Goal: Transaction & Acquisition: Download file/media

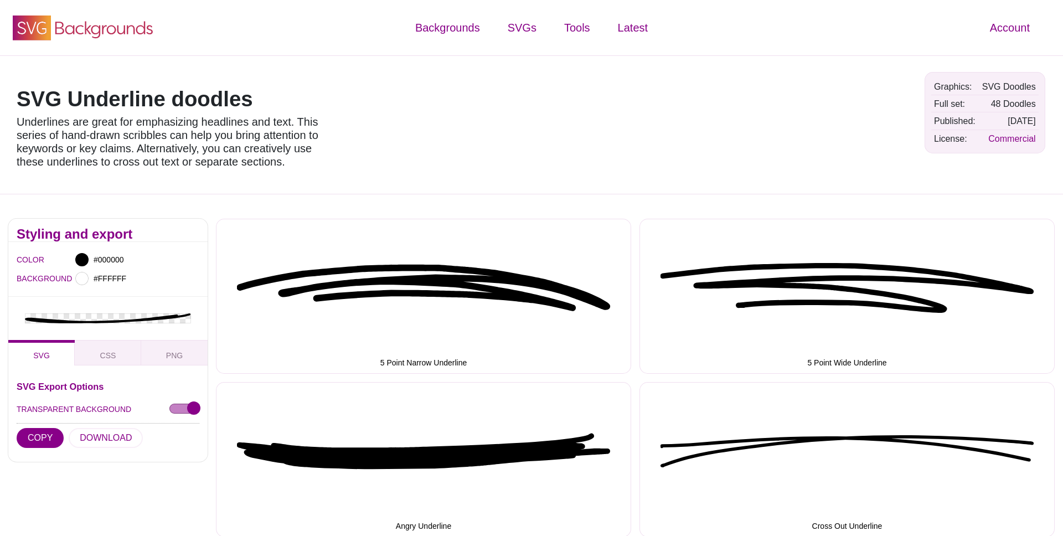
click at [136, 33] on icon "SVG Backgrounds Logo" at bounding box center [83, 28] width 144 height 28
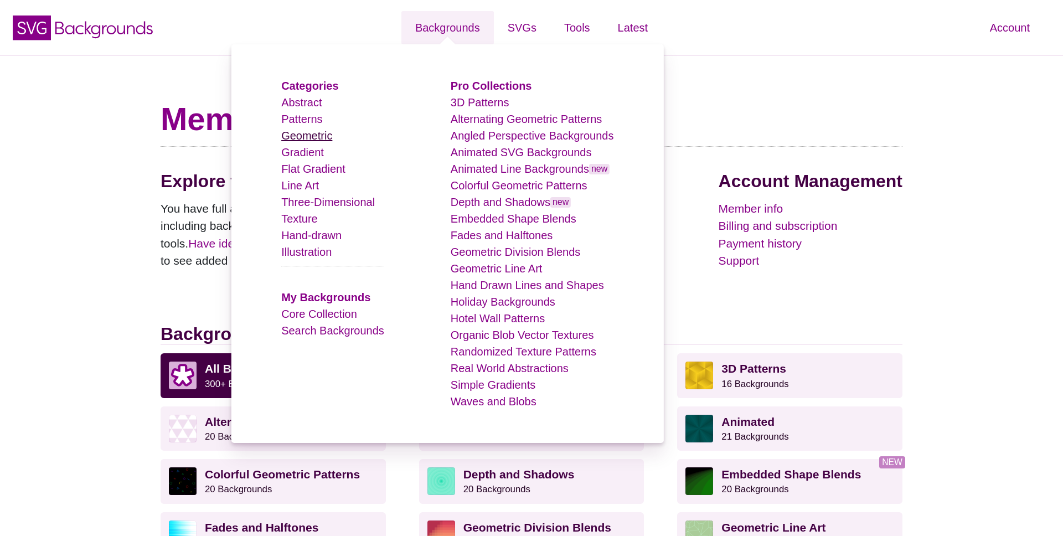
click at [313, 132] on link "Geometric" at bounding box center [306, 135] width 51 height 12
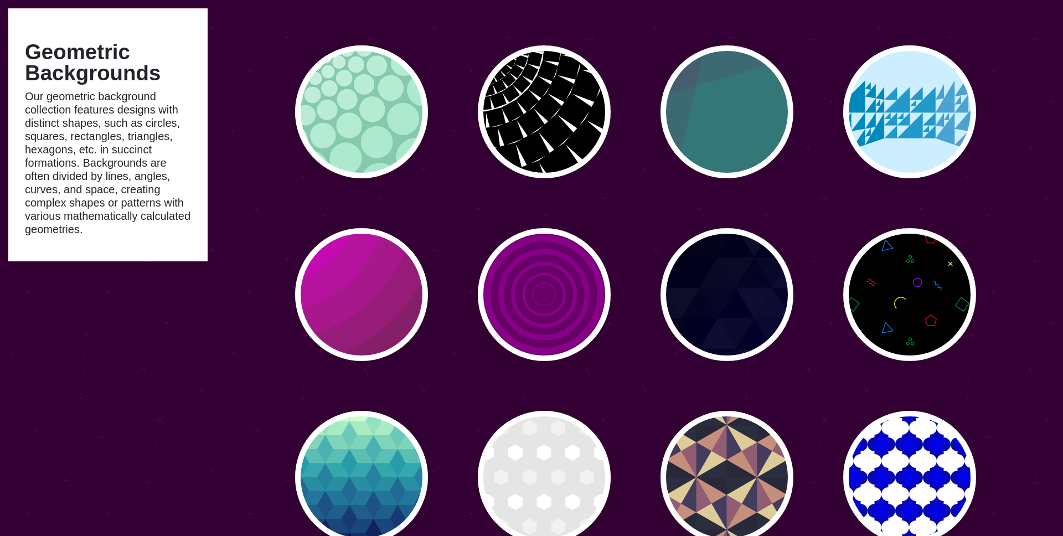
scroll to position [1717, 0]
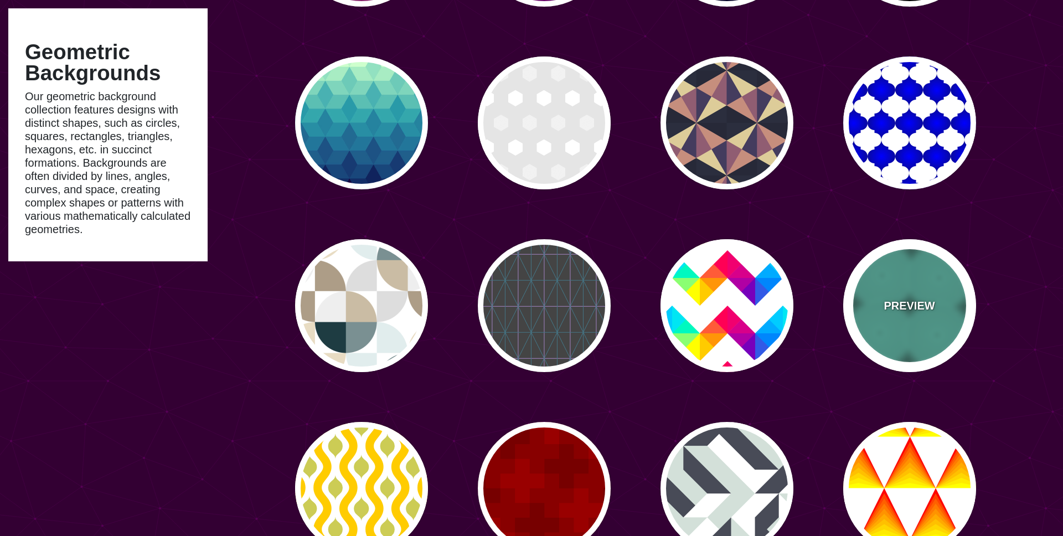
click at [881, 303] on div "PREVIEW" at bounding box center [909, 305] width 133 height 133
type input "#347367"
type input "#75FFE2"
type input "#2D6156"
type input "#56BCA7"
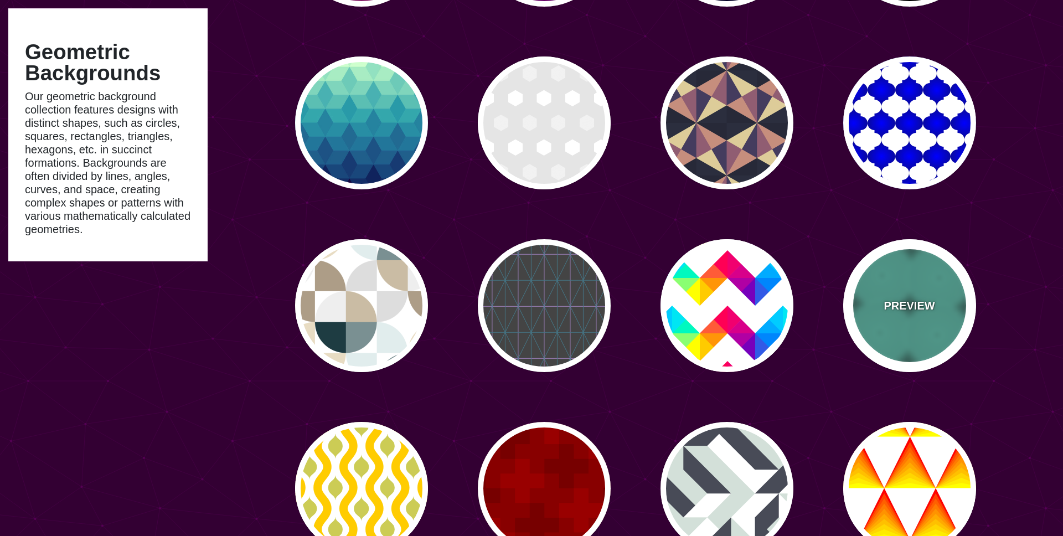
type input "0"
type input "80"
type input "0.5"
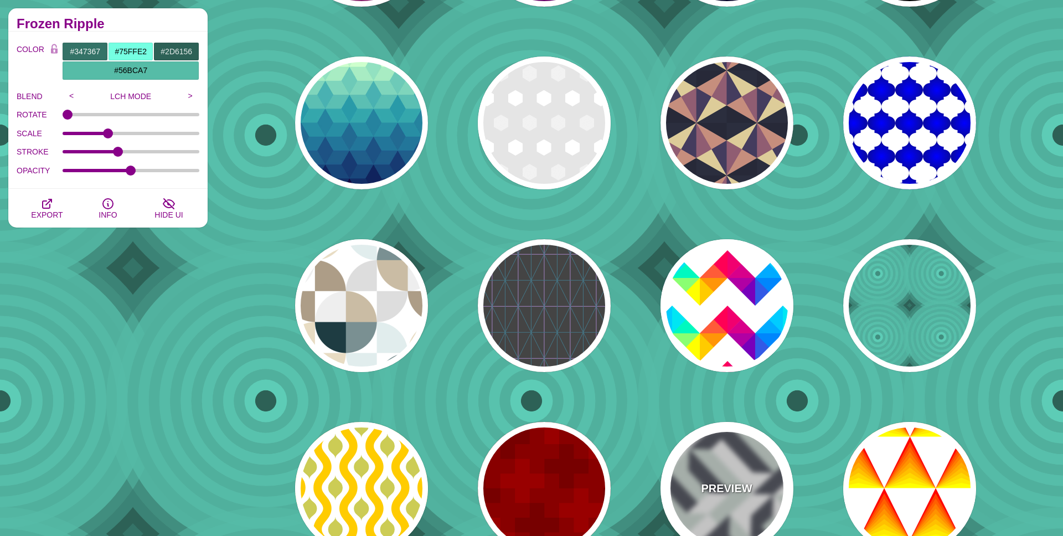
click at [724, 460] on div "PREVIEW" at bounding box center [726, 488] width 133 height 133
type input "#FFFFFF"
type input "#D3E0D9"
type input "#484B57"
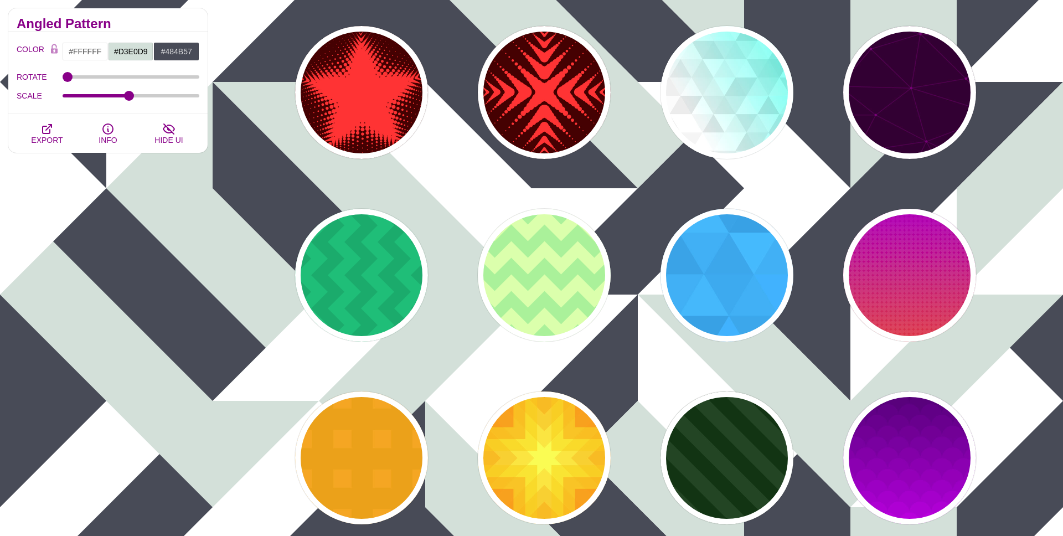
scroll to position [3230, 0]
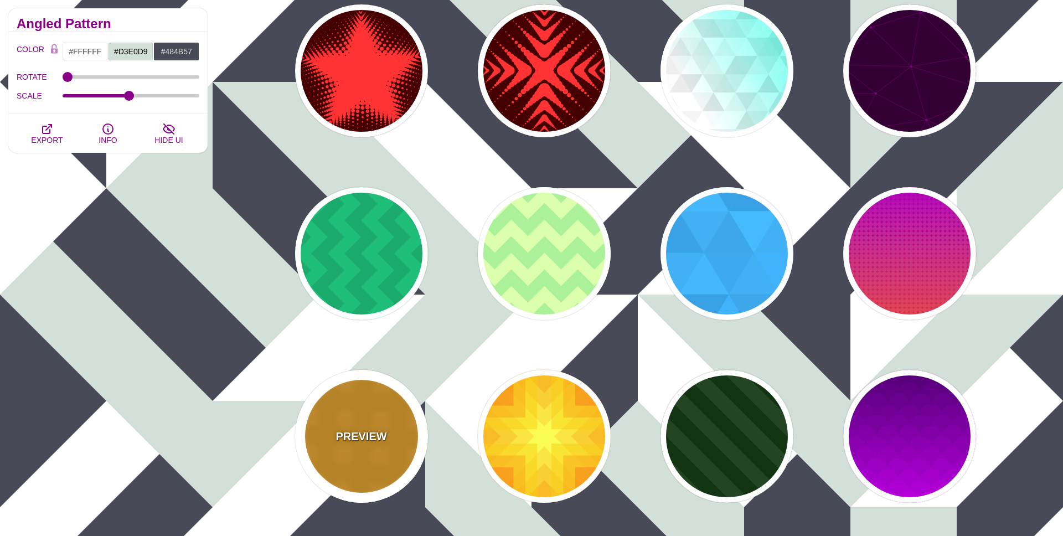
click at [354, 433] on p "PREVIEW" at bounding box center [360, 436] width 51 height 17
type input "#F29E03"
type input "#FFA61D"
type input "40"
type input "45"
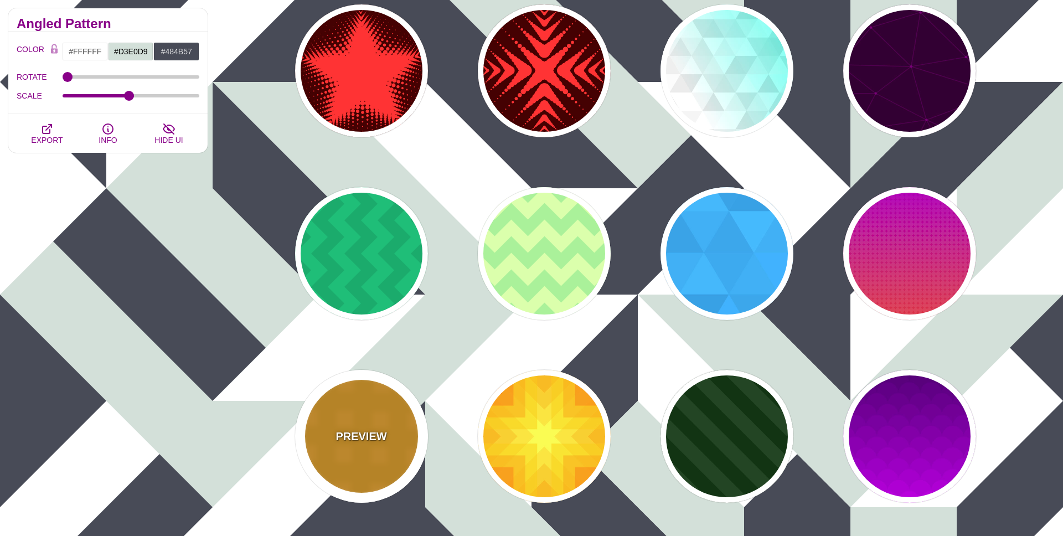
type input "0.6"
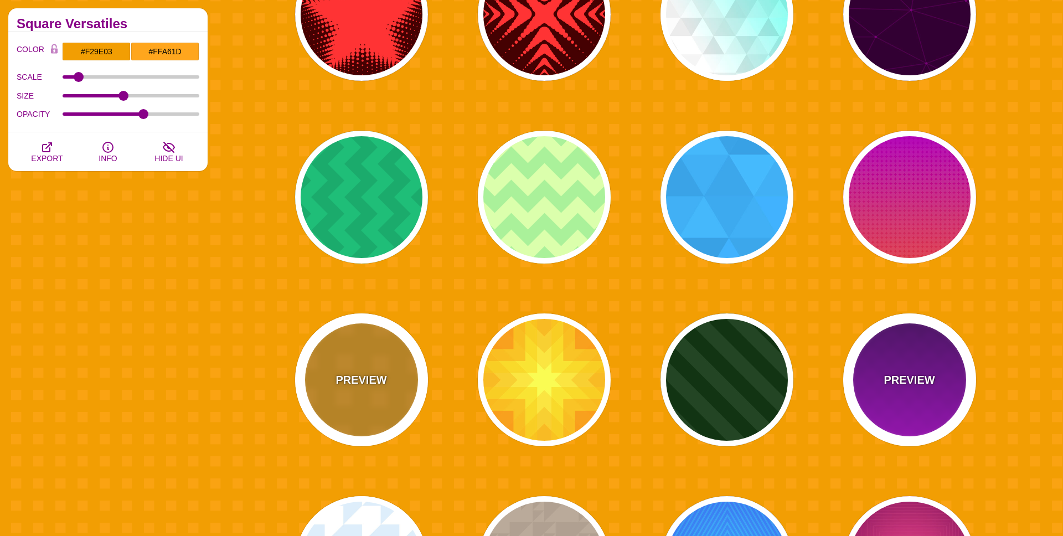
scroll to position [3294, 0]
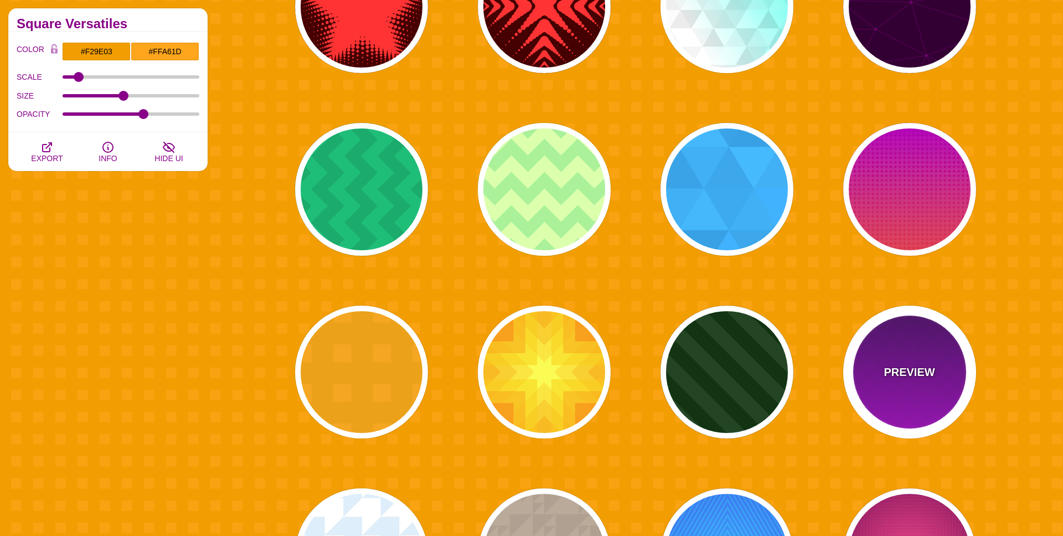
click at [946, 379] on div "PREVIEW" at bounding box center [909, 371] width 133 height 133
type input "#330055"
type input "#DD00FF"
type input "1"
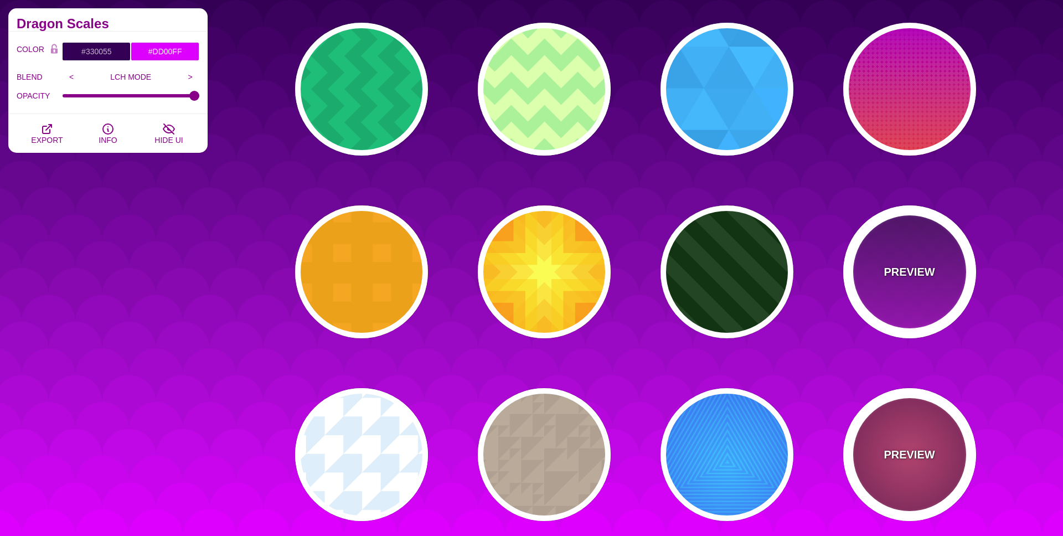
scroll to position [3501, 0]
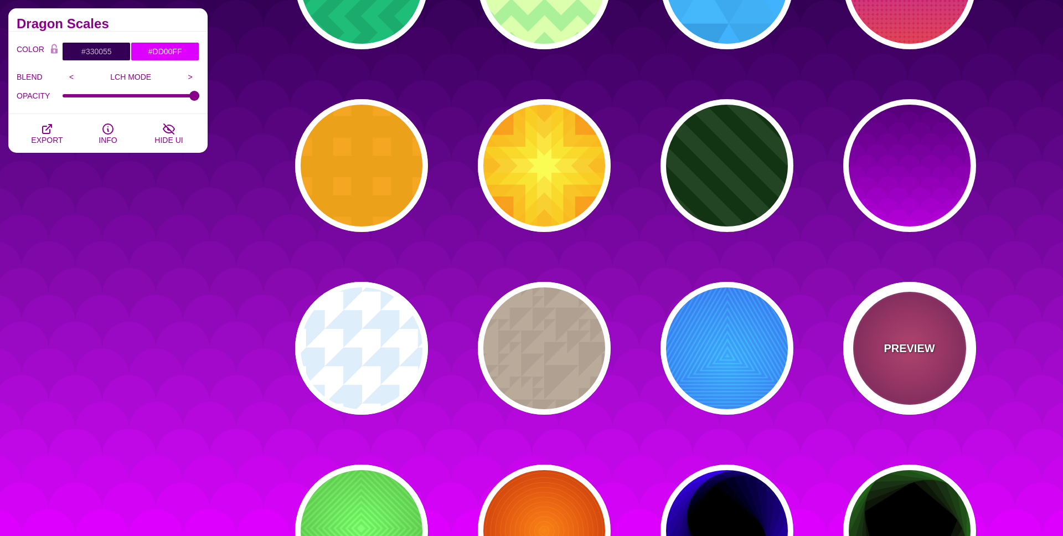
click at [928, 372] on div "PREVIEW" at bounding box center [909, 348] width 133 height 133
type input "#DD33BB"
type input "#440044"
type input "#FF7700"
type input "#FF66BB"
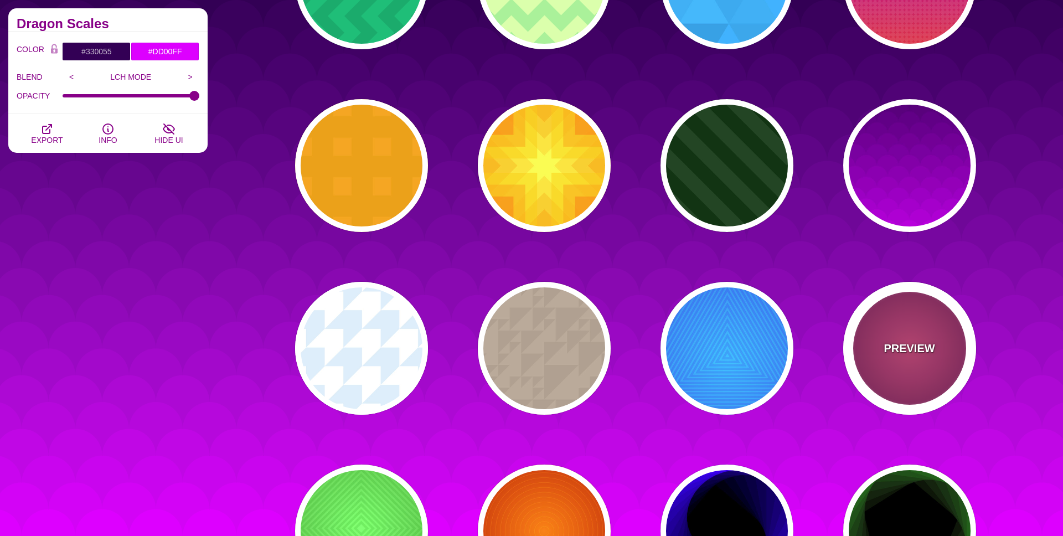
type input "50"
type input "60"
type input "0.3"
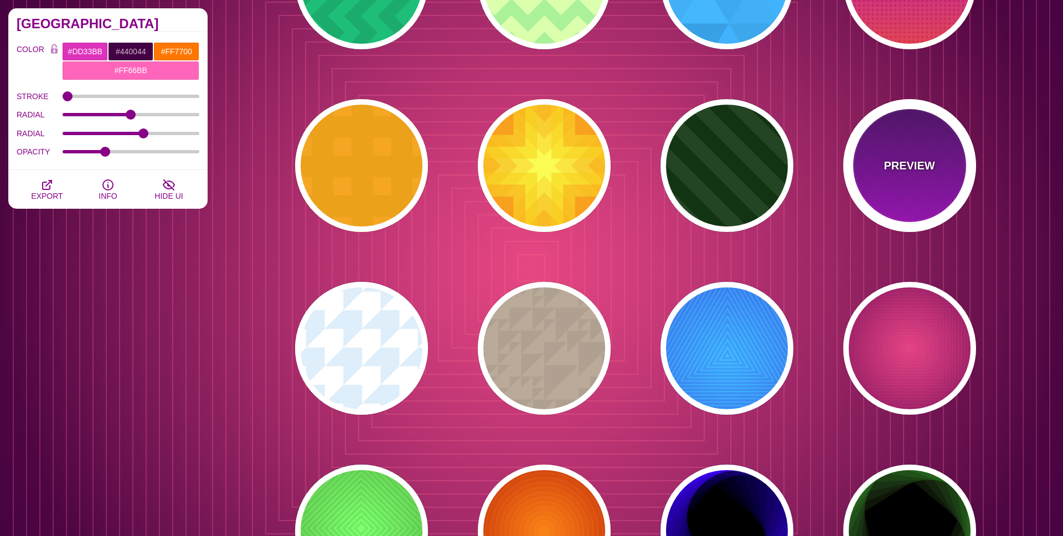
click at [923, 179] on div "PREVIEW" at bounding box center [909, 165] width 133 height 133
type input "#330055"
type input "#DD00FF"
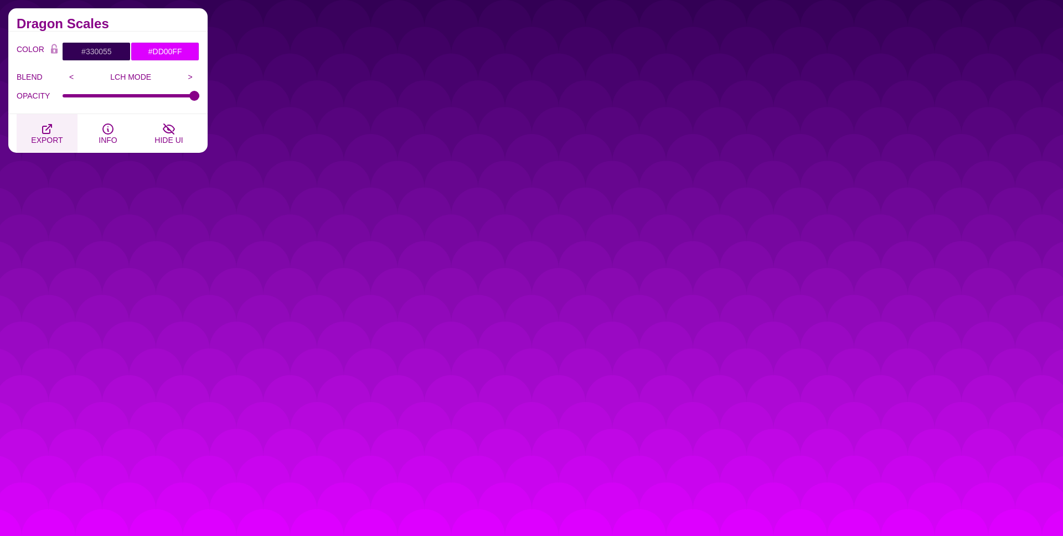
click at [50, 136] on span "EXPORT" at bounding box center [47, 140] width 32 height 9
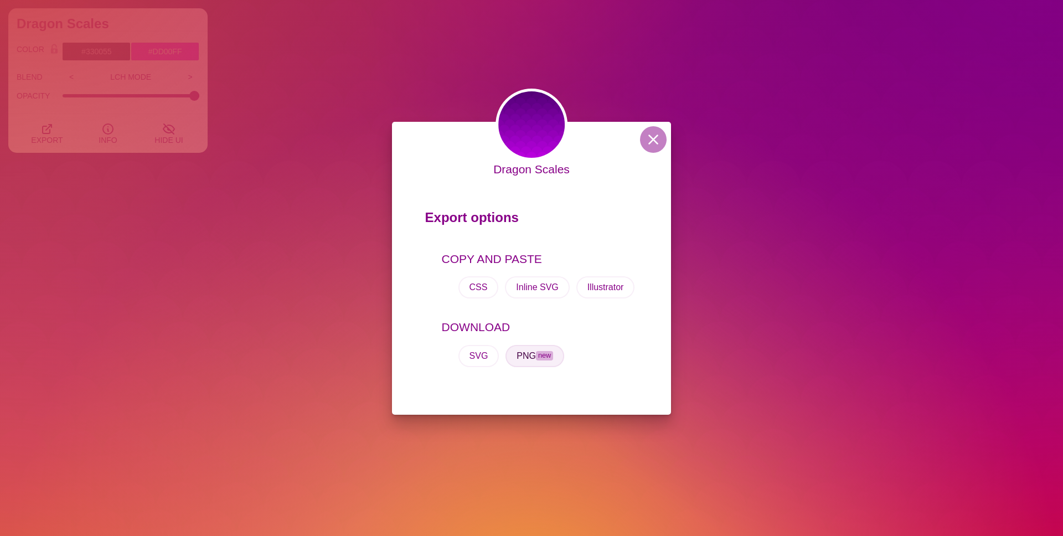
click at [540, 358] on span "new" at bounding box center [544, 355] width 17 height 9
click at [657, 139] on button at bounding box center [653, 139] width 27 height 27
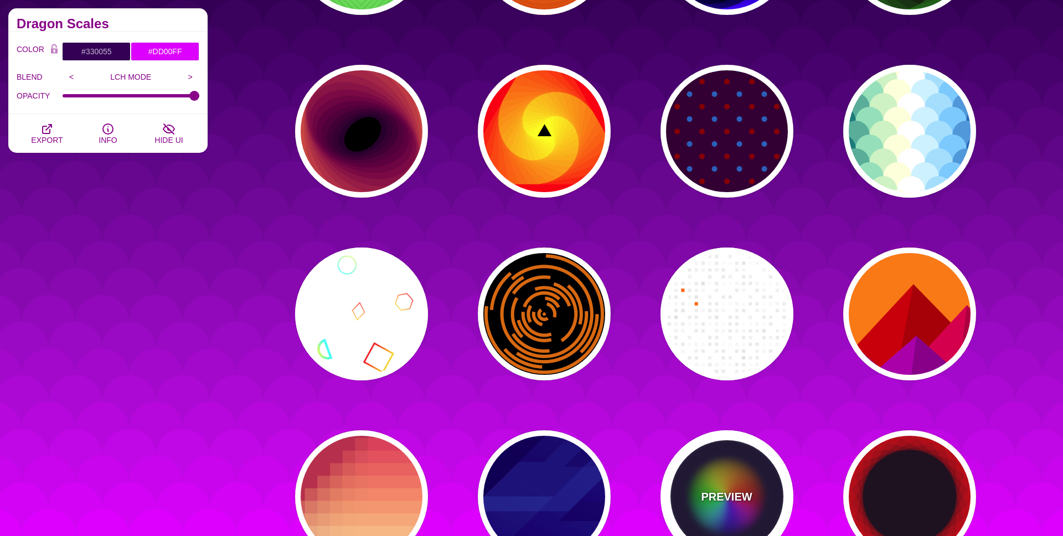
scroll to position [4234, 0]
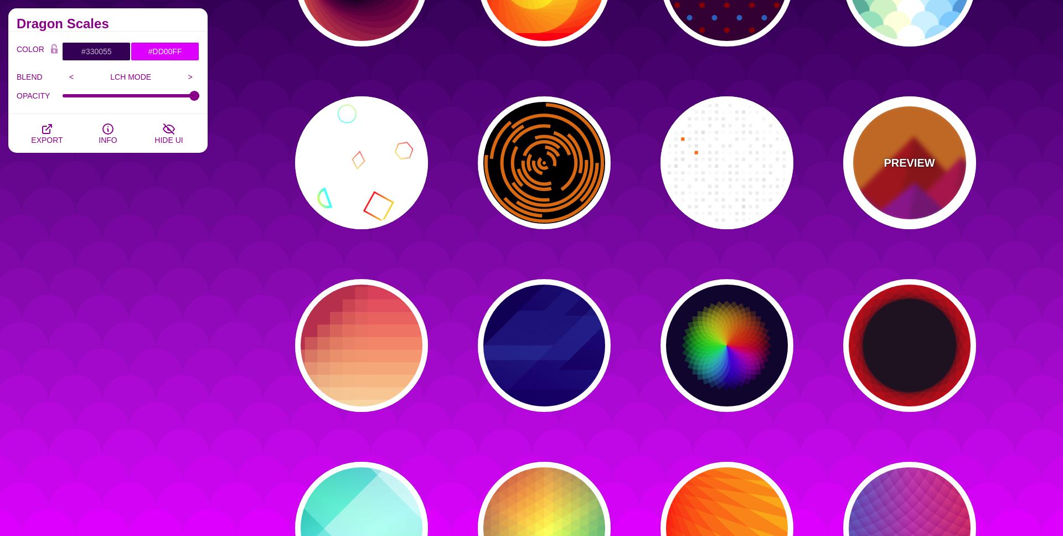
click at [939, 196] on div "PREVIEW" at bounding box center [909, 162] width 133 height 133
type input "#FF7700"
type input "#CC0000"
type input "#AA00AA"
type input "#AA0000"
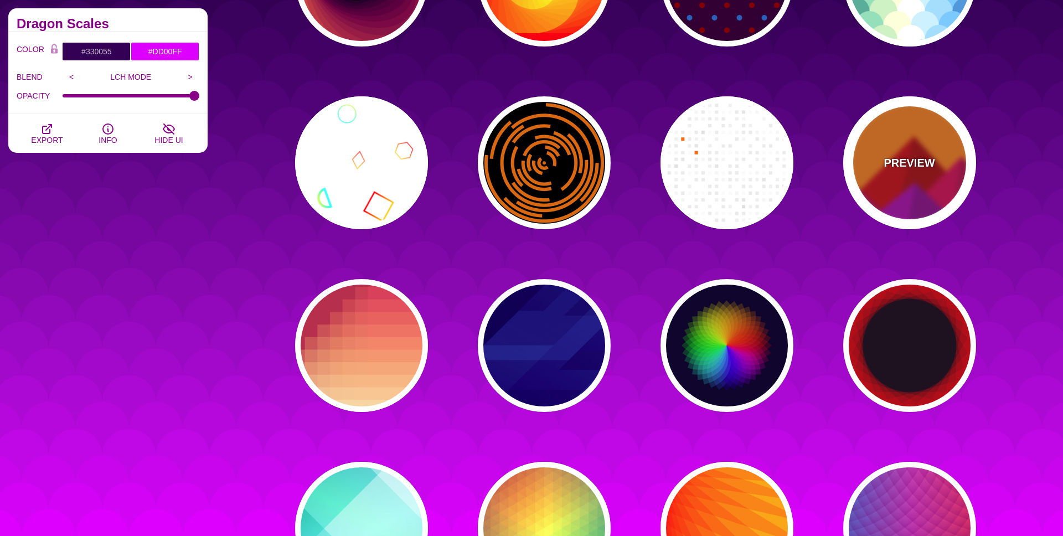
type input "#880088"
type input "0"
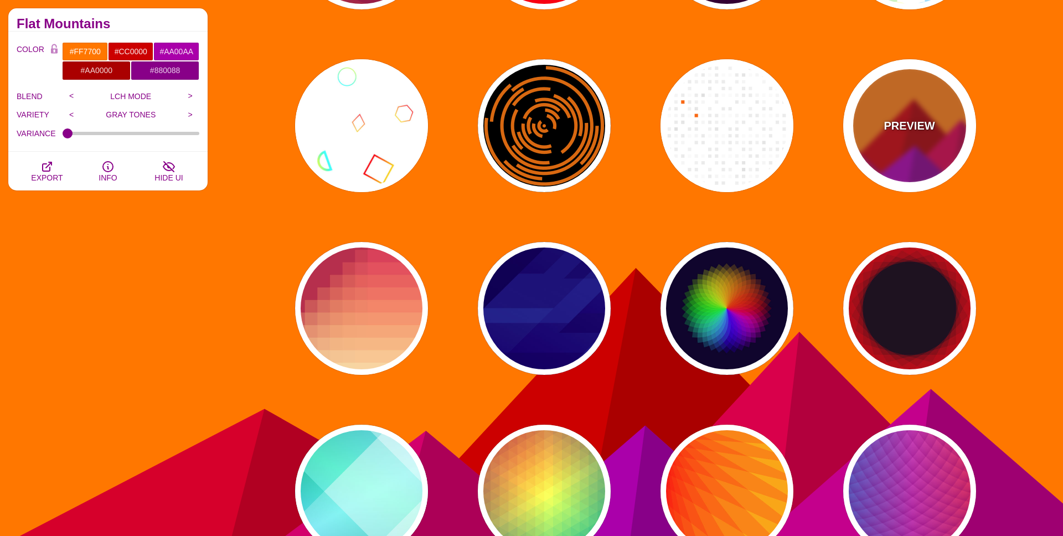
scroll to position [4304, 0]
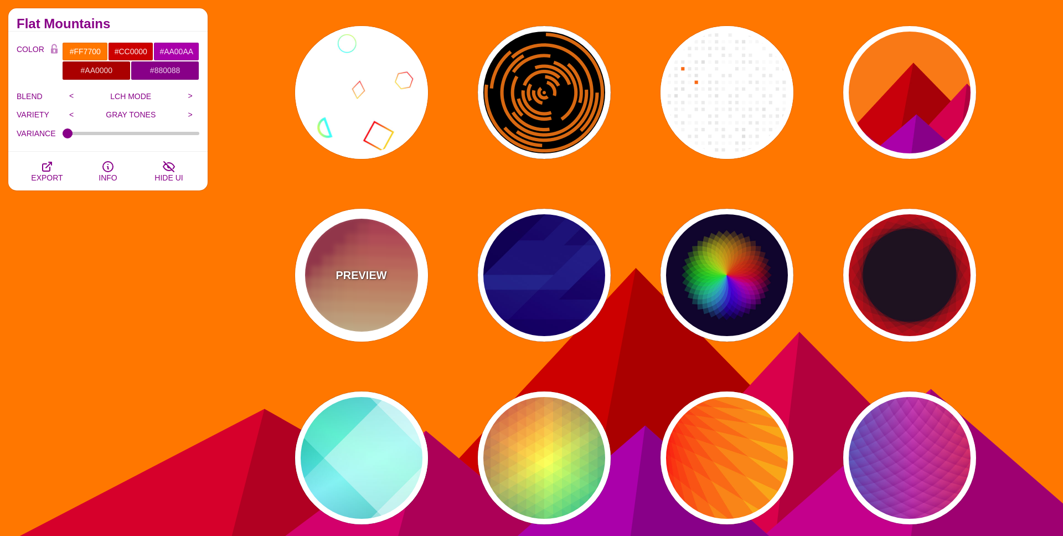
click at [361, 306] on div "PREVIEW" at bounding box center [361, 275] width 133 height 133
type input "#BA324B"
type input "#FF4567"
type input "#FFF5C7"
type input "#FFFFFF"
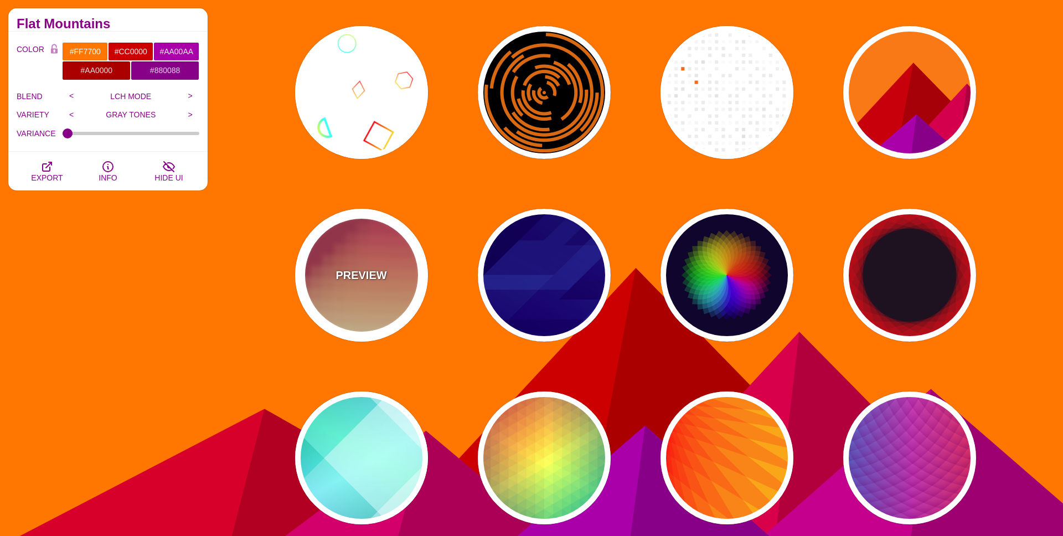
type input "0"
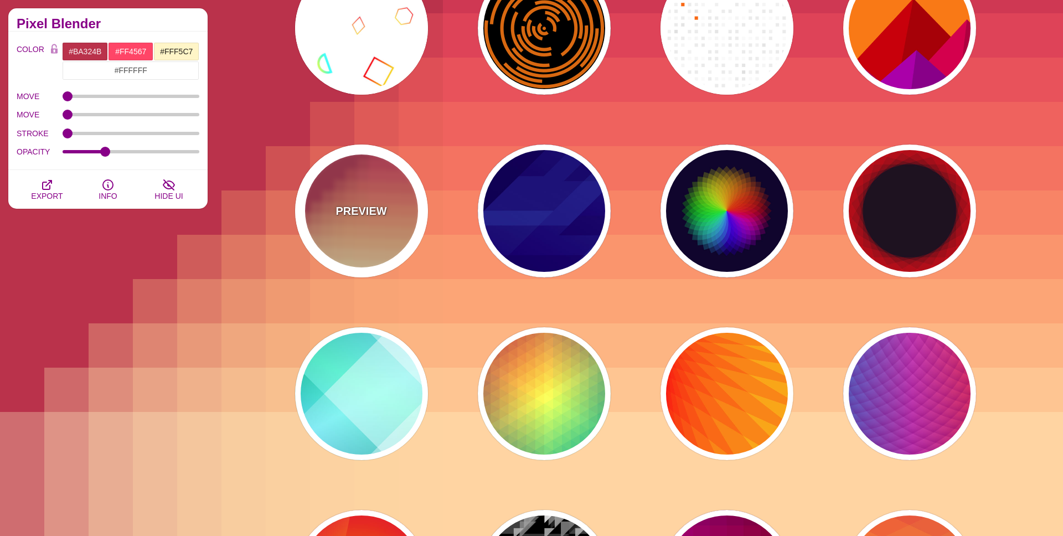
scroll to position [4610, 0]
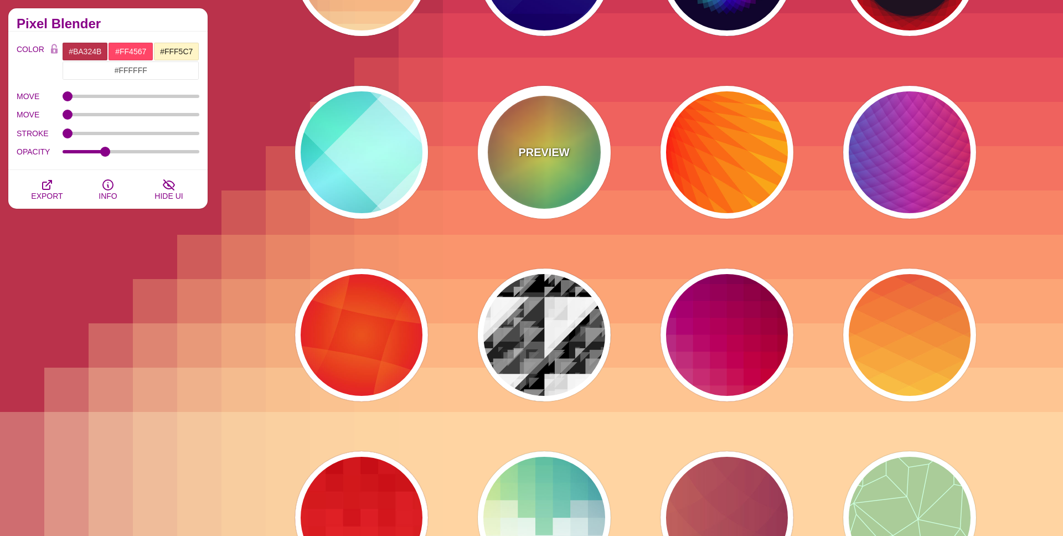
type input "#226677"
type input "#FFFF55"
type input "#27002E"
type input "100"
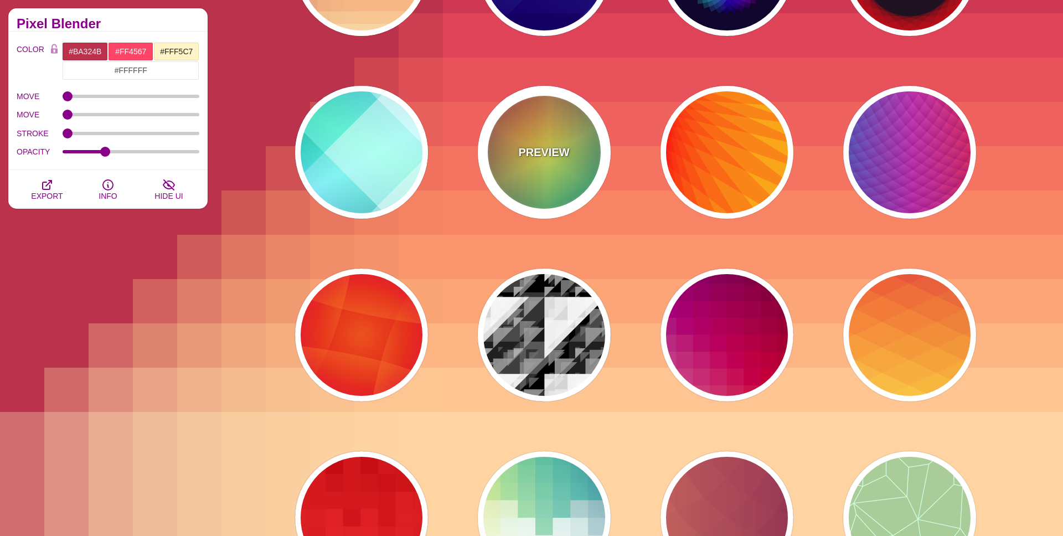
type input "0.5"
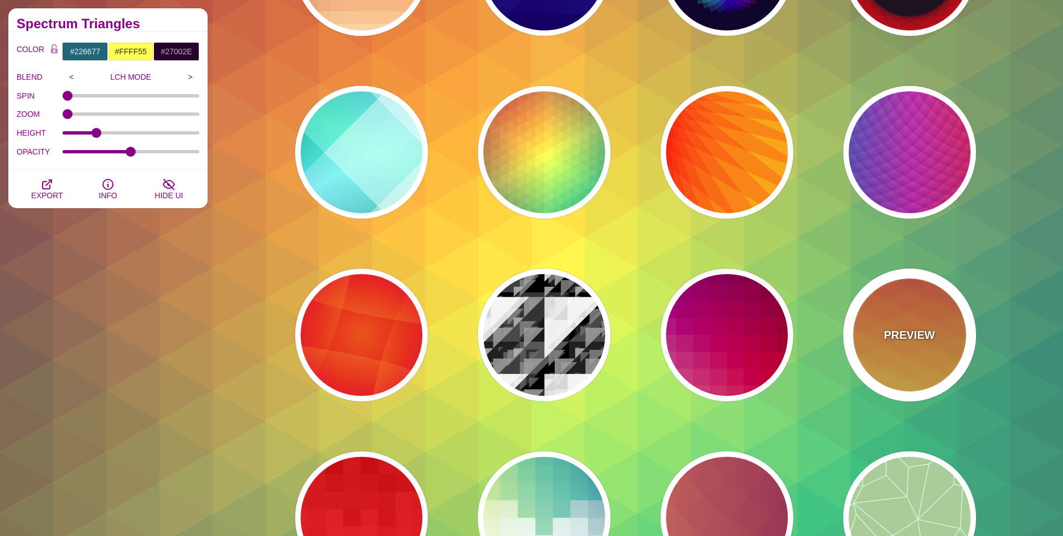
click at [948, 338] on div "PREVIEW" at bounding box center [909, 334] width 133 height 133
type input "#990088"
type input "#FFFFBB"
type input "#FF0000"
type input "#FFEE00"
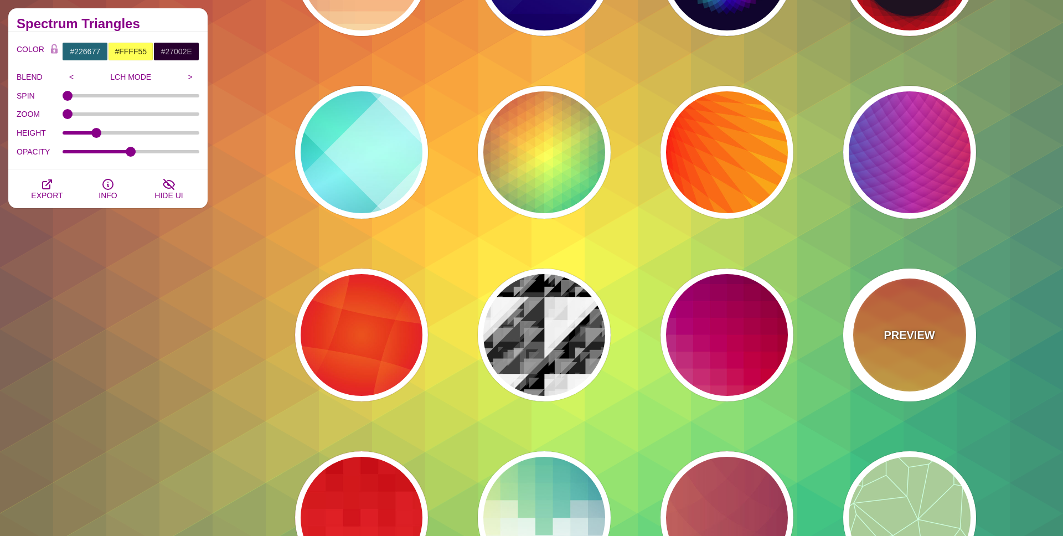
type input "#FFFFFF"
type input "0.5"
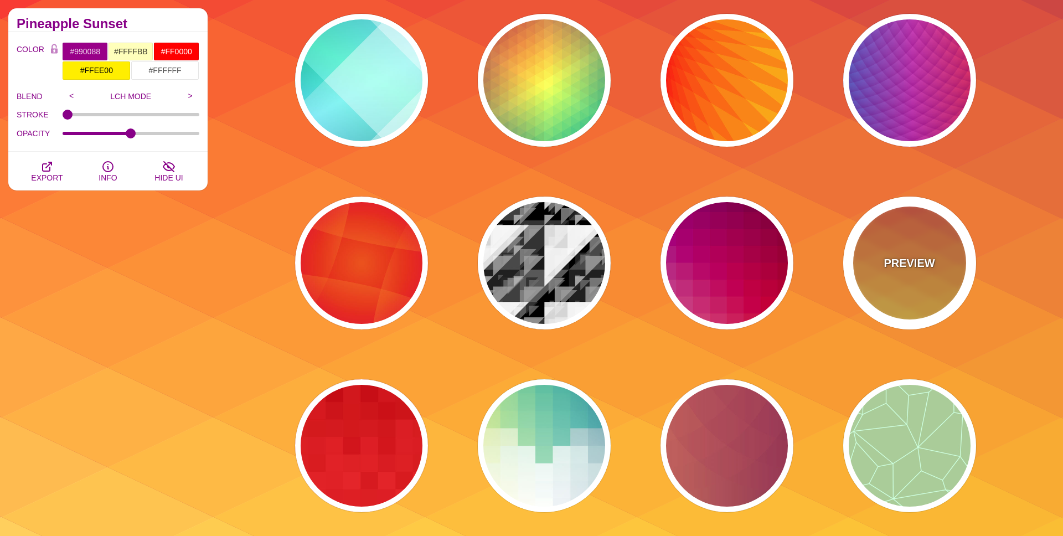
scroll to position [4782, 0]
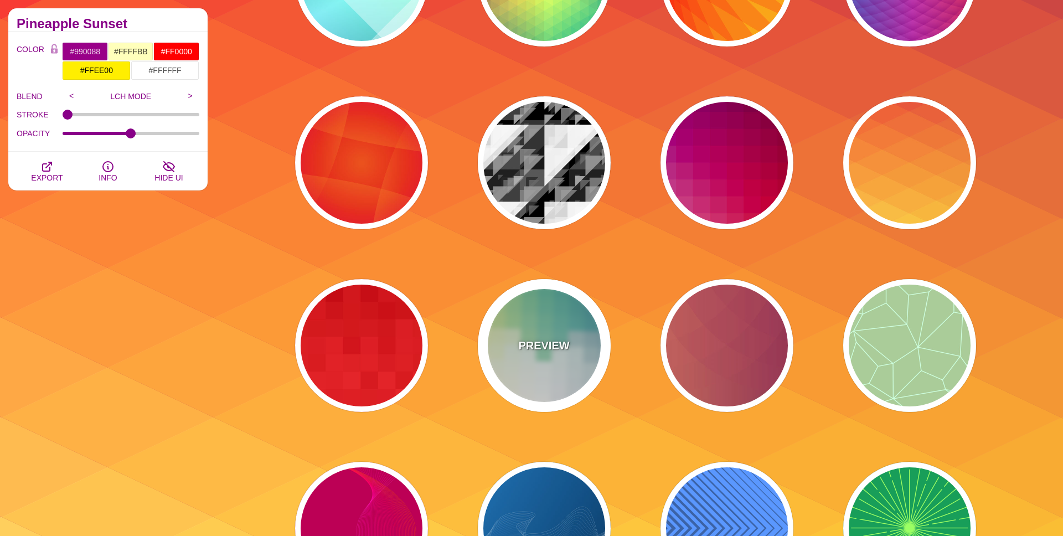
click at [563, 361] on div "PREVIEW" at bounding box center [544, 345] width 133 height 133
type input "#FFEE88"
type input "#FFFFFF"
type input "#2D7A94"
type input "0.5"
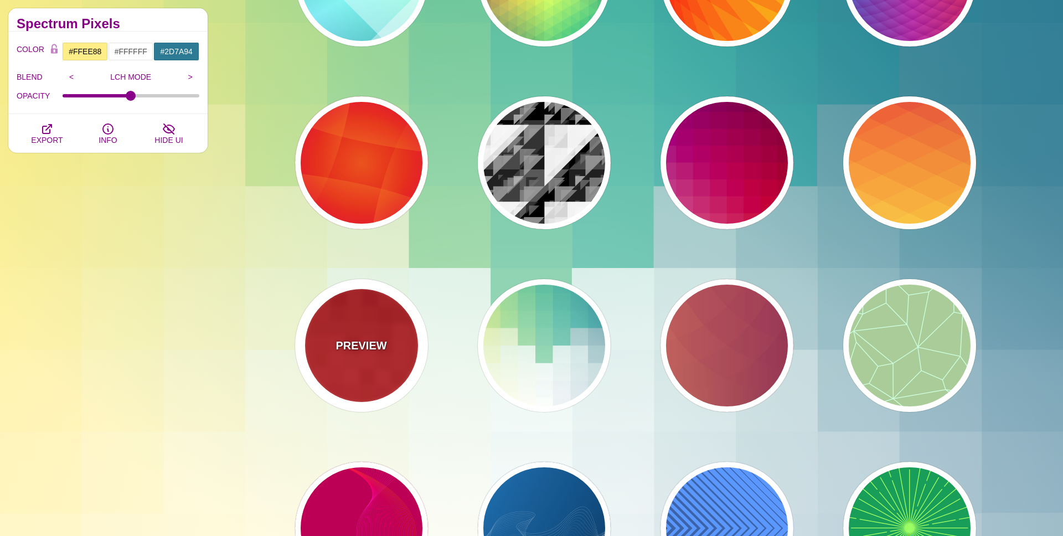
click at [365, 344] on p "PREVIEW" at bounding box center [360, 345] width 51 height 17
type input "#BB0000"
type input "#FF3333"
type input "0"
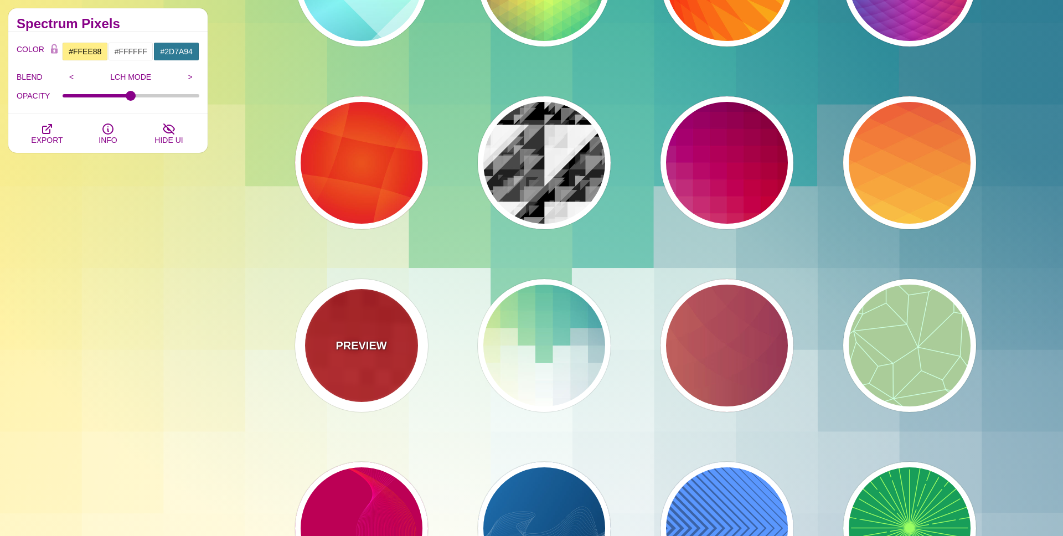
type input "100"
type input "0.5"
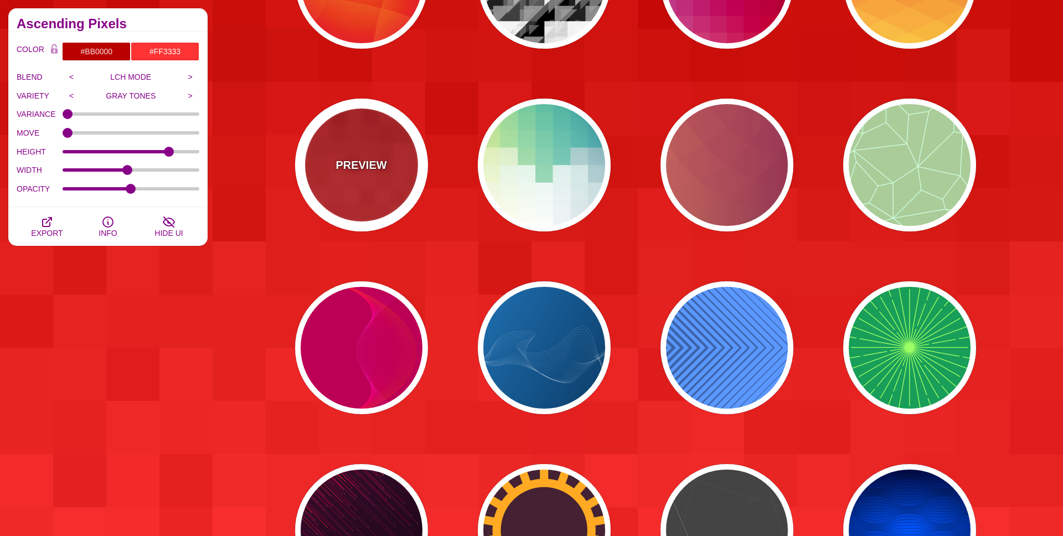
scroll to position [4981, 0]
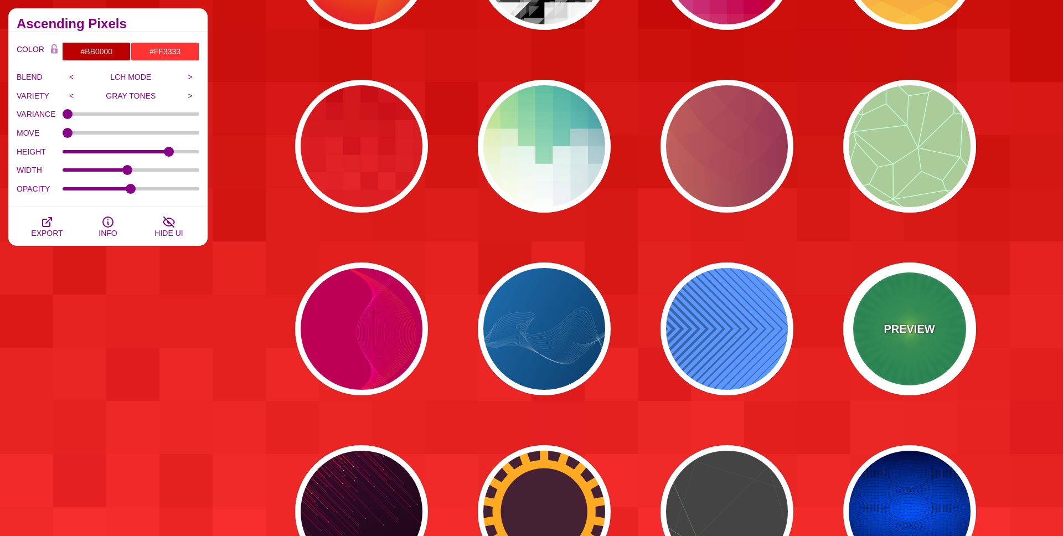
click at [912, 301] on div "PREVIEW" at bounding box center [909, 328] width 133 height 133
type input "#189E59"
type input "#9BFF63"
type input "0"
type input "5"
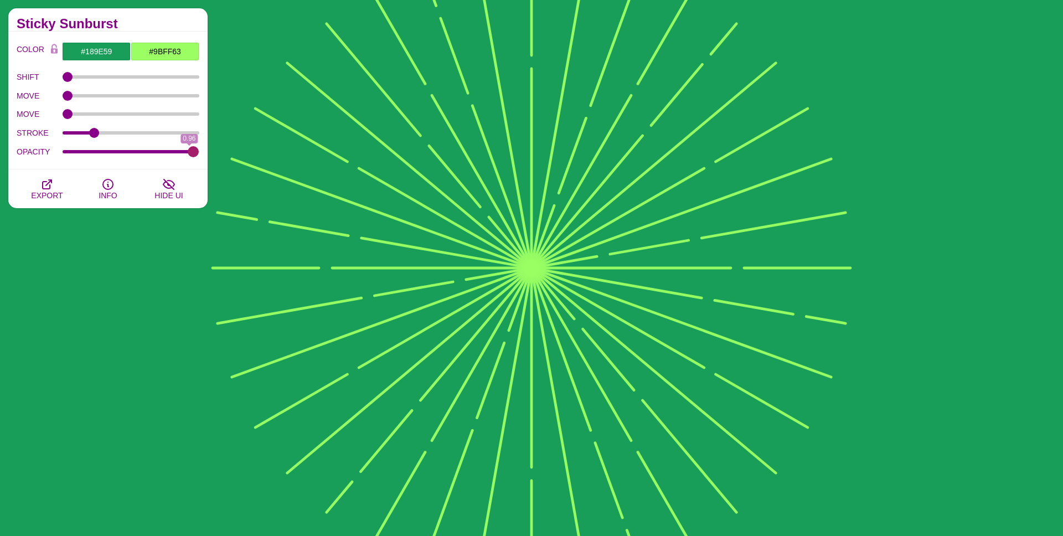
type input "1"
drag, startPoint x: 169, startPoint y: 152, endPoint x: 526, endPoint y: 229, distance: 365.0
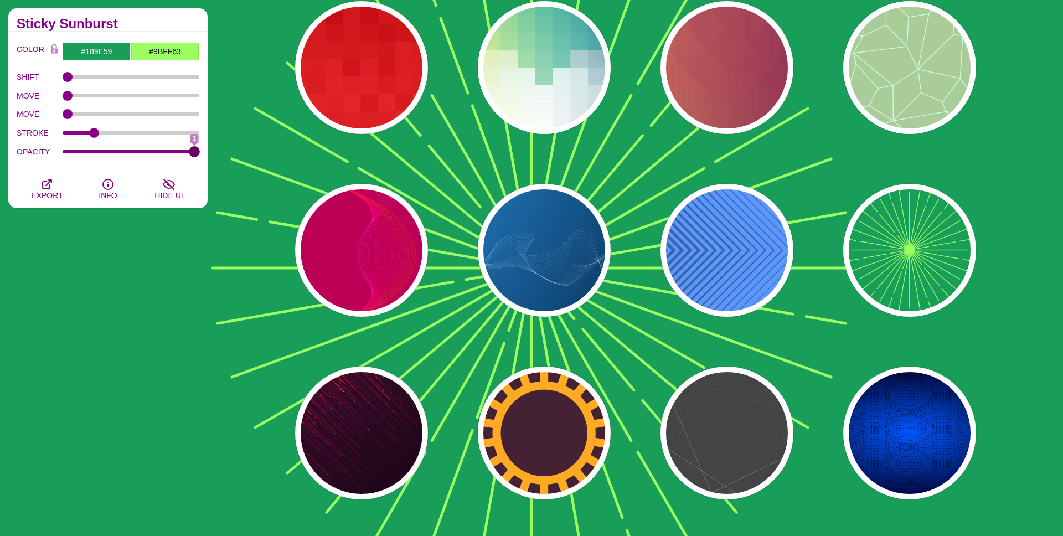
scroll to position [5114, 0]
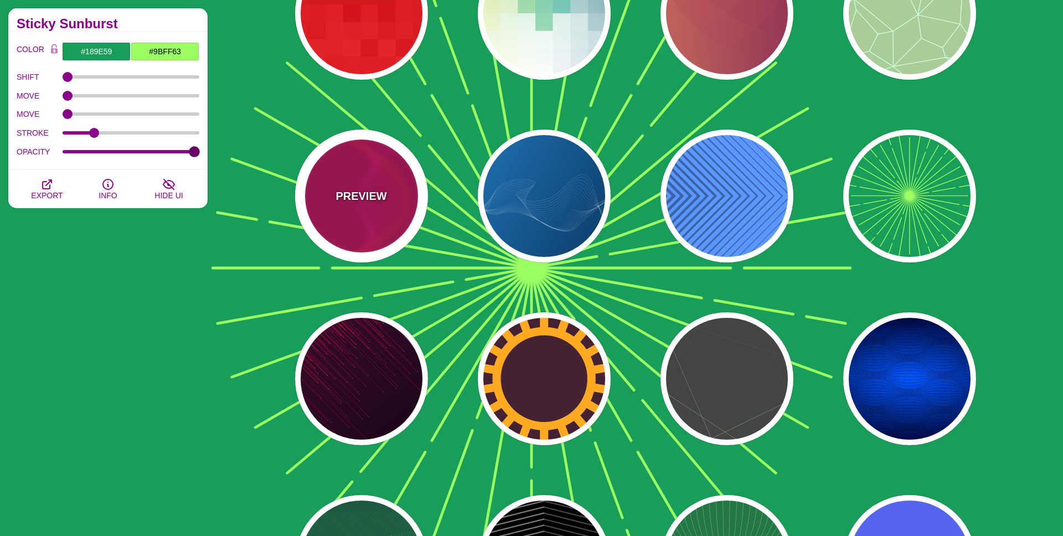
click at [354, 194] on p "PREVIEW" at bounding box center [360, 196] width 51 height 17
type input "#BB0055"
type input "#FF4400"
type input "#FF22BB"
type input "1"
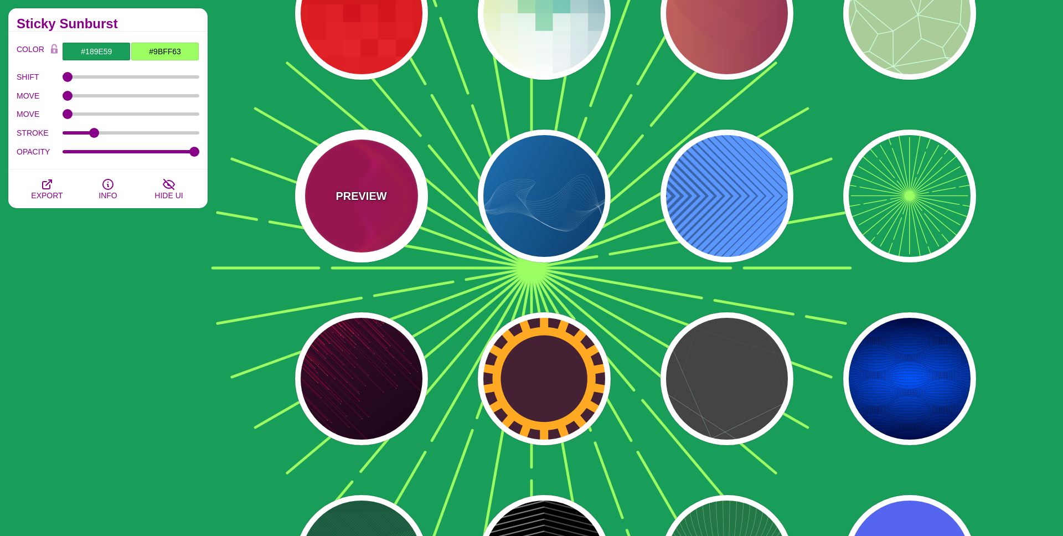
type input "1"
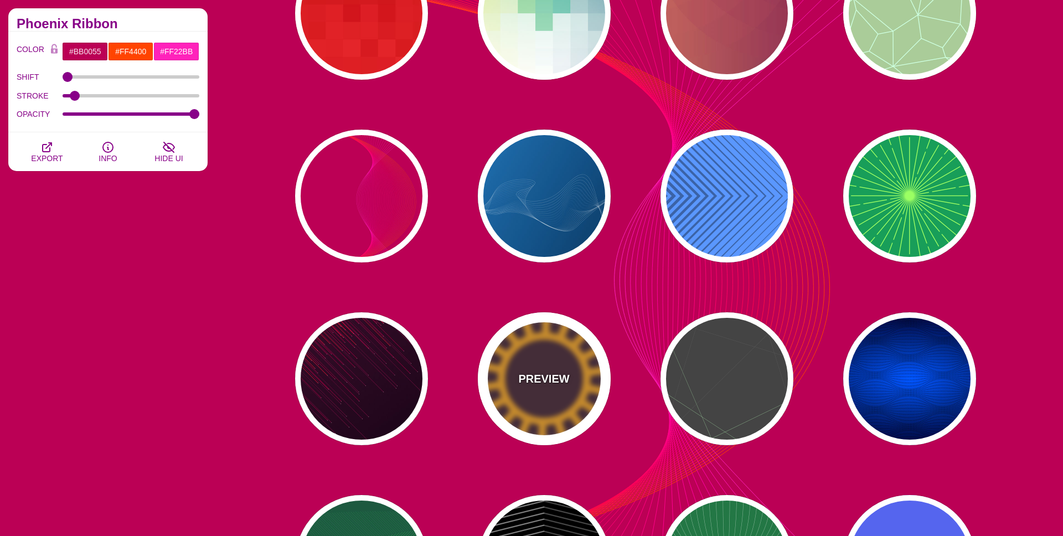
click at [579, 381] on div "PREVIEW" at bounding box center [544, 378] width 133 height 133
type input "#442233"
type input "#FFAA22"
type input "200"
type input "35"
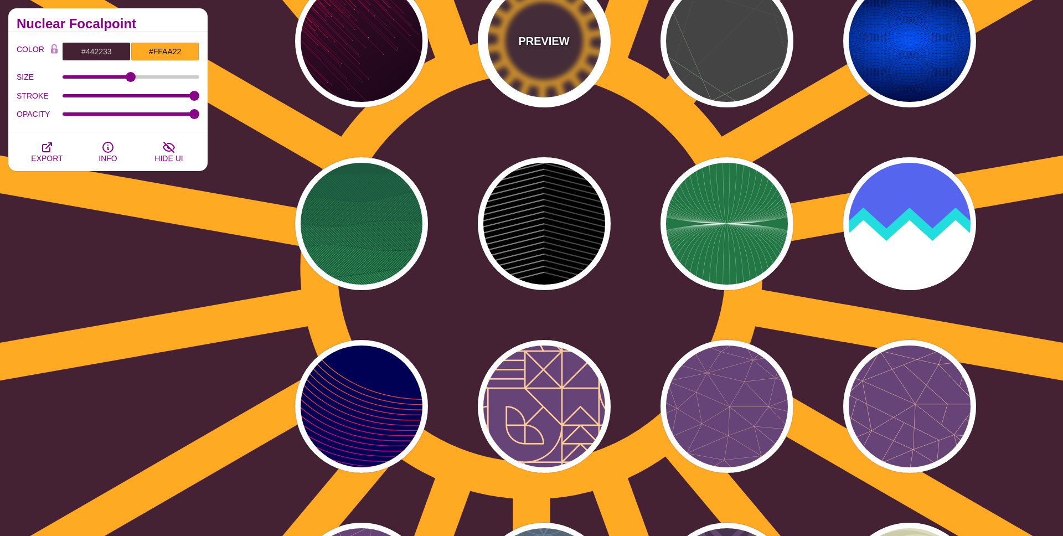
scroll to position [5530, 0]
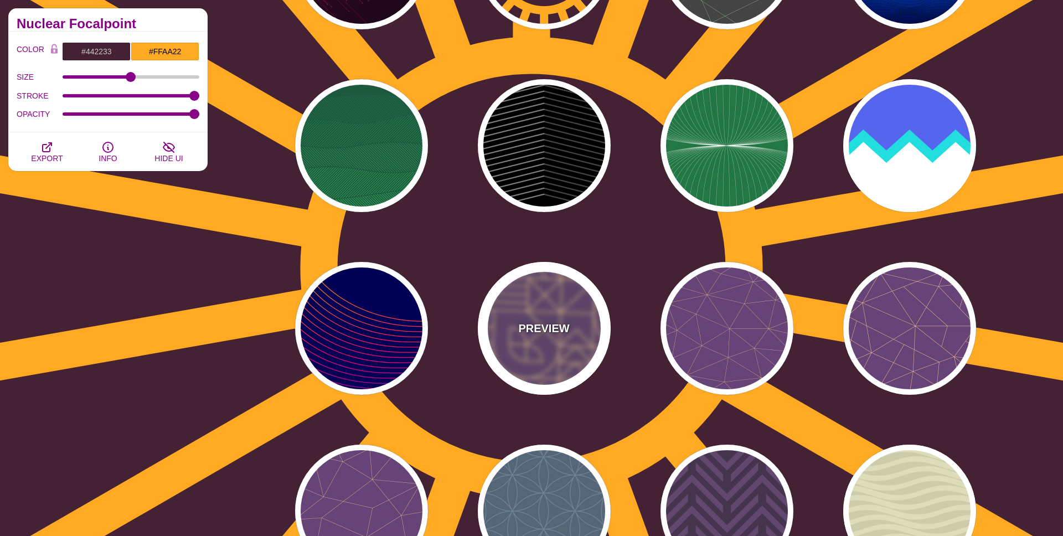
click at [517, 359] on div "PREVIEW" at bounding box center [544, 328] width 133 height 133
type input "#664477"
type input "#FFCC99"
type input "2"
type input "1"
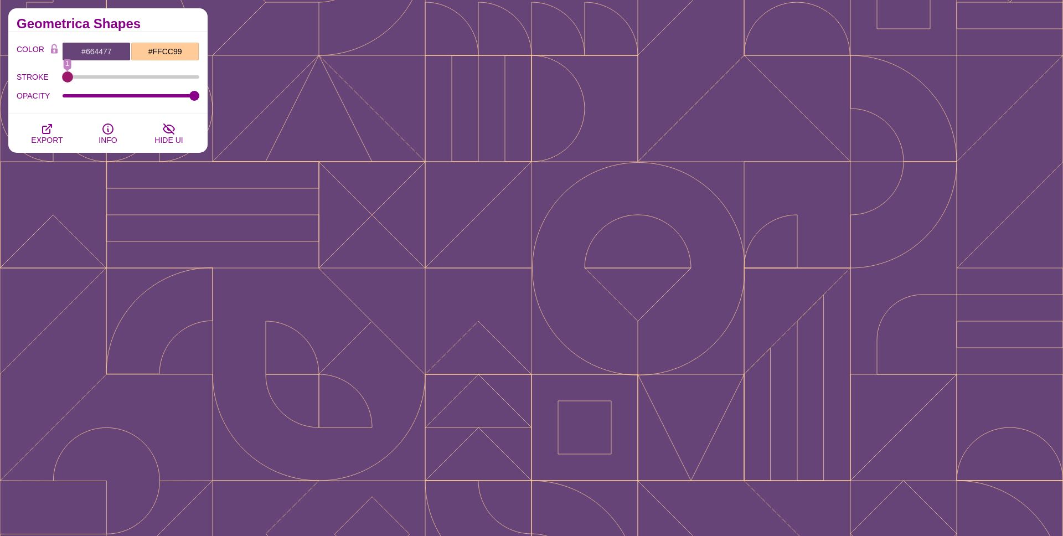
drag, startPoint x: 76, startPoint y: 75, endPoint x: 26, endPoint y: 80, distance: 50.6
type input "1"
click at [63, 79] on input "STROKE" at bounding box center [131, 77] width 137 height 4
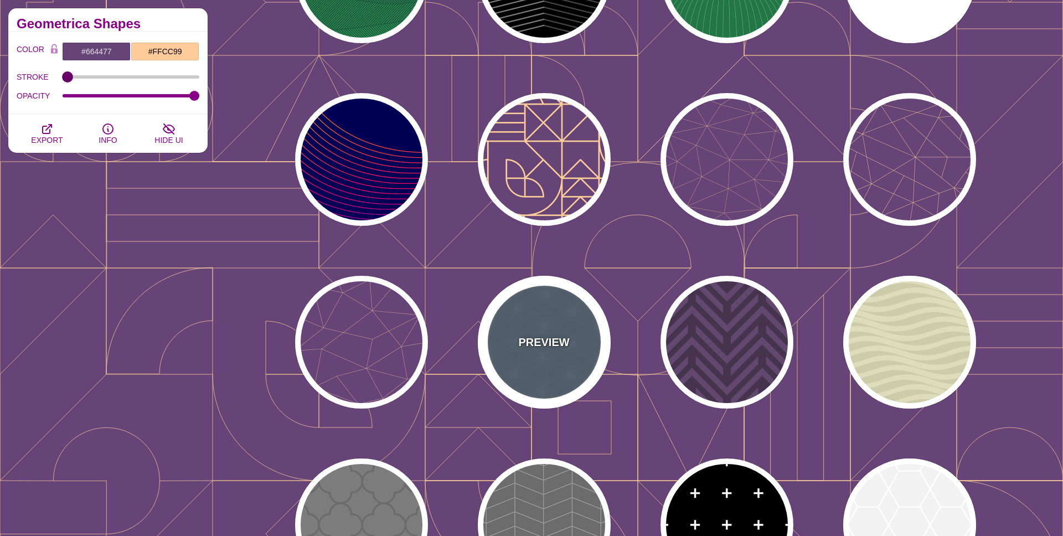
scroll to position [5760, 0]
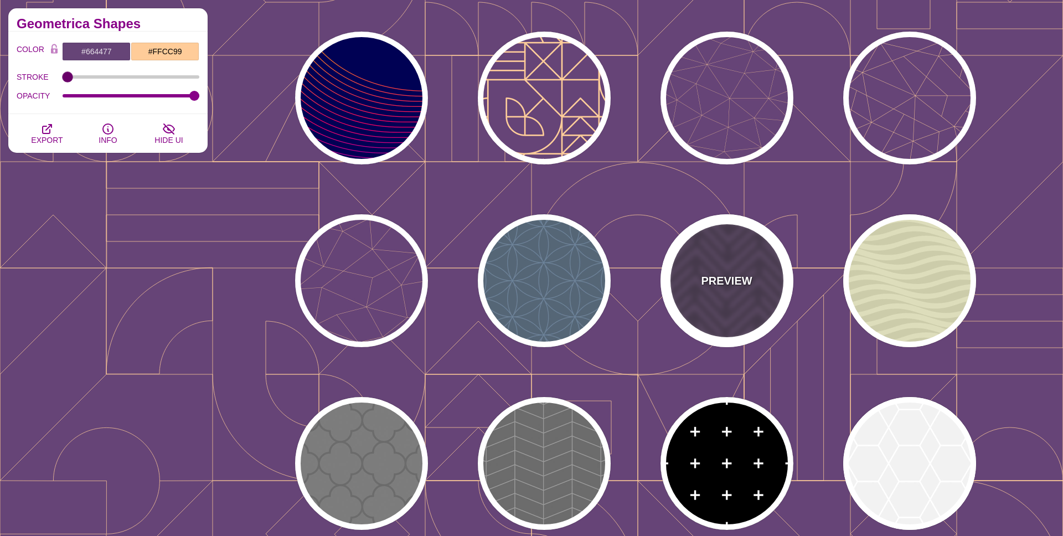
click at [756, 303] on div "PREVIEW" at bounding box center [726, 280] width 133 height 133
type input "#46344F"
type input "#62486E"
type input "#FF7300"
type input "0"
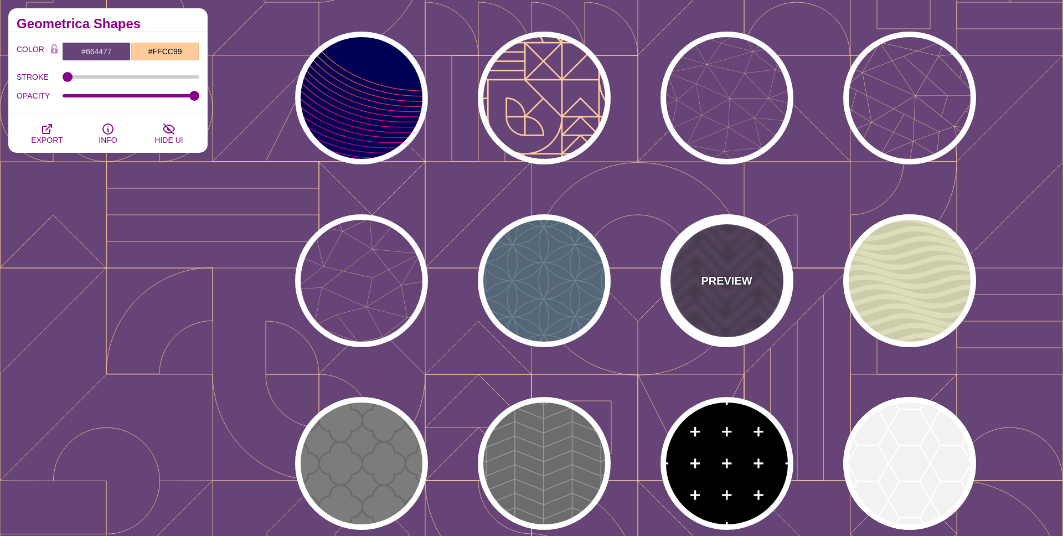
type input "0.2"
type input "0"
type input "1"
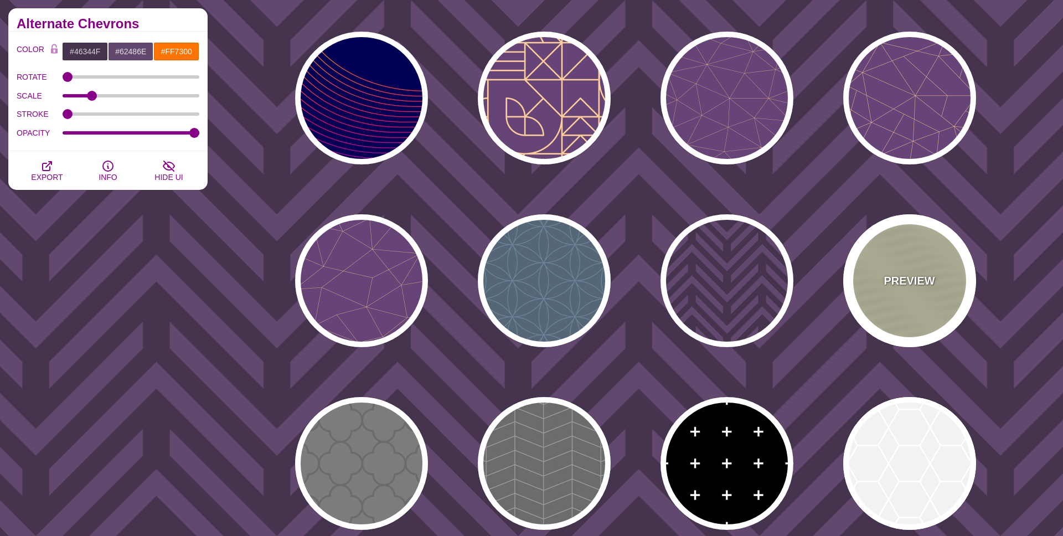
click at [895, 296] on div "PREVIEW" at bounding box center [909, 280] width 133 height 133
type input "#DDDDBB"
type input "#CCCCAA"
type input "0.25"
type input "10"
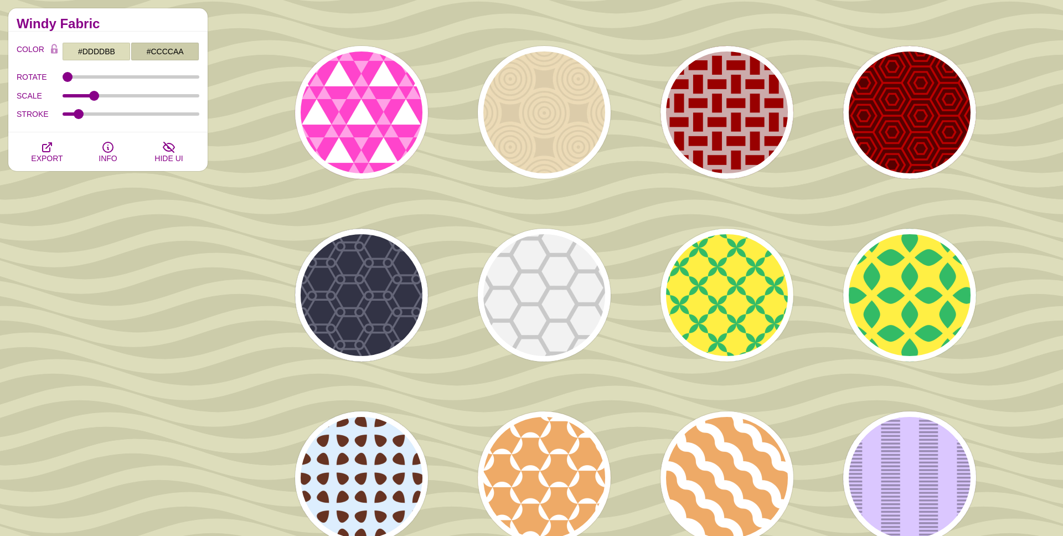
scroll to position [6397, 0]
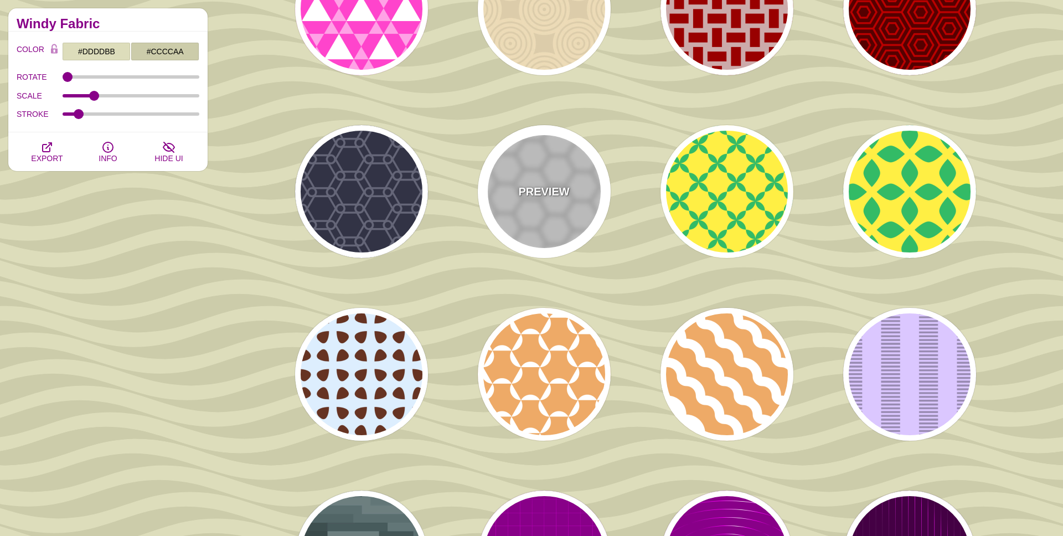
click at [574, 202] on div "PREVIEW" at bounding box center [544, 191] width 133 height 133
type input "#BBBBBB"
type input "#EEEEEE"
type input "1"
type input "75"
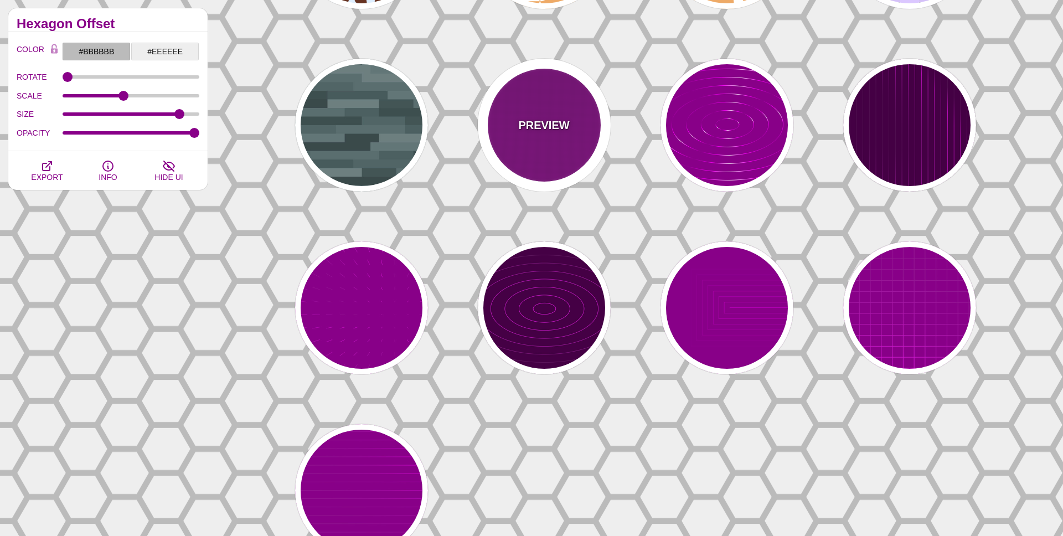
scroll to position [6897, 0]
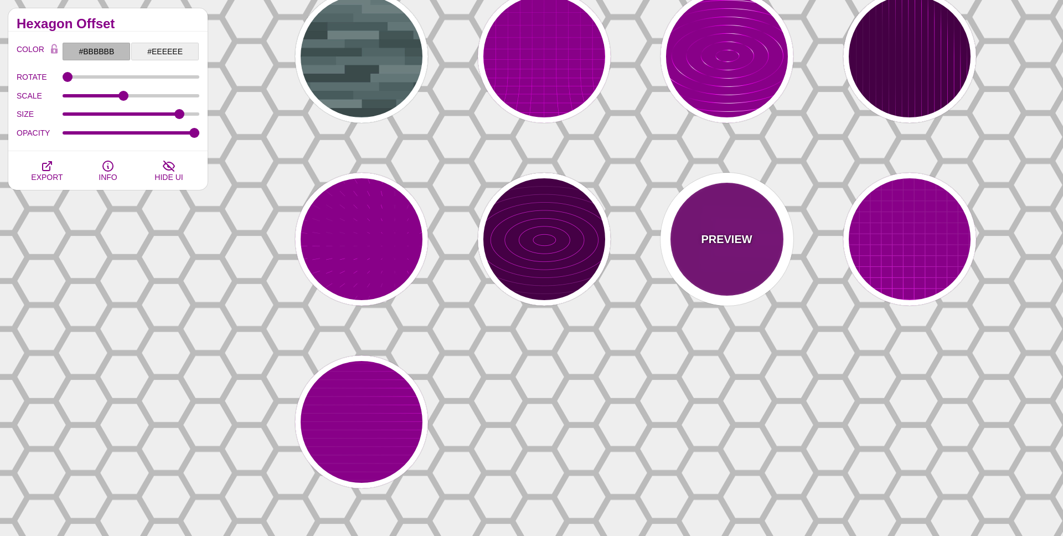
click at [734, 263] on div "PREVIEW" at bounding box center [726, 239] width 133 height 133
type input "#880088"
type input "#FF00FF"
type input "5"
type input "999"
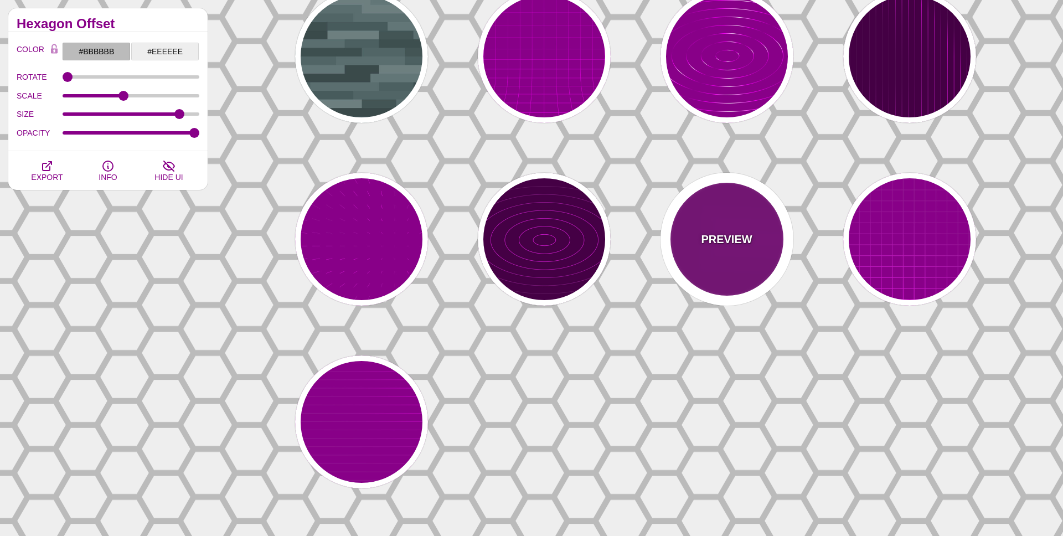
type input "0"
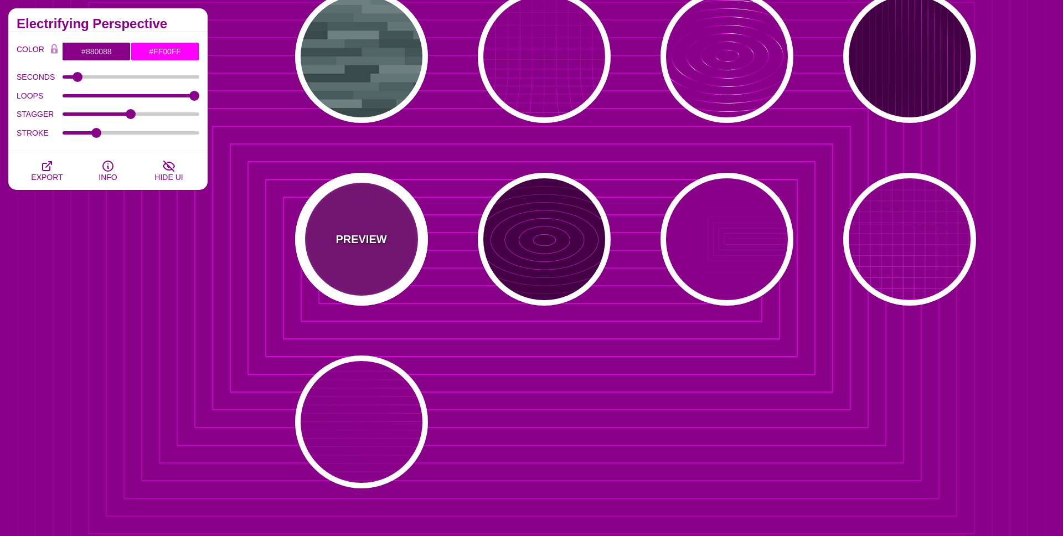
click at [351, 267] on div "PREVIEW" at bounding box center [361, 239] width 133 height 133
type input "#FFFFFF"
type input "15"
type input "1"
type input "0.1"
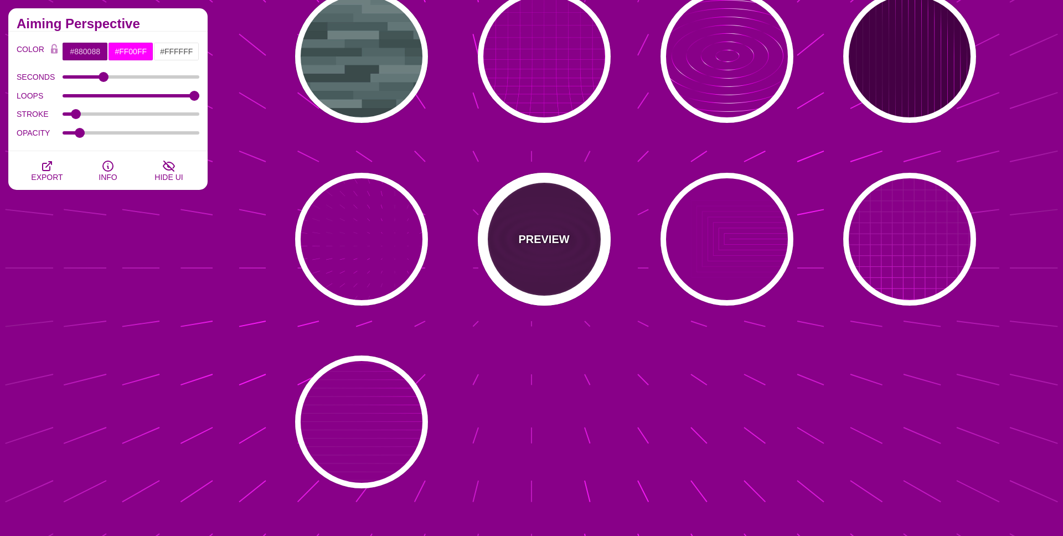
click at [574, 226] on div "PREVIEW" at bounding box center [544, 239] width 133 height 133
type input "#440044"
type input "5"
type input "0"
type input "1"
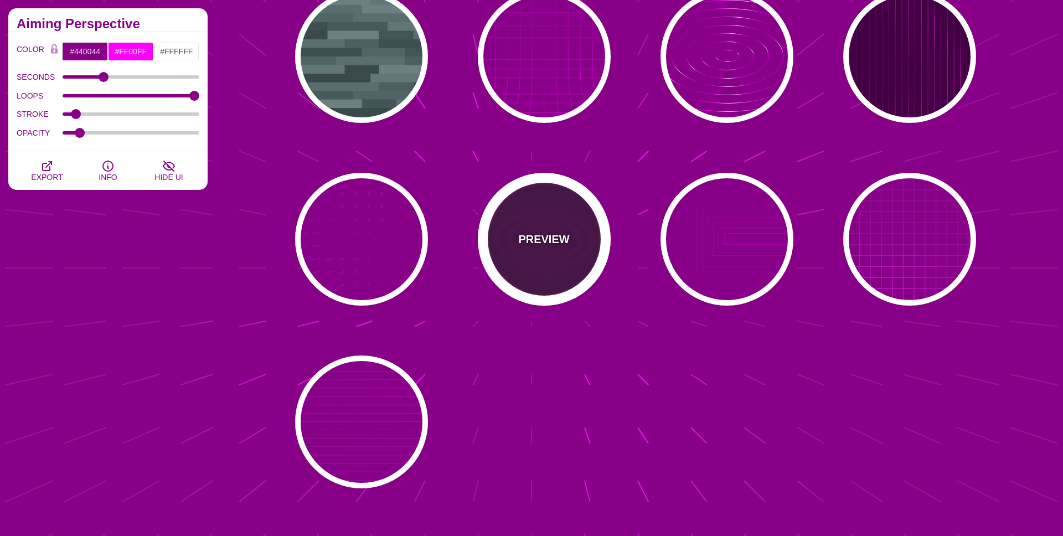
type input "0.1"
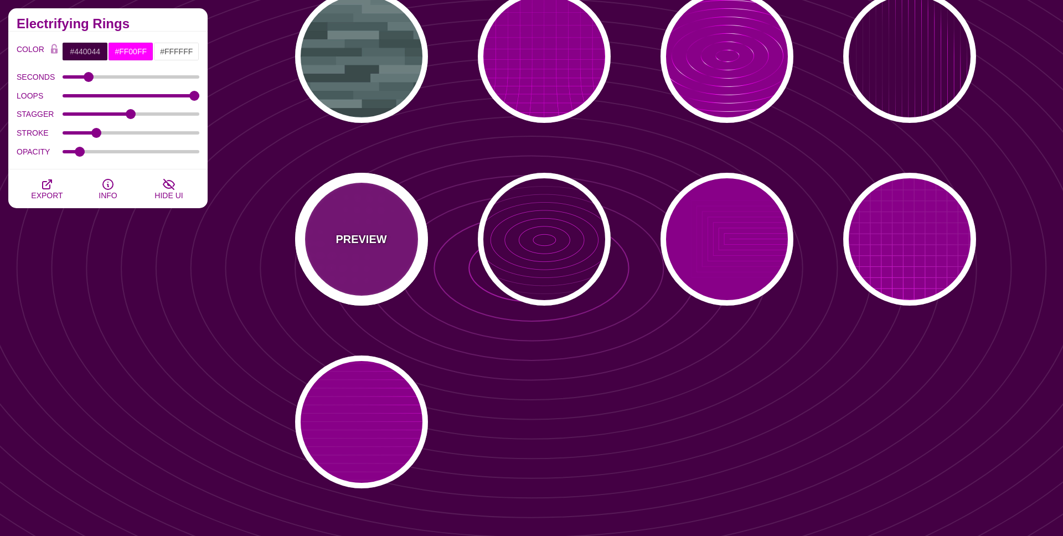
click at [360, 215] on div "PREVIEW" at bounding box center [361, 239] width 133 height 133
type input "#880088"
type input "15"
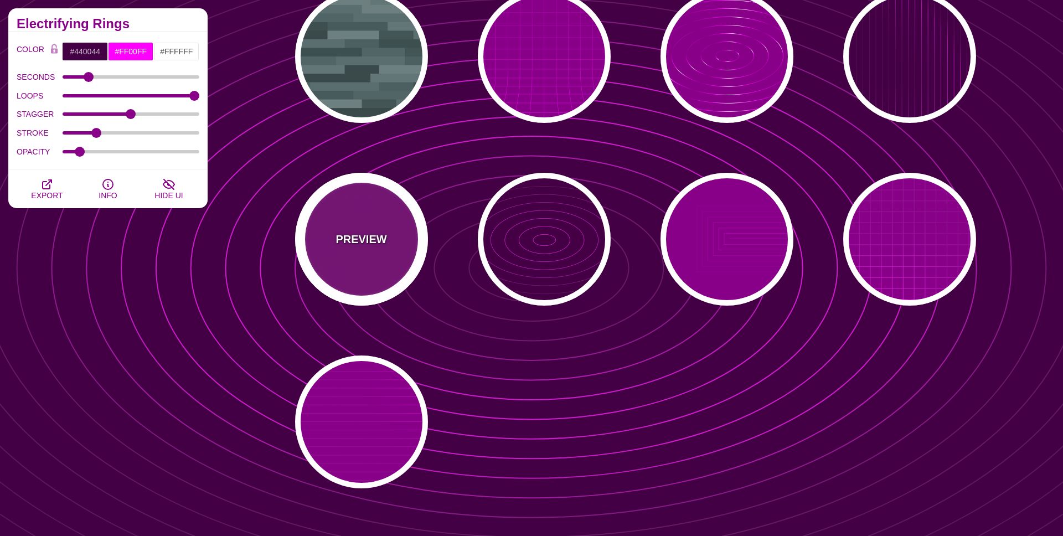
type input "1"
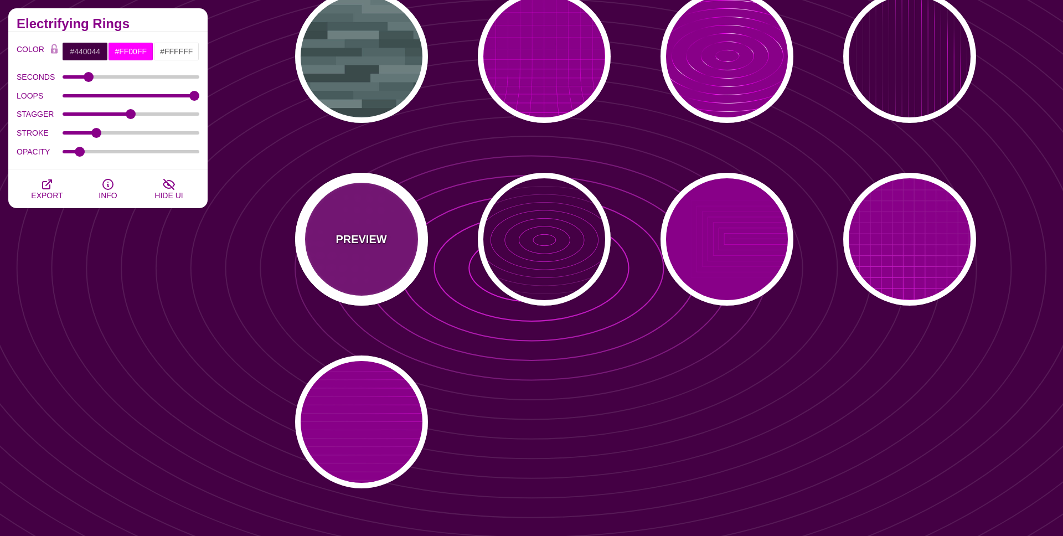
type input "0.1"
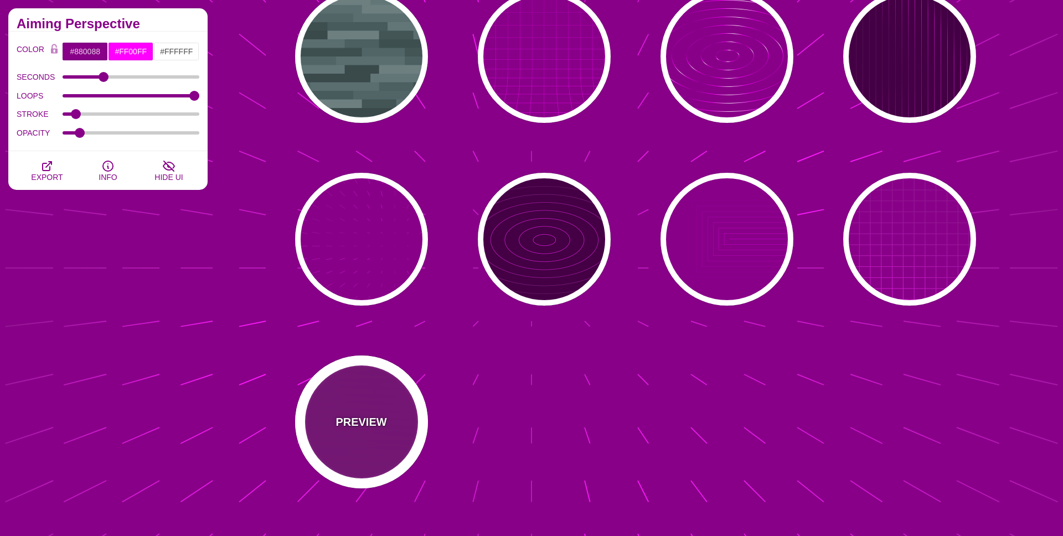
click at [343, 395] on div "PREVIEW" at bounding box center [361, 421] width 133 height 133
type input "20"
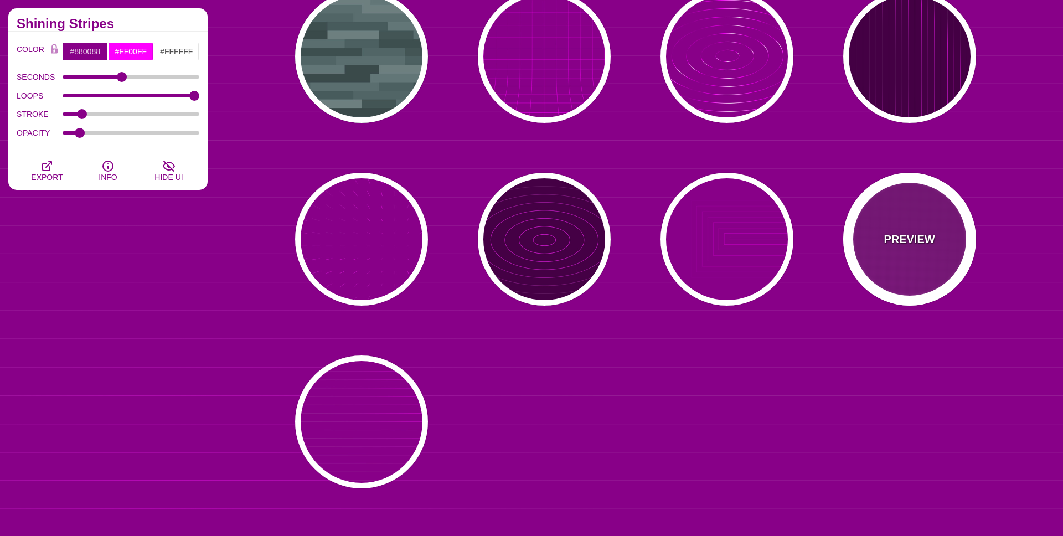
click at [925, 221] on div "PREVIEW" at bounding box center [909, 239] width 133 height 133
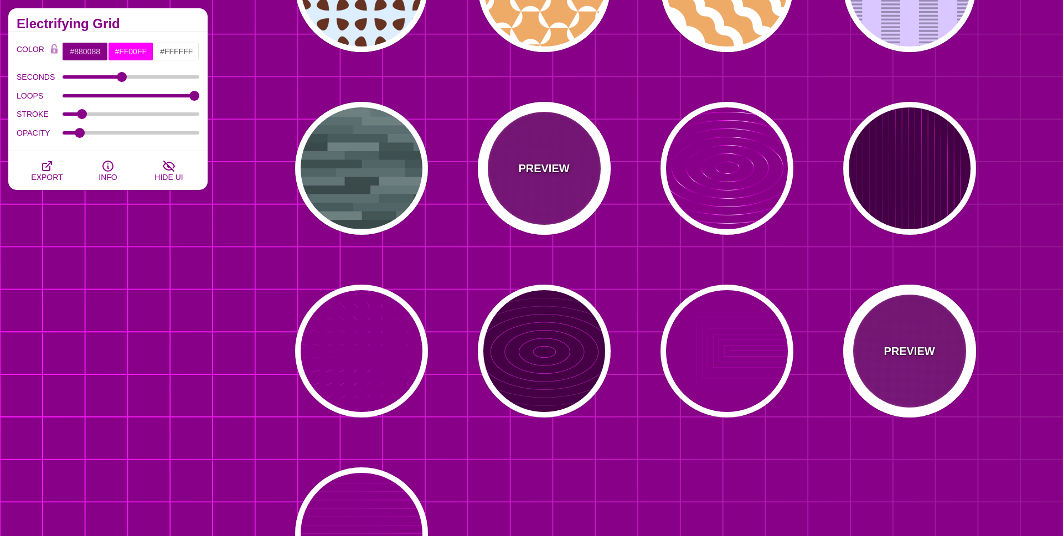
scroll to position [6686, 0]
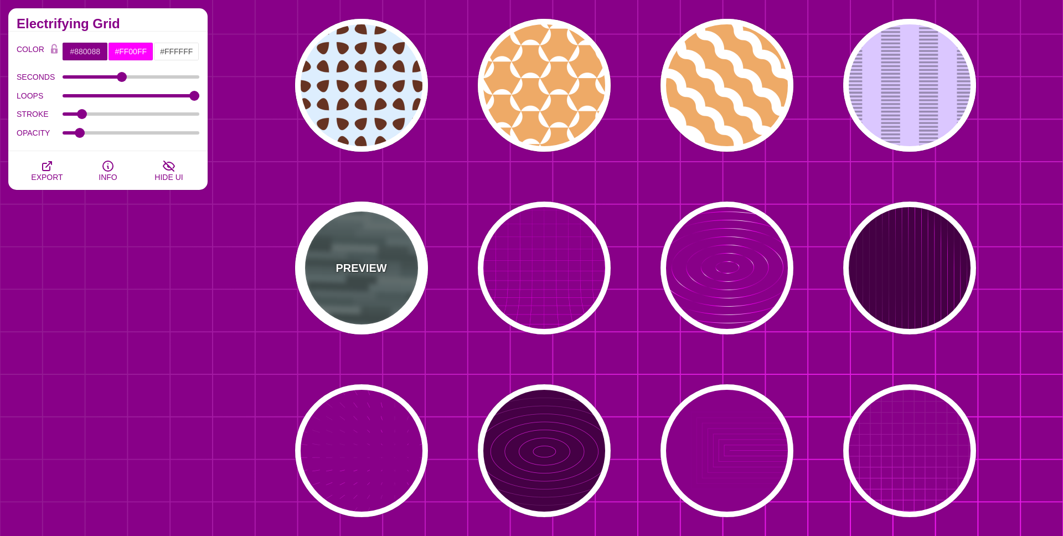
click at [369, 232] on div "PREVIEW" at bounding box center [361, 267] width 133 height 133
type input "#506566"
type input "0"
type input "1"
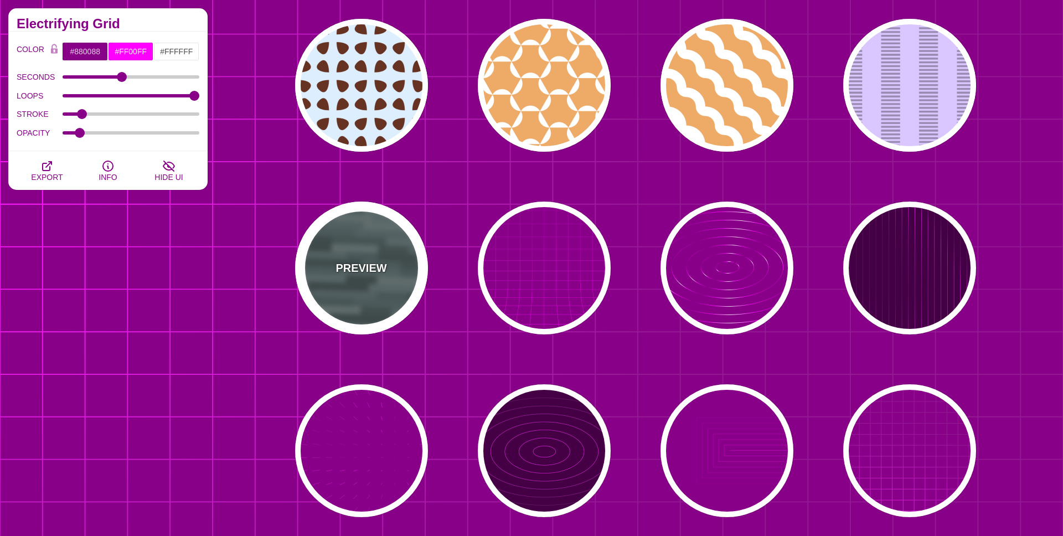
type input "0.5"
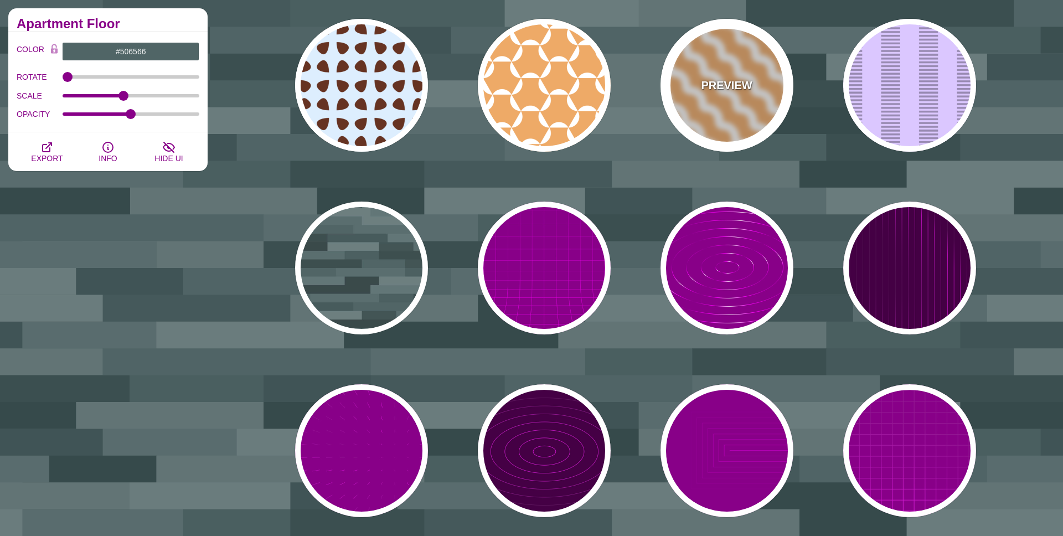
click at [709, 123] on div "PREVIEW" at bounding box center [726, 85] width 133 height 133
type input "#EEAA66"
type input "#FFFFFF"
type input "0"
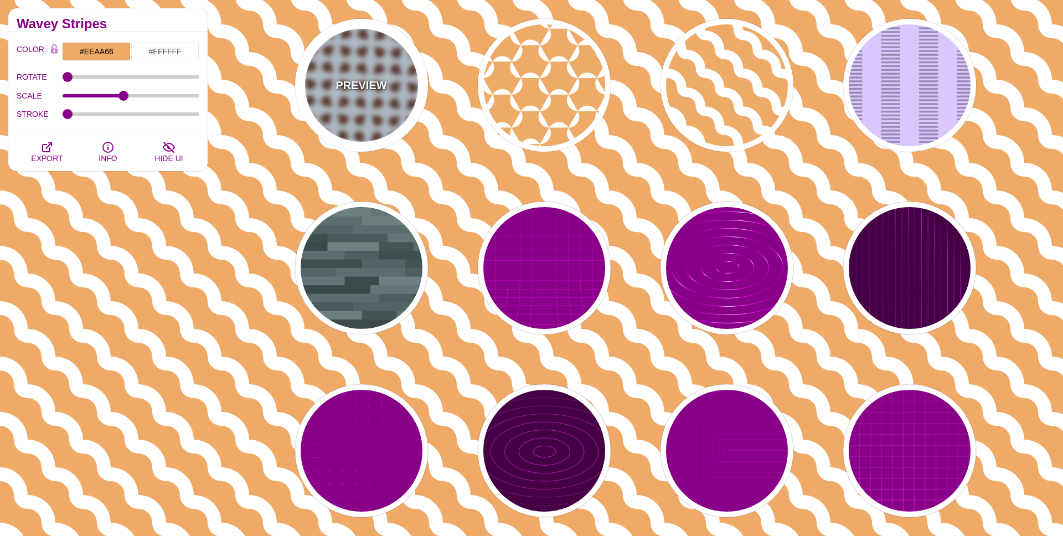
click at [369, 122] on div "PREVIEW" at bounding box center [361, 85] width 133 height 133
type input "#DDEEFF"
type input "#663322"
type input "1"
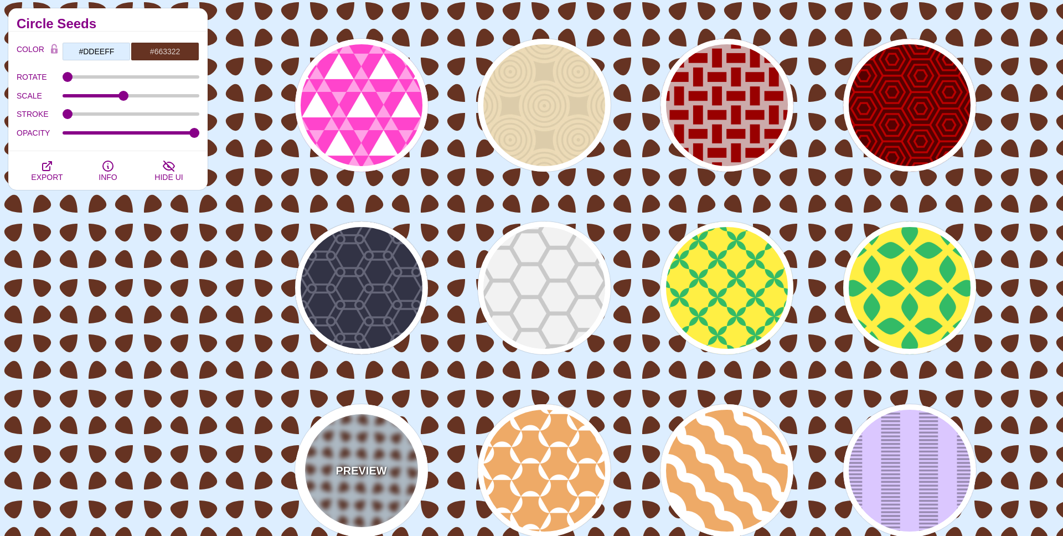
scroll to position [6298, 0]
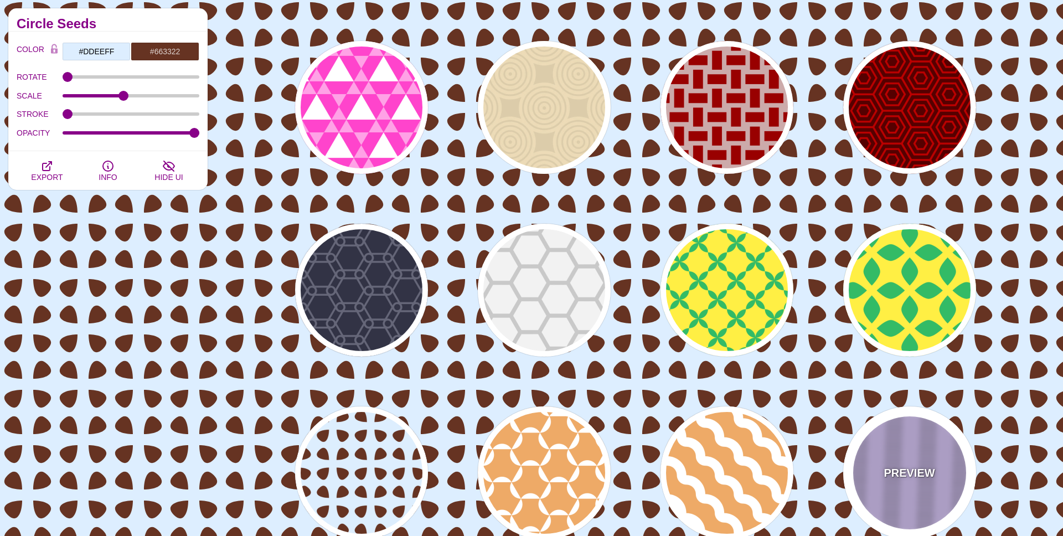
click at [888, 465] on p "PREVIEW" at bounding box center [908, 472] width 51 height 17
type input "#DBC7FF"
type input "#988AB1"
type input "5"
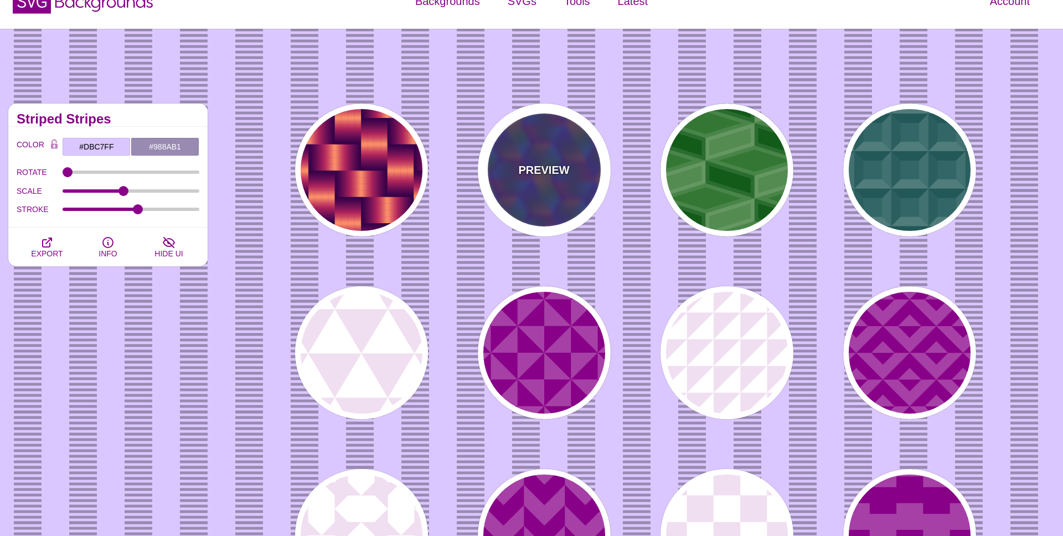
scroll to position [0, 0]
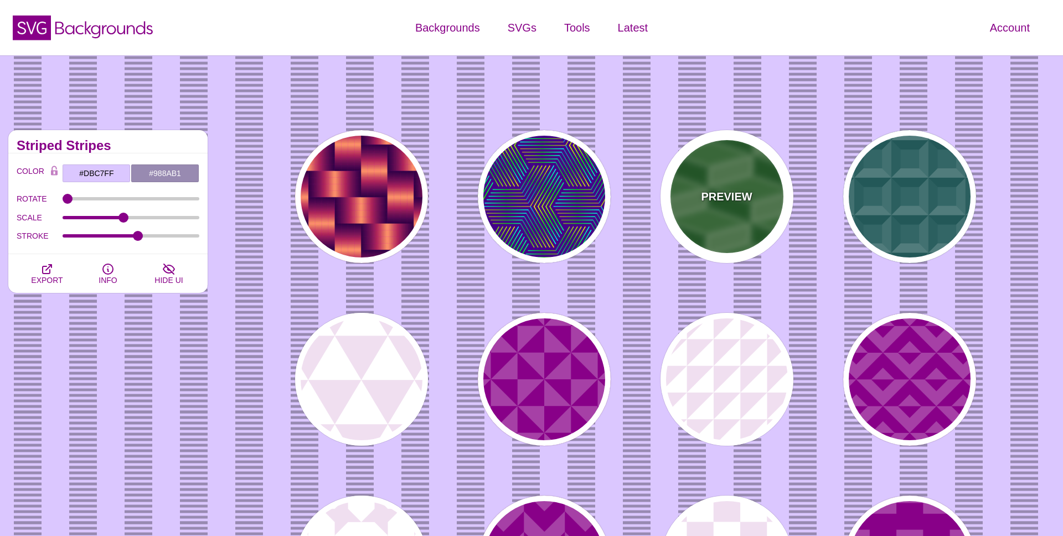
click at [741, 187] on div "PREVIEW" at bounding box center [726, 196] width 133 height 133
type input "#337733"
type input "#FFFFFF"
type input "2"
type input "10"
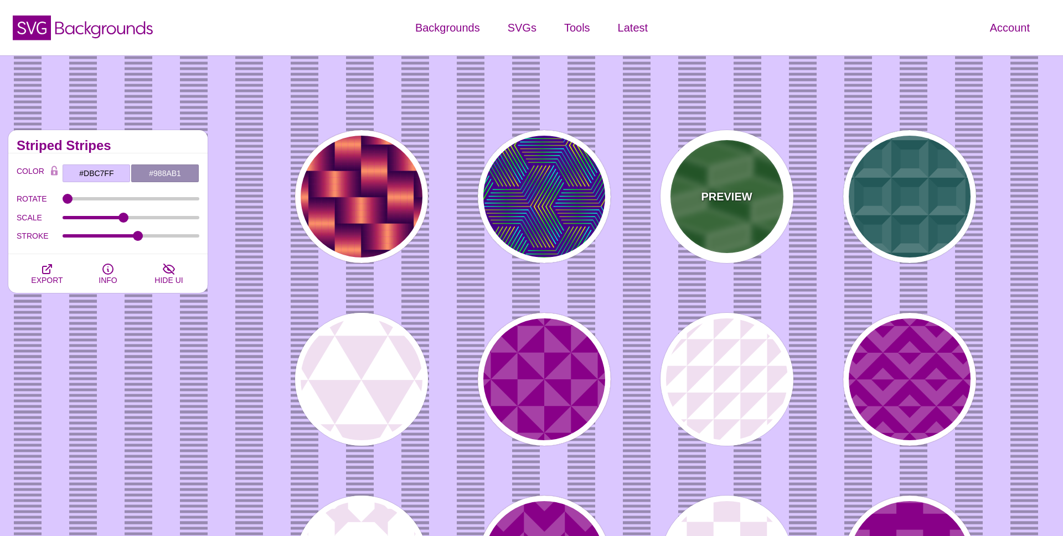
type input "0.1"
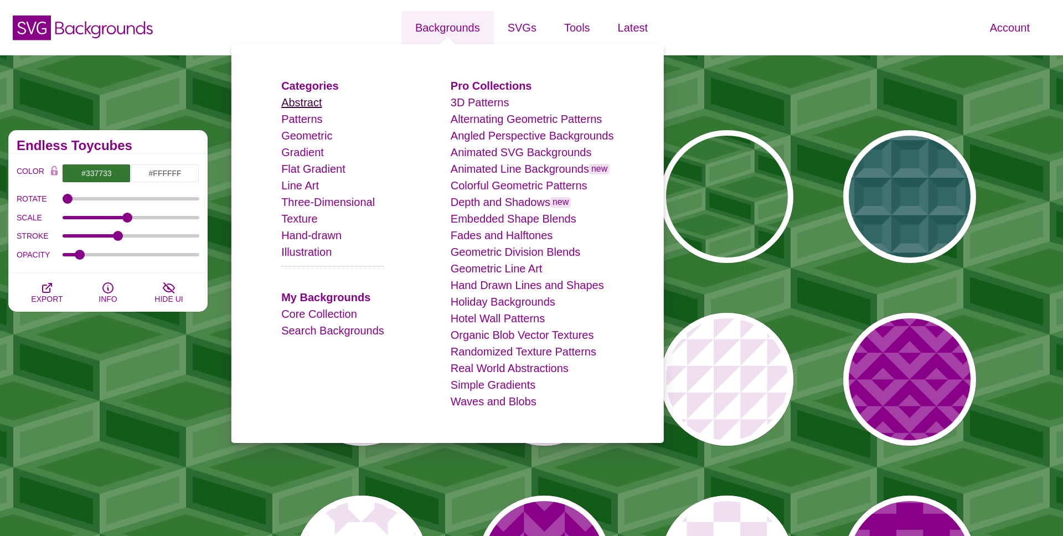
click at [307, 103] on link "Abstract" at bounding box center [301, 102] width 40 height 12
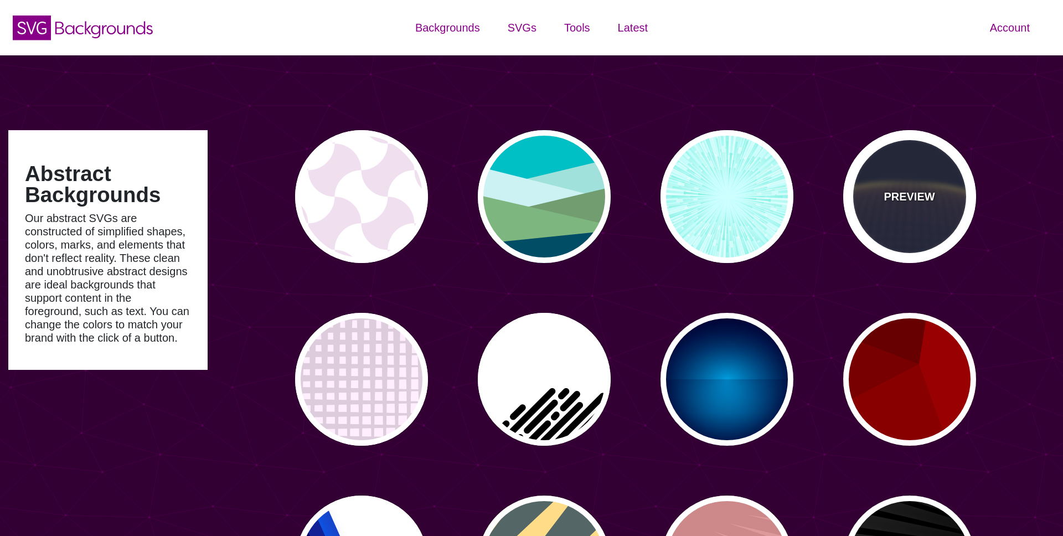
type input "#450057"
type input "#FFFFFF"
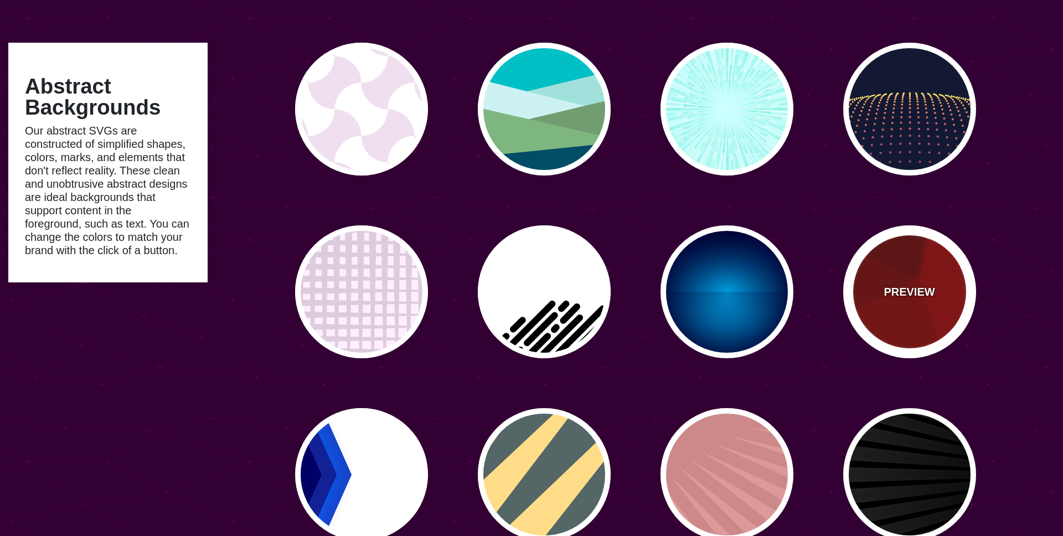
scroll to position [143, 0]
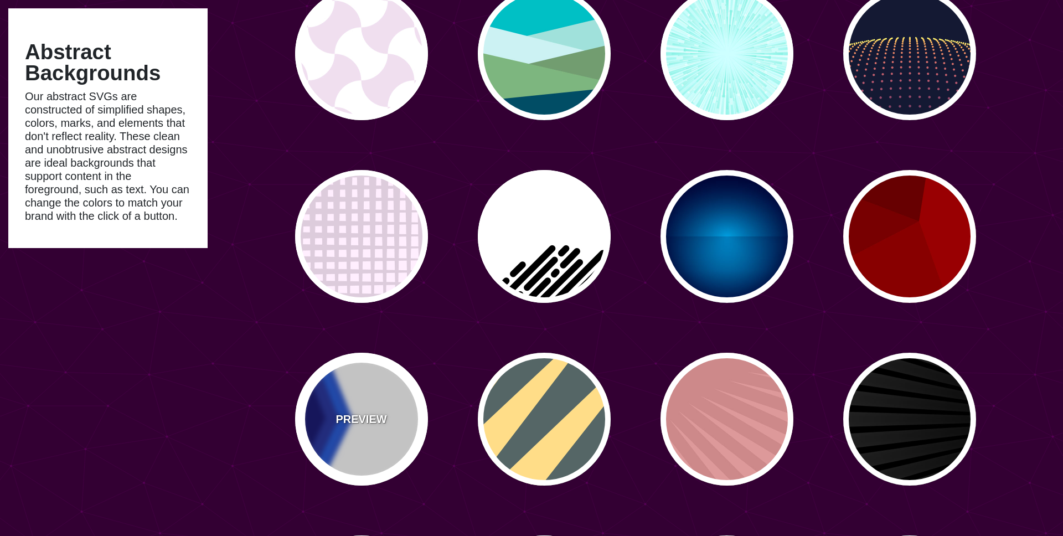
click at [345, 416] on p "PREVIEW" at bounding box center [360, 419] width 51 height 17
type input "#FFFFFF"
type input "#000066"
type input "#0066FF"
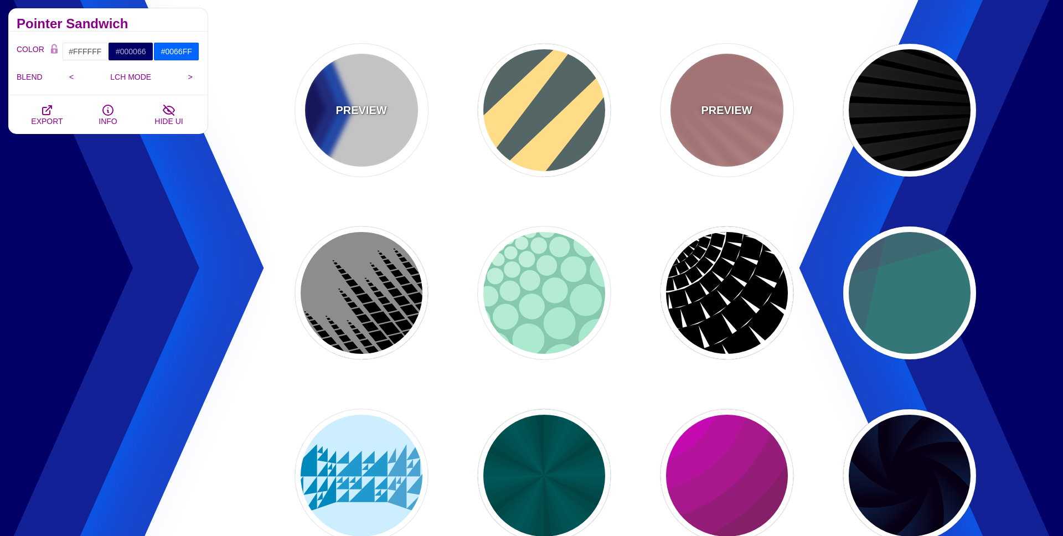
scroll to position [458, 0]
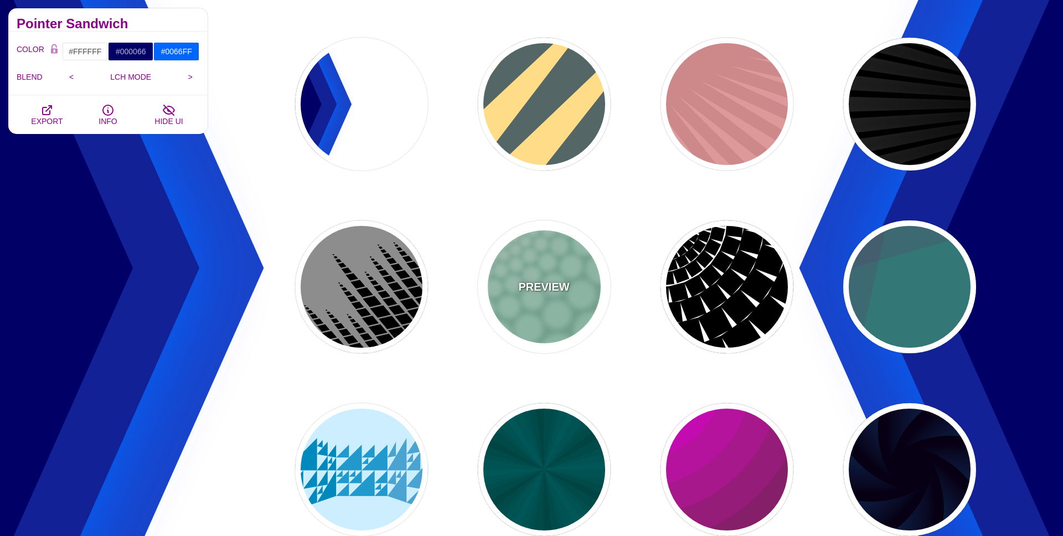
click at [594, 296] on div "PREVIEW" at bounding box center [544, 286] width 133 height 133
type input "#85C9AD"
type input "#96E3C3"
type input "#FFFFFF"
type input "0"
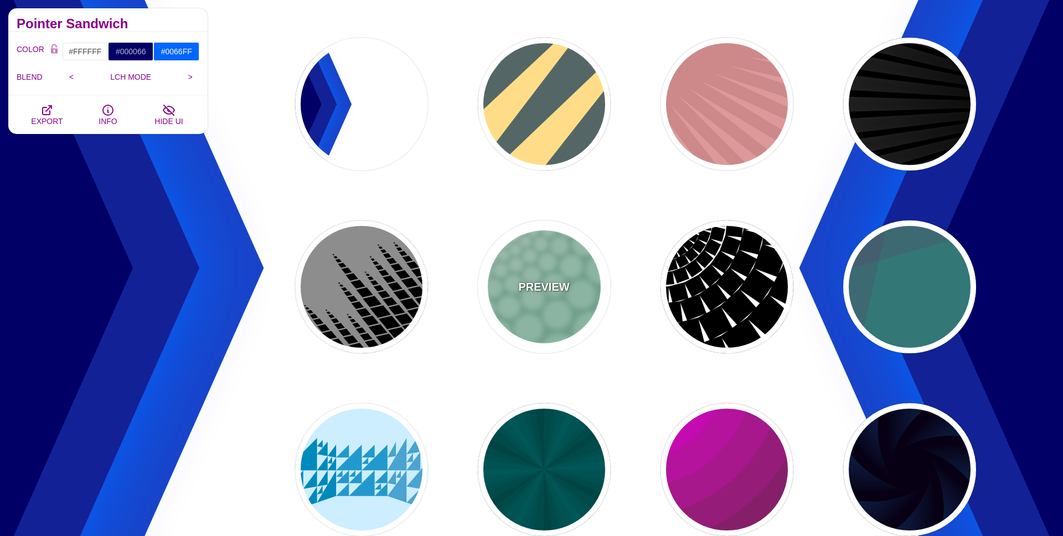
type input "0"
type input "100"
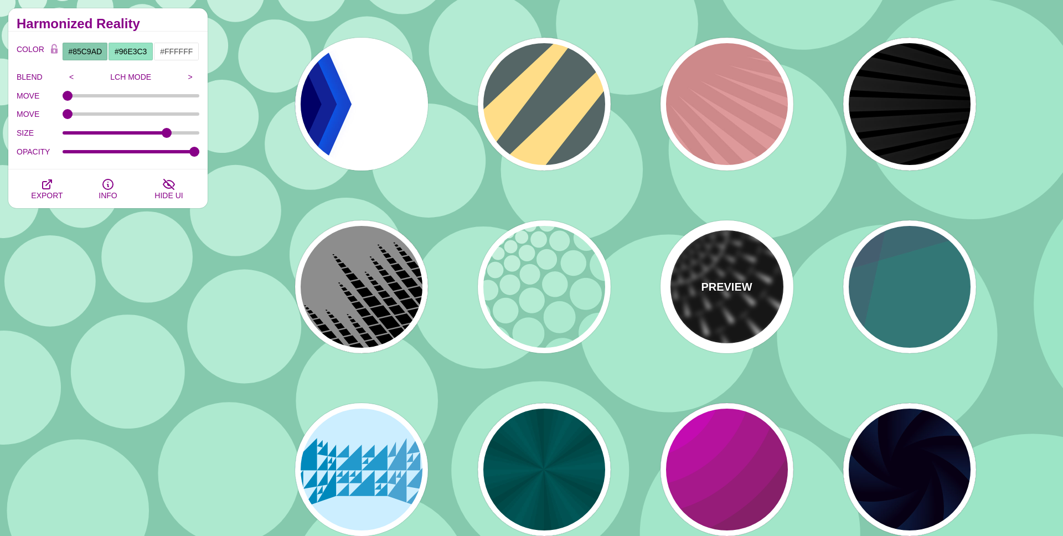
click at [723, 320] on div "PREVIEW" at bounding box center [726, 286] width 133 height 133
type input "#FFFFFF"
type input "#000000"
type input "0"
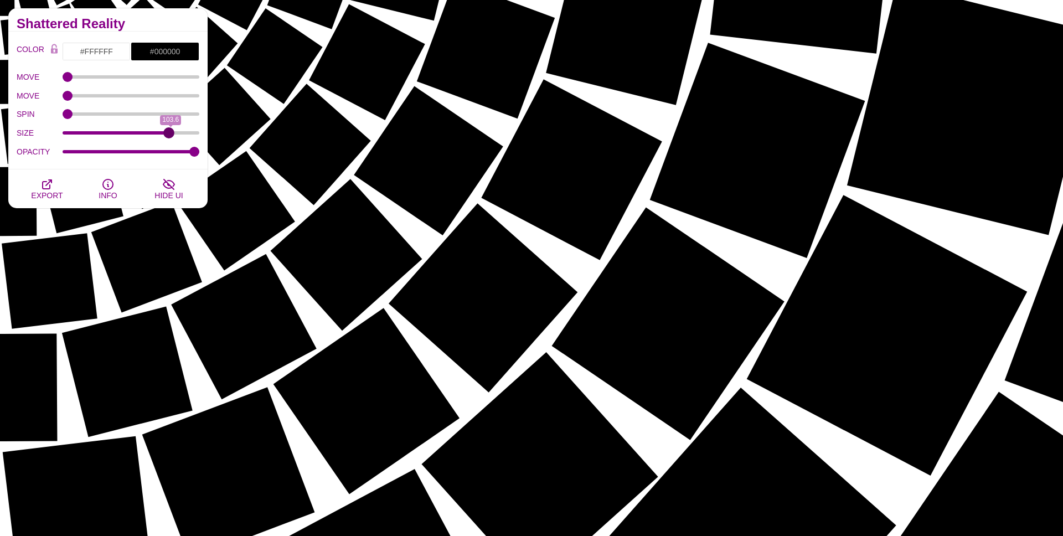
drag, startPoint x: 164, startPoint y: 135, endPoint x: 239, endPoint y: 143, distance: 75.2
type input "102.1"
click at [169, 135] on input "SIZE" at bounding box center [131, 133] width 137 height 4
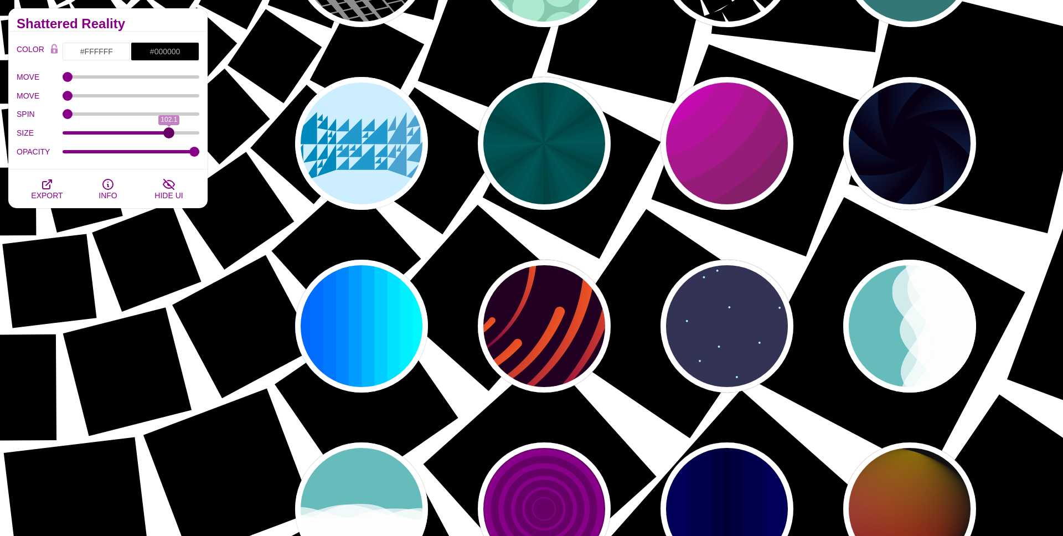
scroll to position [805, 0]
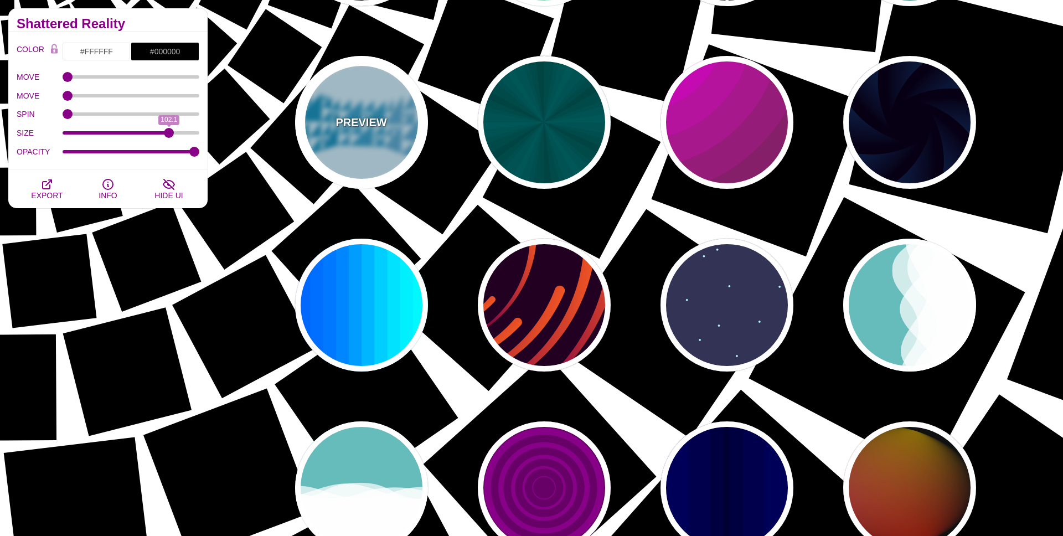
click at [336, 97] on div "PREVIEW" at bounding box center [361, 122] width 133 height 133
type input "#CCEEFF"
type input "#2299CC"
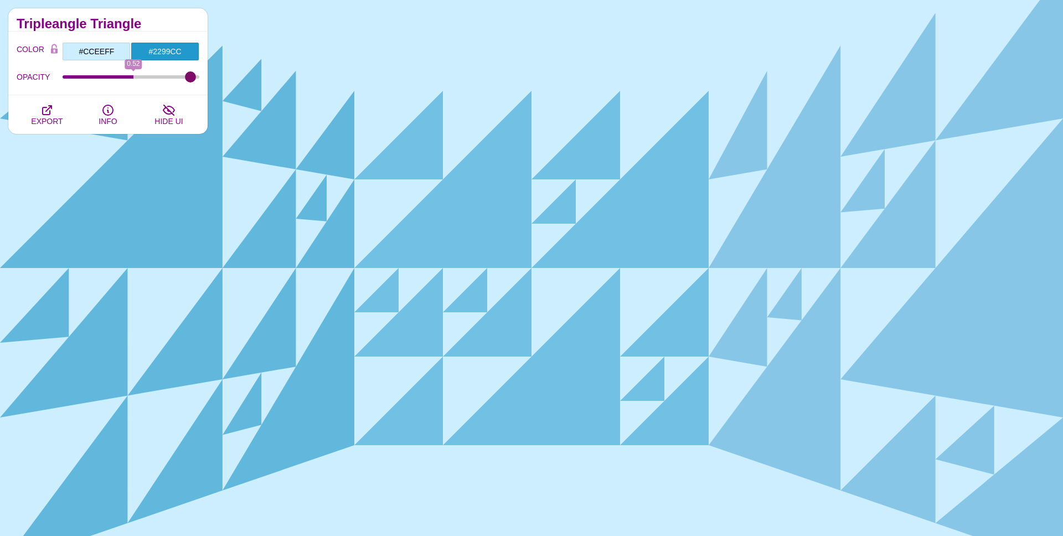
type input "1"
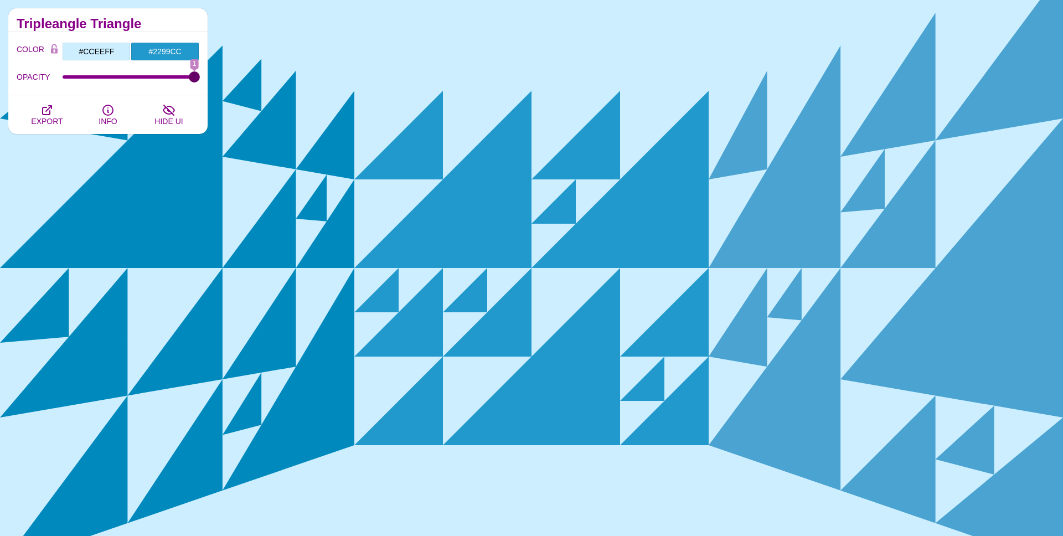
drag, startPoint x: 196, startPoint y: 76, endPoint x: 245, endPoint y: 85, distance: 49.9
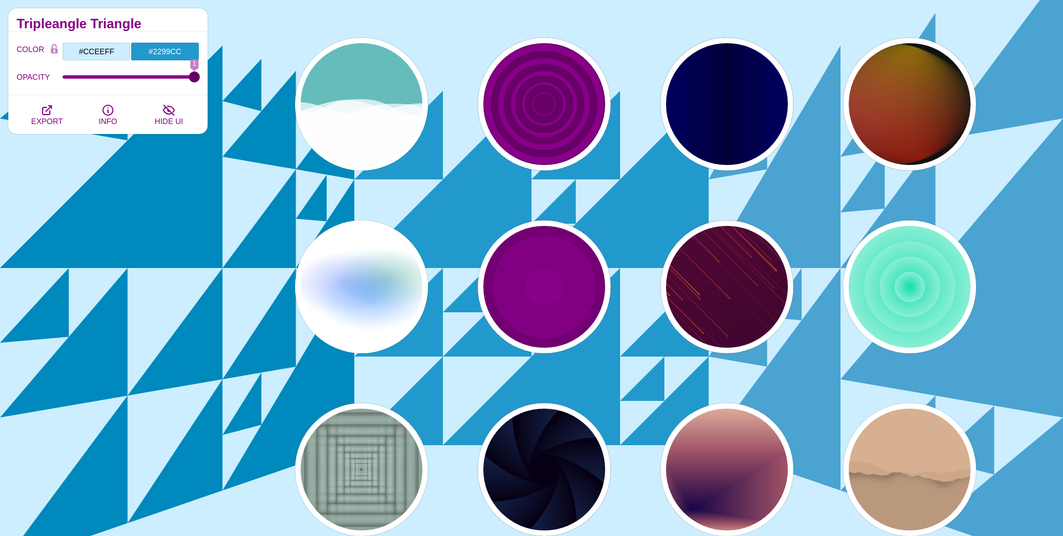
scroll to position [1236, 0]
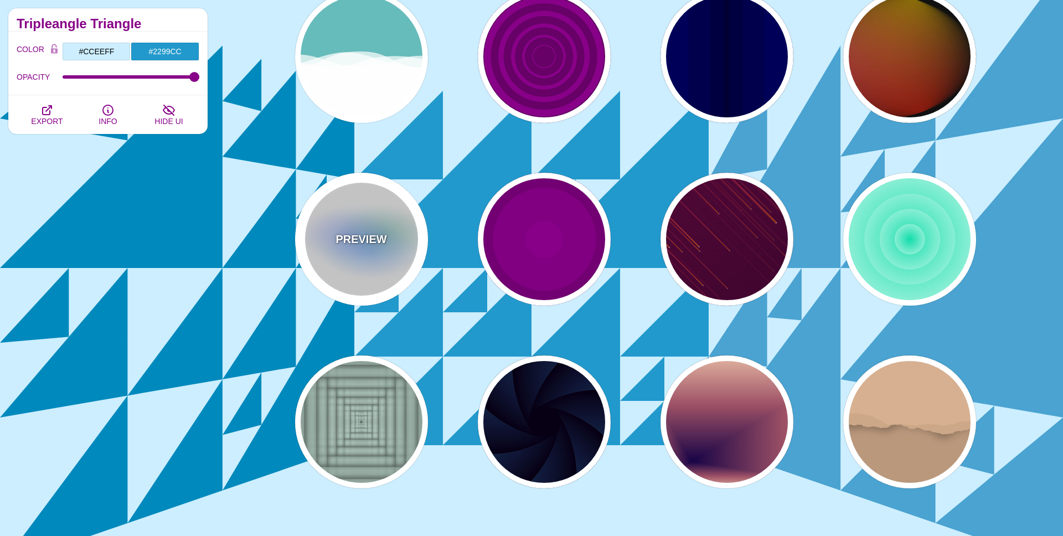
click at [357, 258] on div "PREVIEW" at bounding box center [361, 239] width 133 height 133
type input "#FFFFFF"
type input "#AA00FF"
type input "#0088FF"
type input "#008800"
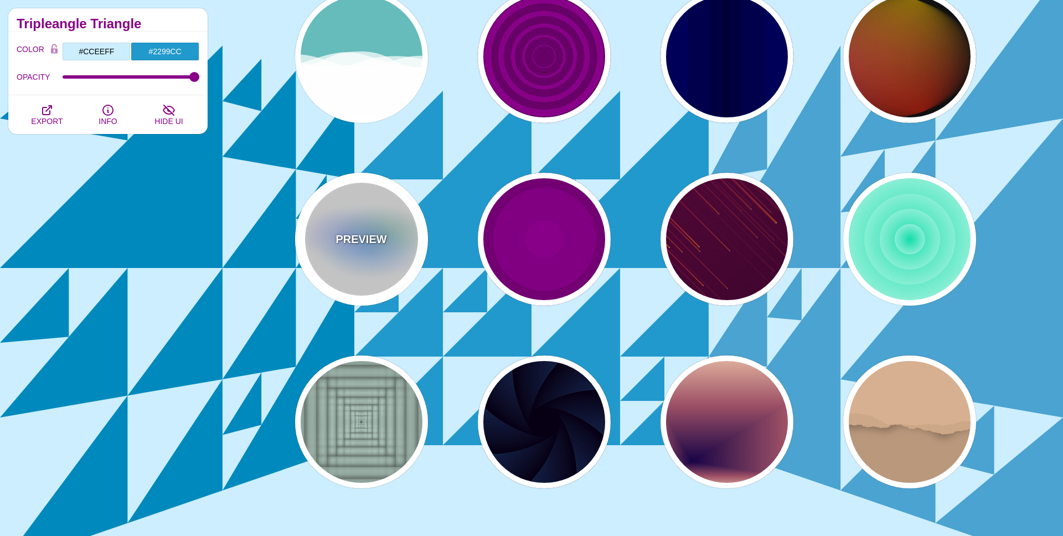
type input "8"
type input "24"
type input "999"
type input "0.5"
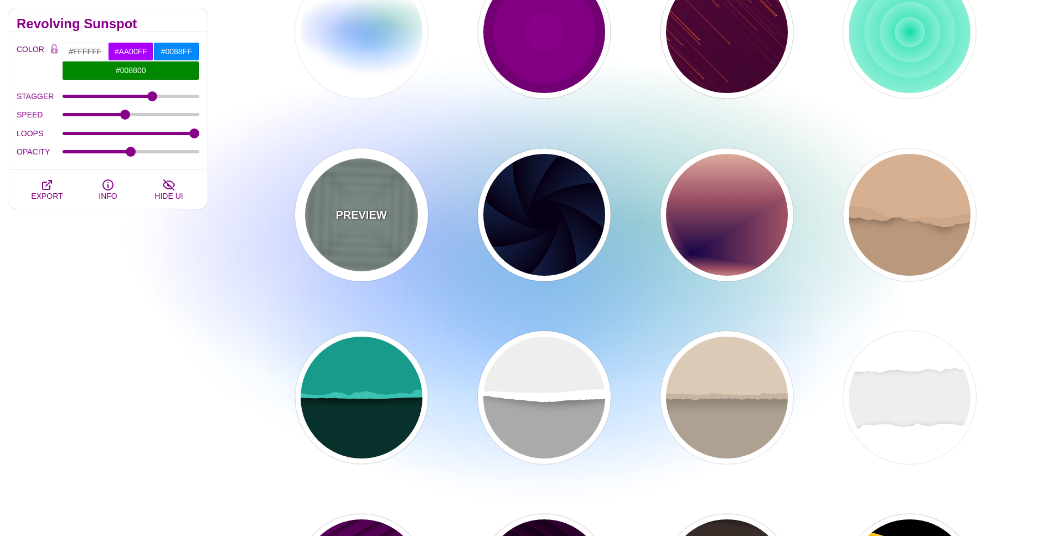
click at [371, 274] on div "PREVIEW" at bounding box center [361, 214] width 133 height 133
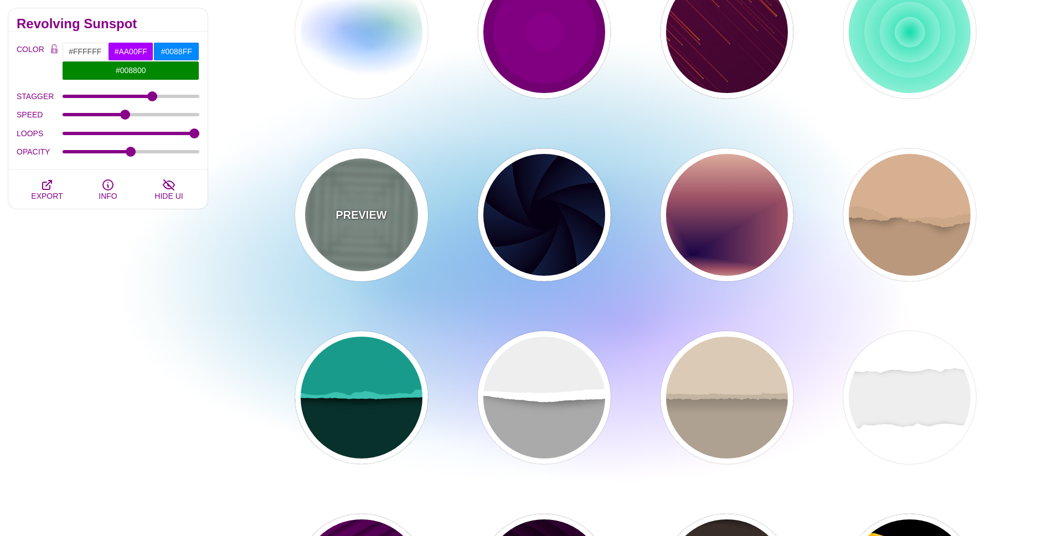
type input "#ABC3B9"
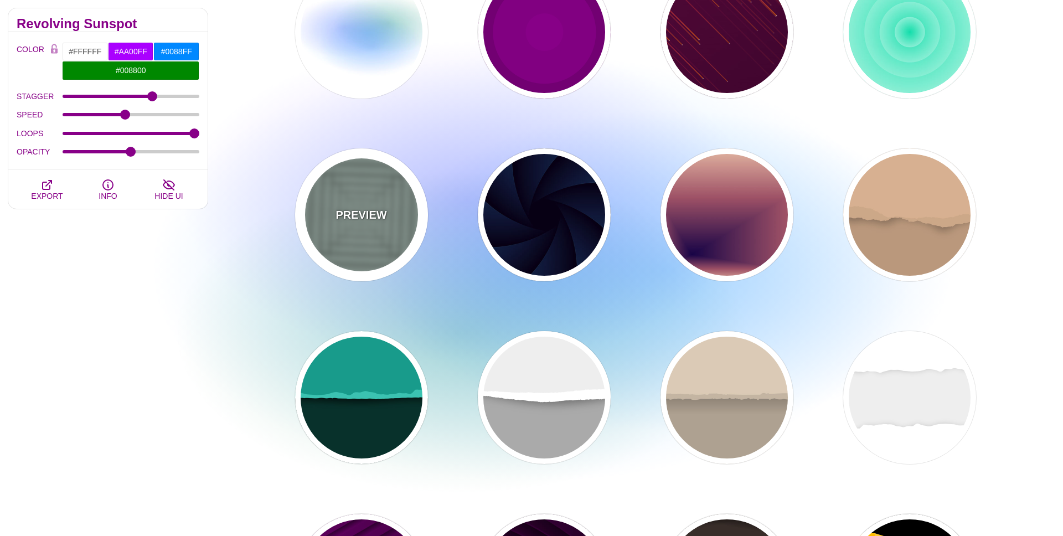
type input "0"
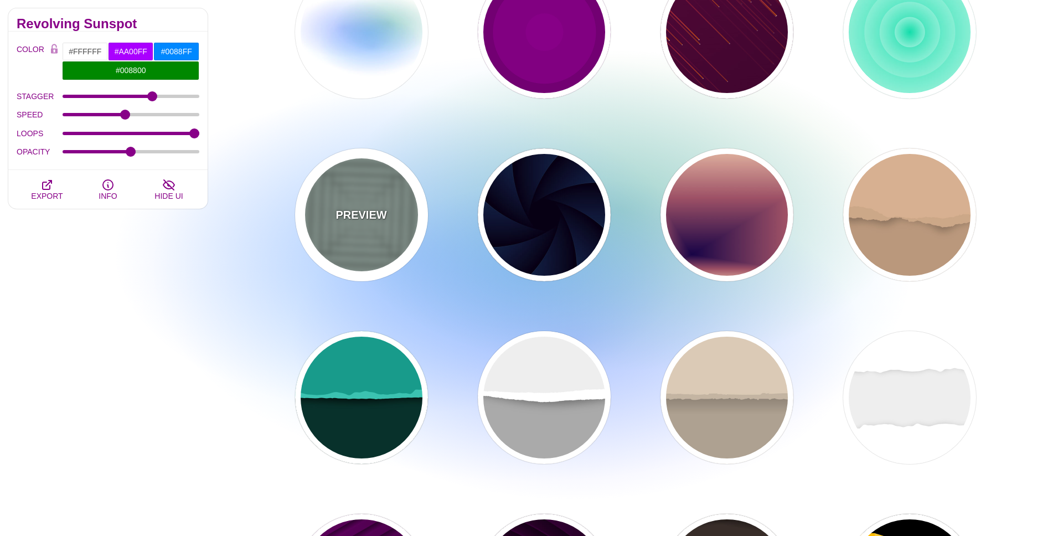
type input "0"
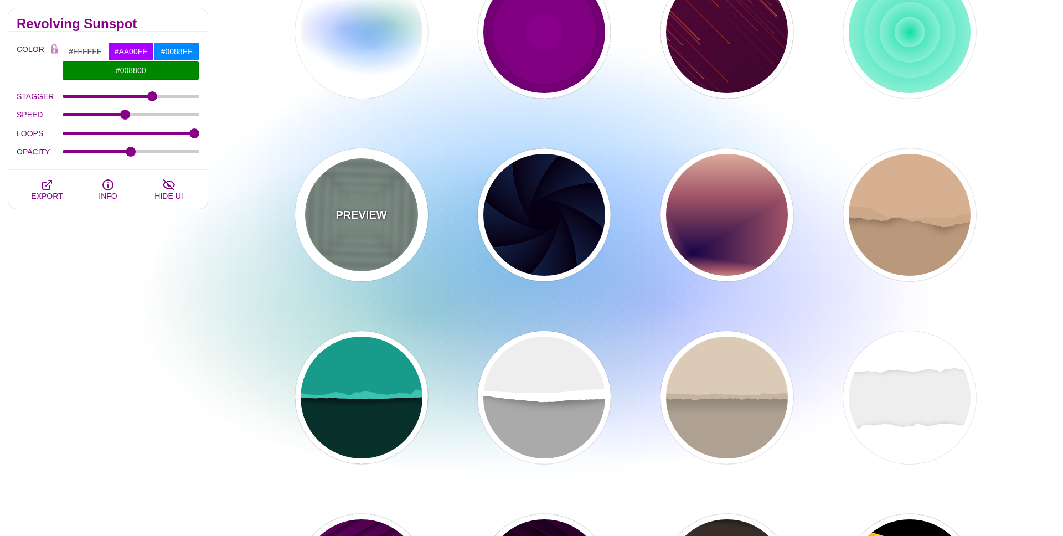
type input "0.5"
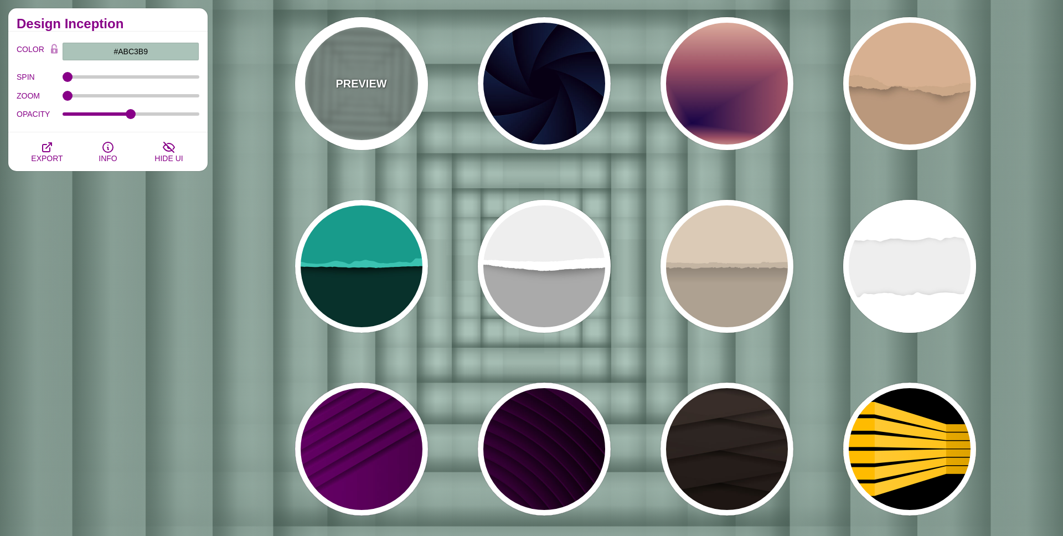
scroll to position [1706, 0]
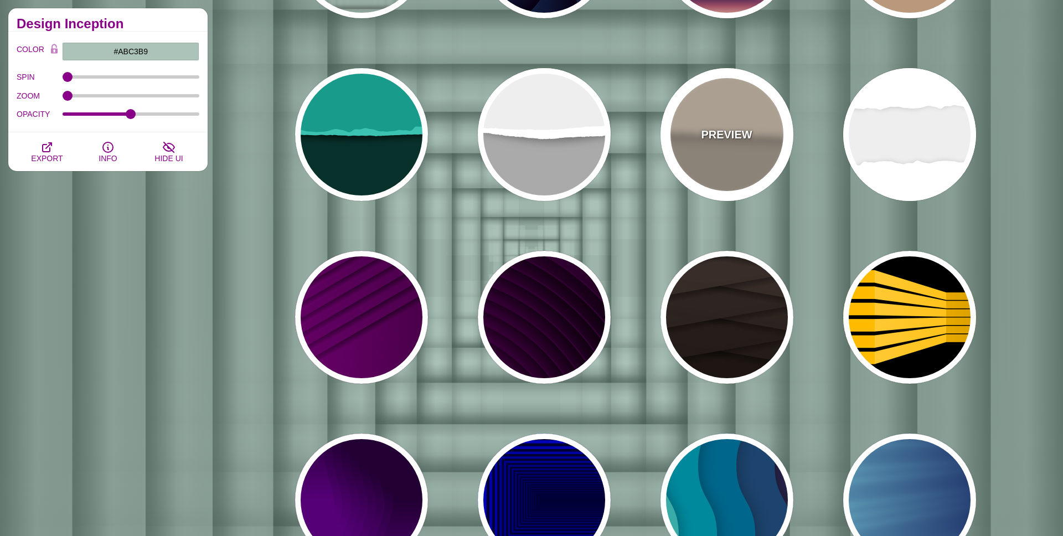
click at [752, 116] on div "PREVIEW" at bounding box center [726, 134] width 133 height 133
type input "#AEA191"
type input "#DACAB5"
type input "#C3B4A2"
type input "0"
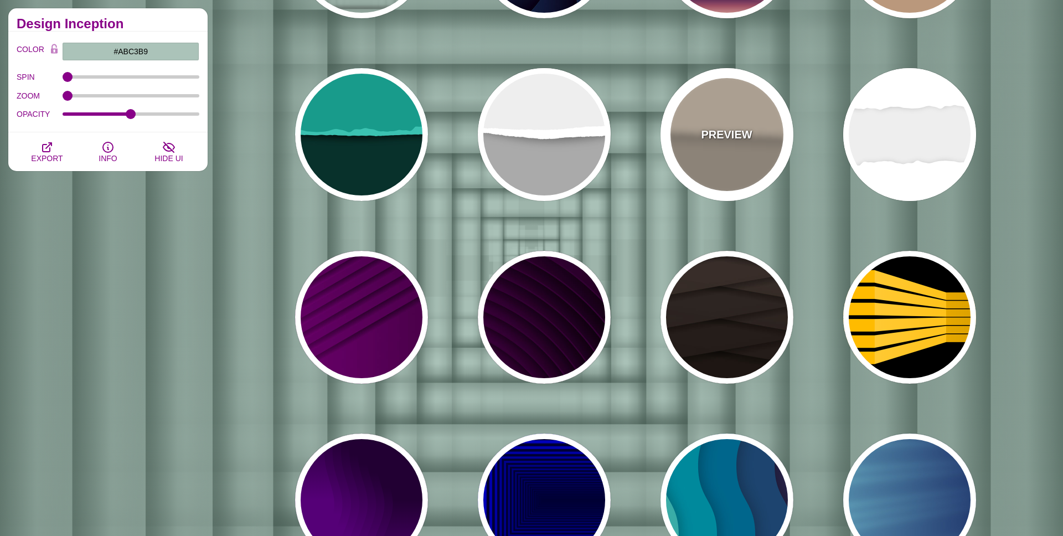
type input "0.7"
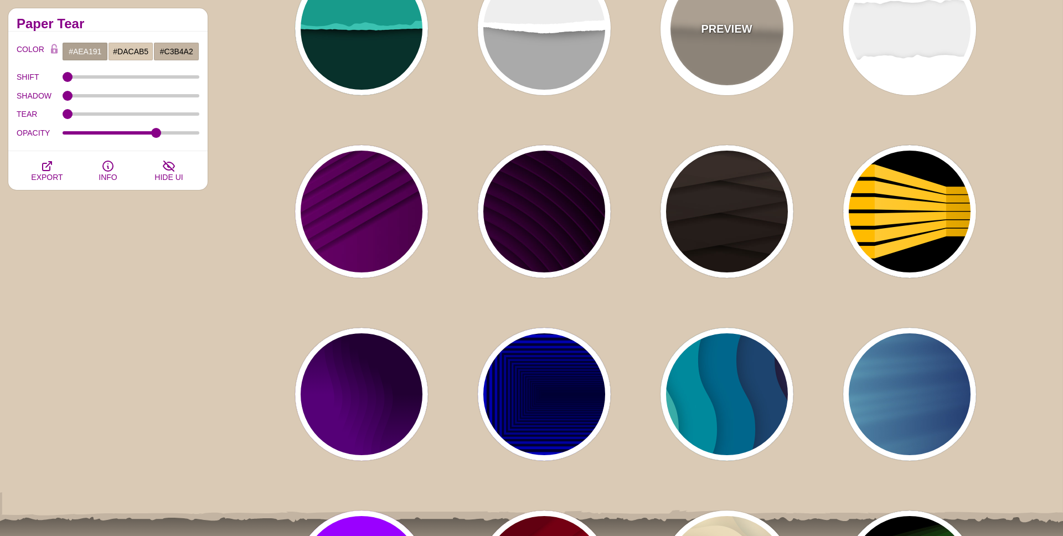
scroll to position [1832, 0]
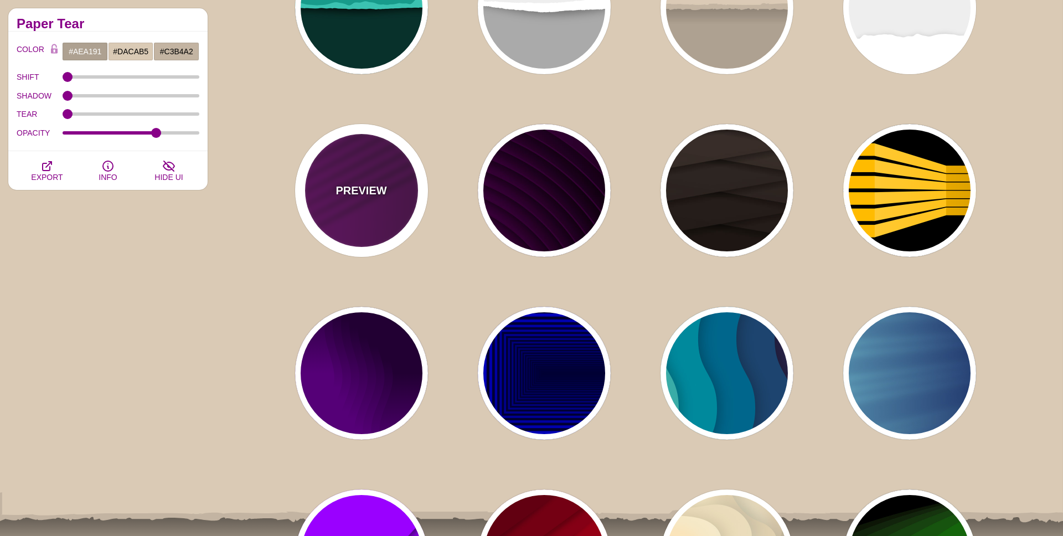
click at [369, 199] on div "PREVIEW" at bounding box center [361, 190] width 133 height 133
type input "#330033"
type input "#770077"
type input "#000000"
type input "1"
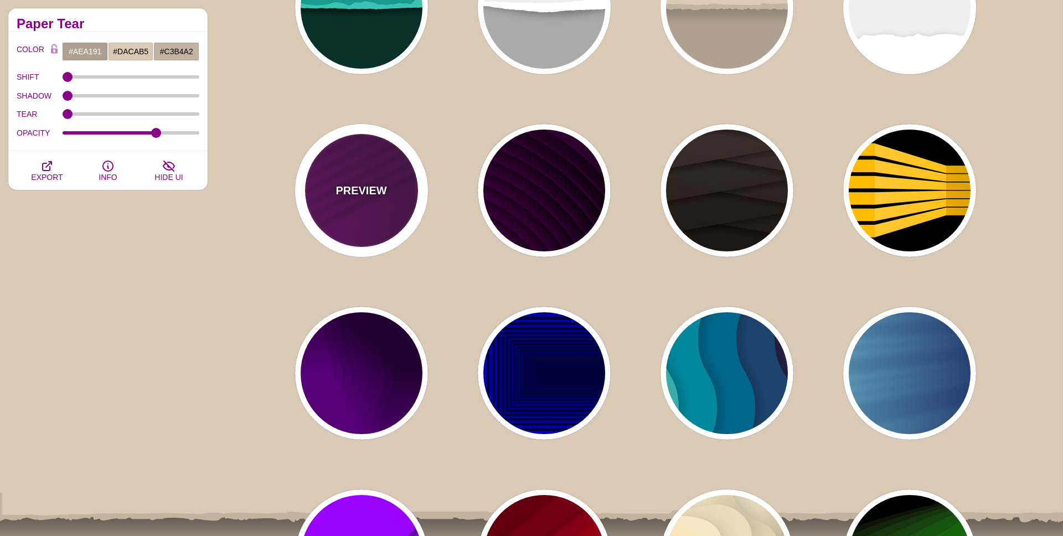
type input "1"
type input "0.5"
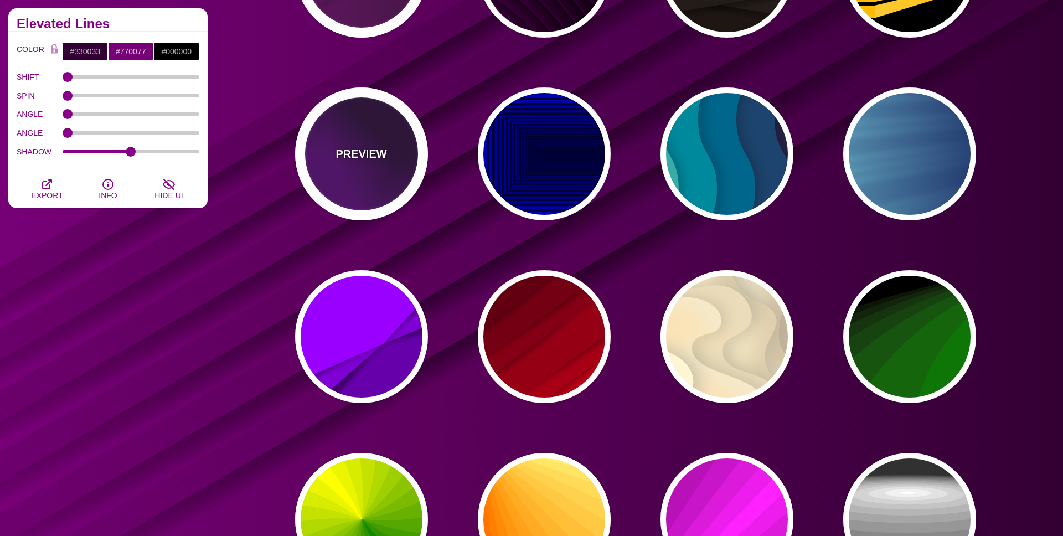
scroll to position [2120, 0]
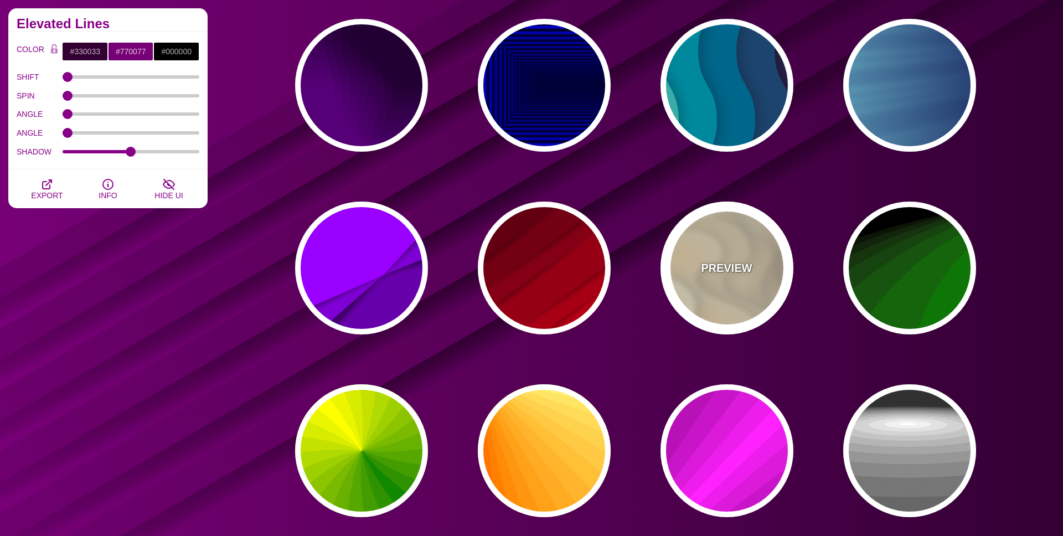
click at [734, 285] on div "PREVIEW" at bounding box center [726, 267] width 133 height 133
type input "#FFF7D7"
type input "#57250C"
type input "#FF8B28"
type input "0.7"
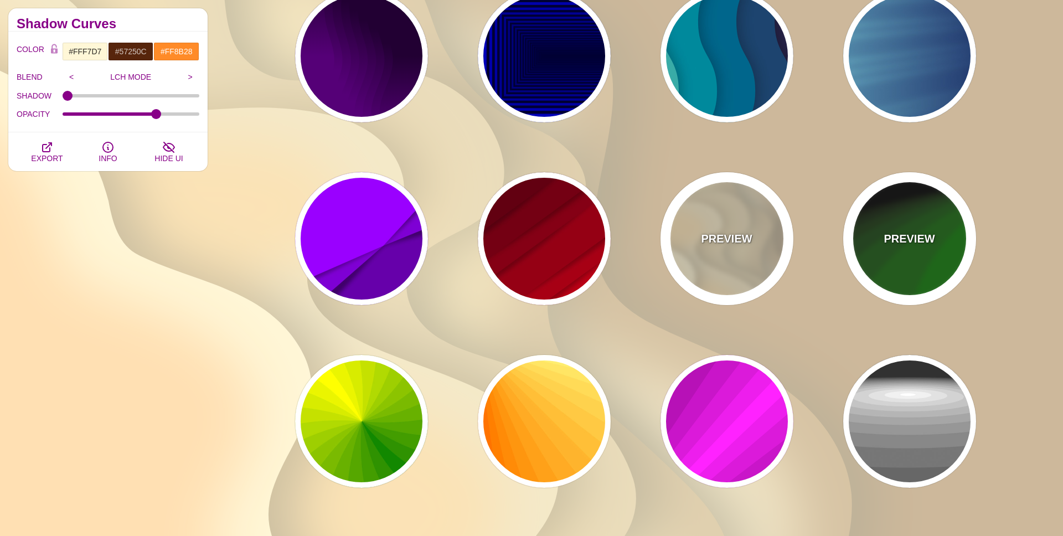
scroll to position [2145, 0]
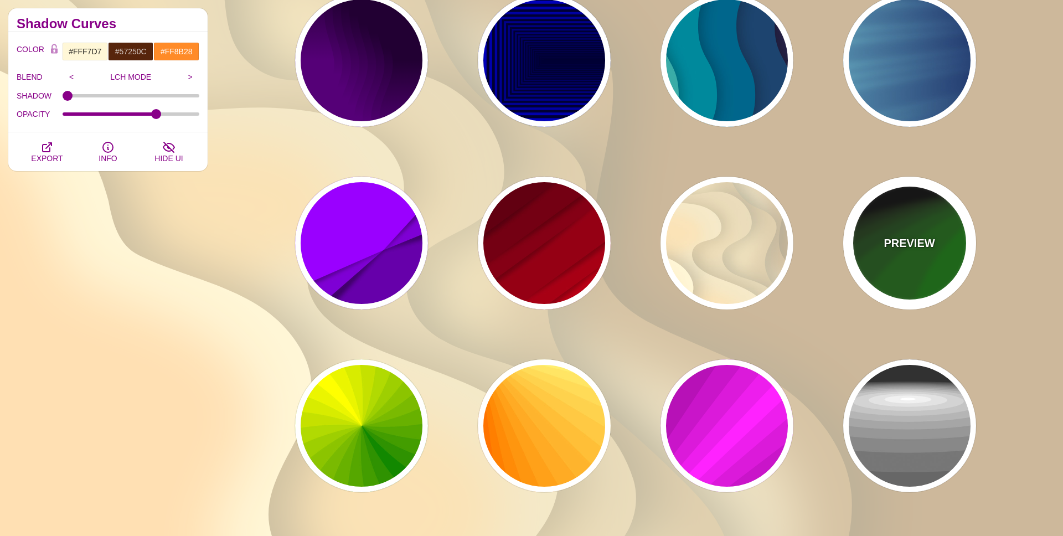
click at [914, 273] on div "PREVIEW" at bounding box center [909, 243] width 133 height 133
type input "#000000"
type input "#008800"
type input "#FFFFFF"
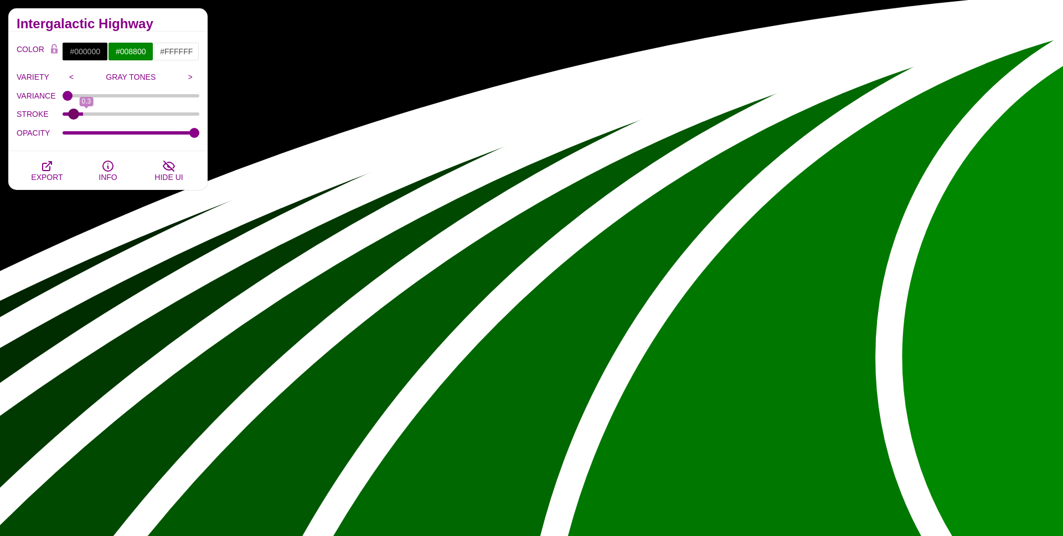
type input "0"
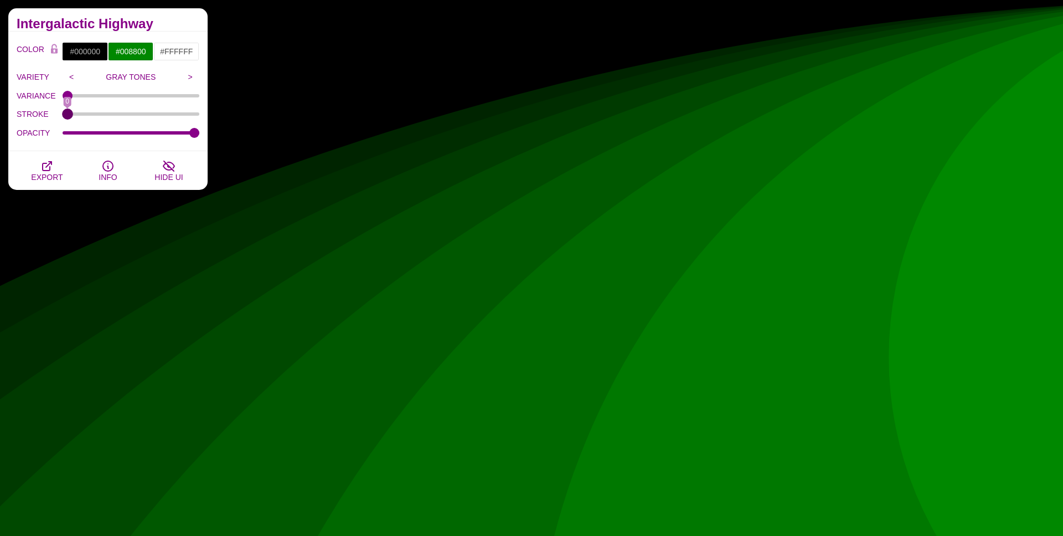
drag, startPoint x: 70, startPoint y: 113, endPoint x: 41, endPoint y: 121, distance: 29.8
click at [37, 117] on div "STROKE 0" at bounding box center [108, 114] width 183 height 19
click at [42, 173] on span "EXPORT" at bounding box center [47, 177] width 32 height 9
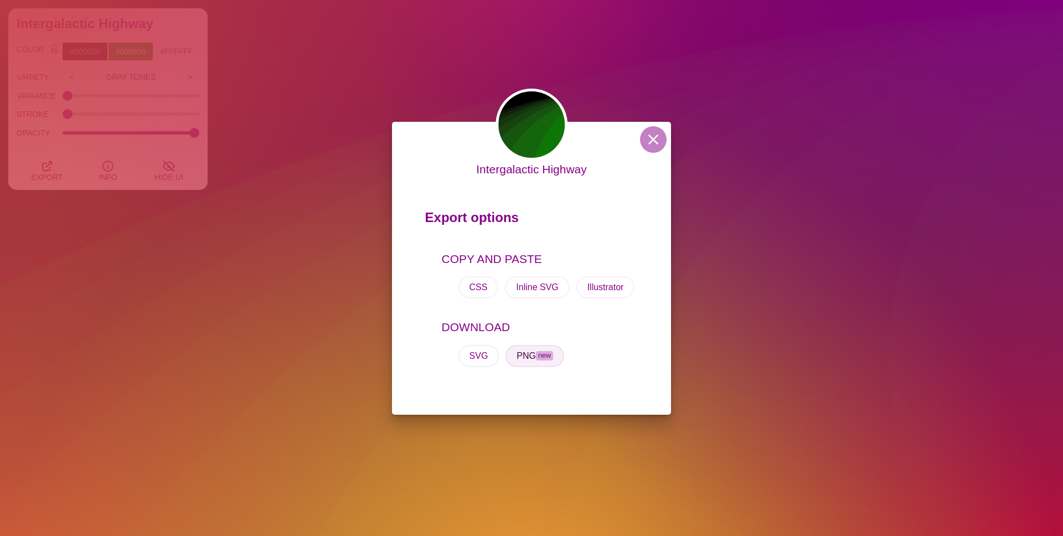
click at [537, 361] on button "PNG new" at bounding box center [534, 356] width 59 height 22
click at [657, 139] on button at bounding box center [653, 139] width 27 height 27
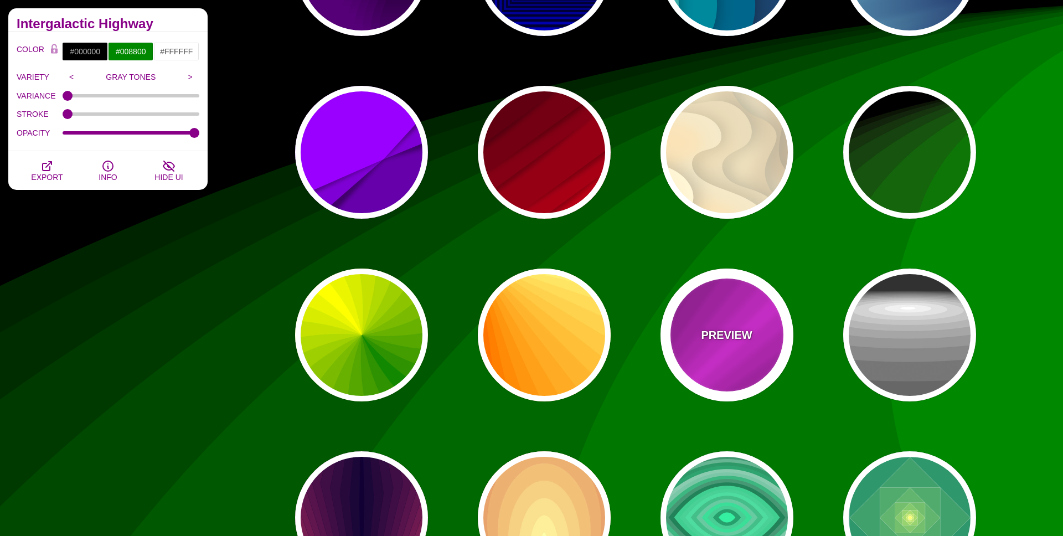
scroll to position [2337, 0]
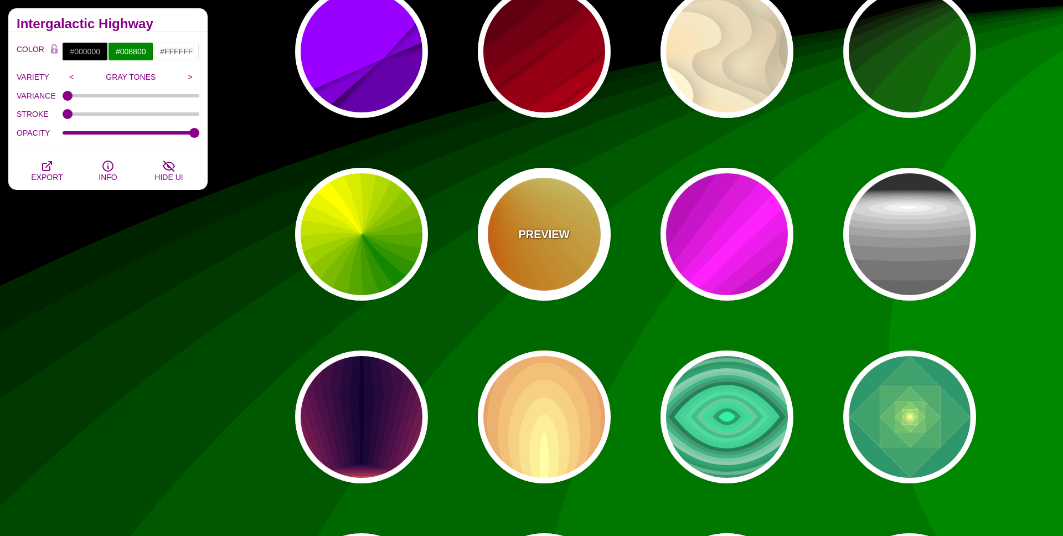
click at [599, 240] on div "PREVIEW" at bounding box center [544, 234] width 133 height 133
type input "#FF6600"
type input "#FFFF88"
type input "1"
type input "0.2"
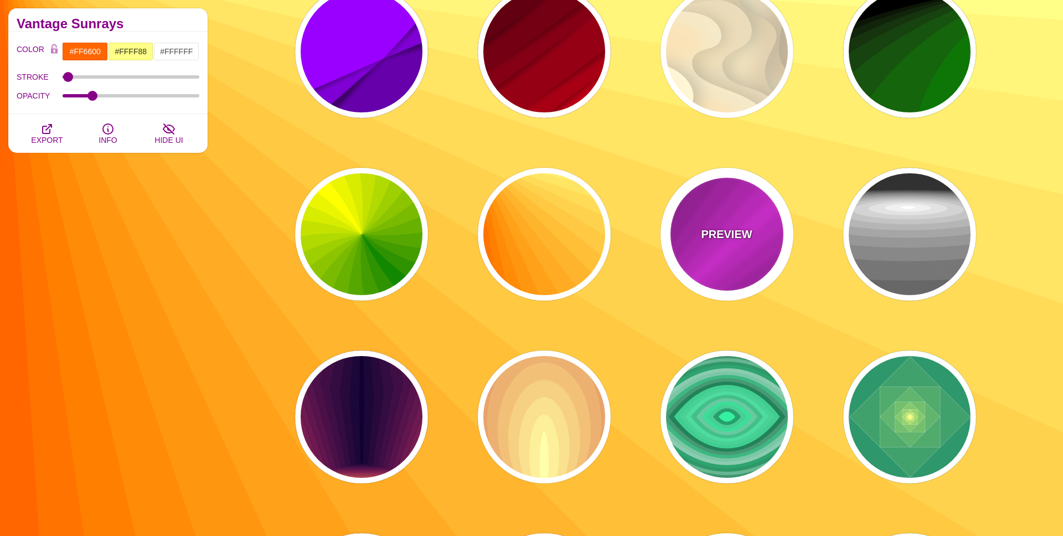
click at [757, 272] on div "PREVIEW" at bounding box center [726, 234] width 133 height 133
type input "#FF22FF"
type input "#550055"
type input "0"
type input "1"
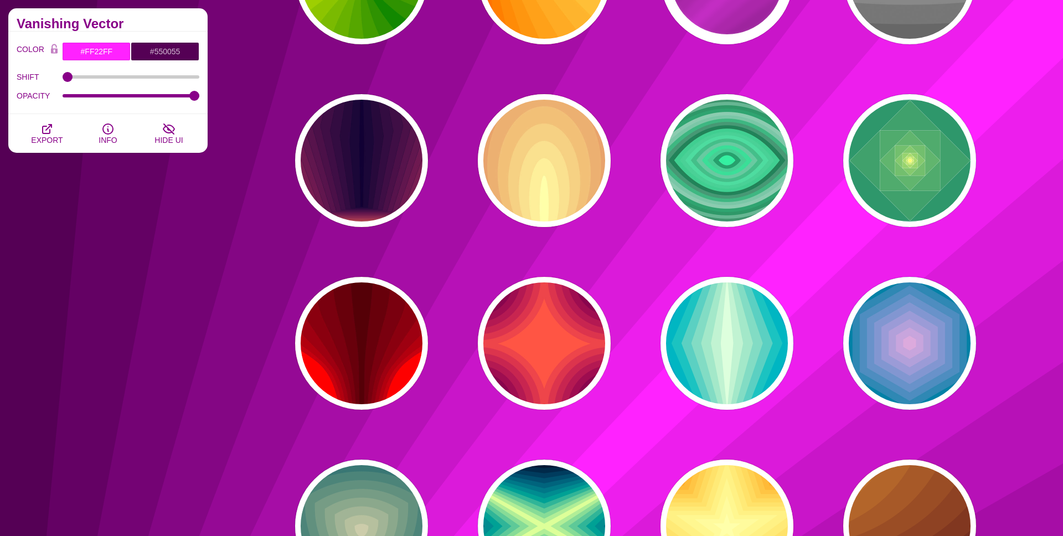
scroll to position [2665, 0]
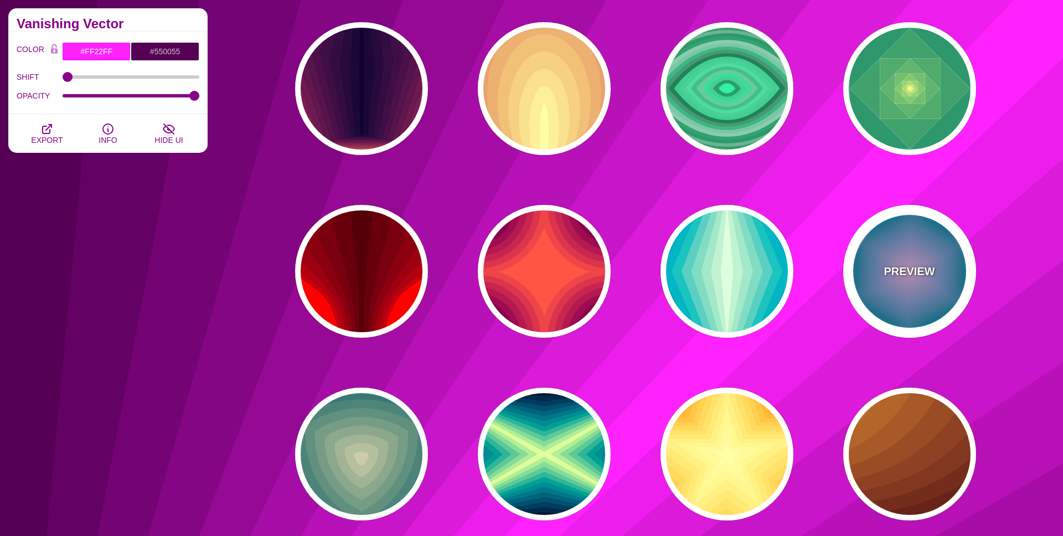
click at [940, 303] on div "PREVIEW" at bounding box center [909, 271] width 133 height 133
type input "#004422"
type input "#DDAADD"
type input "1"
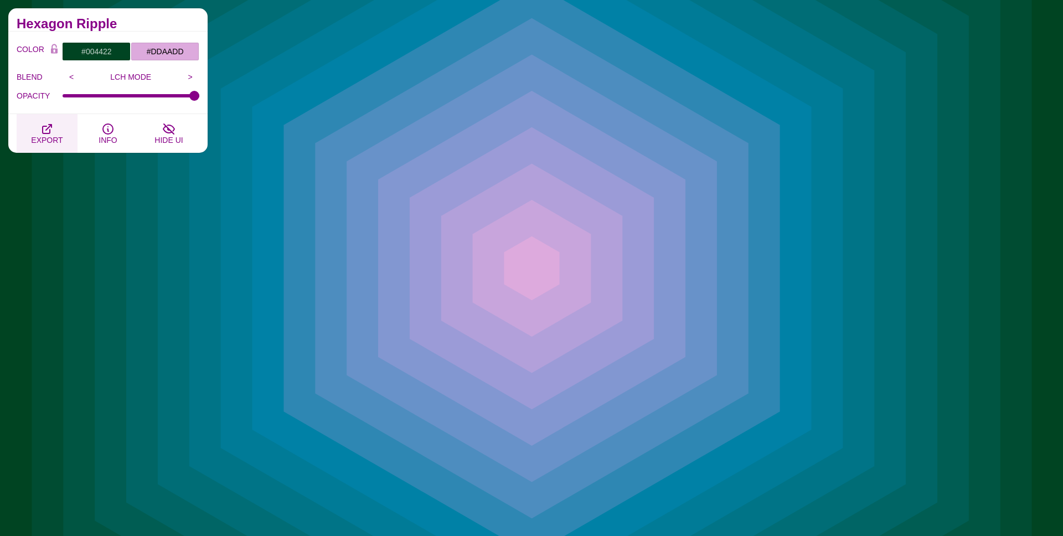
click at [46, 134] on icon "button" at bounding box center [46, 128] width 13 height 13
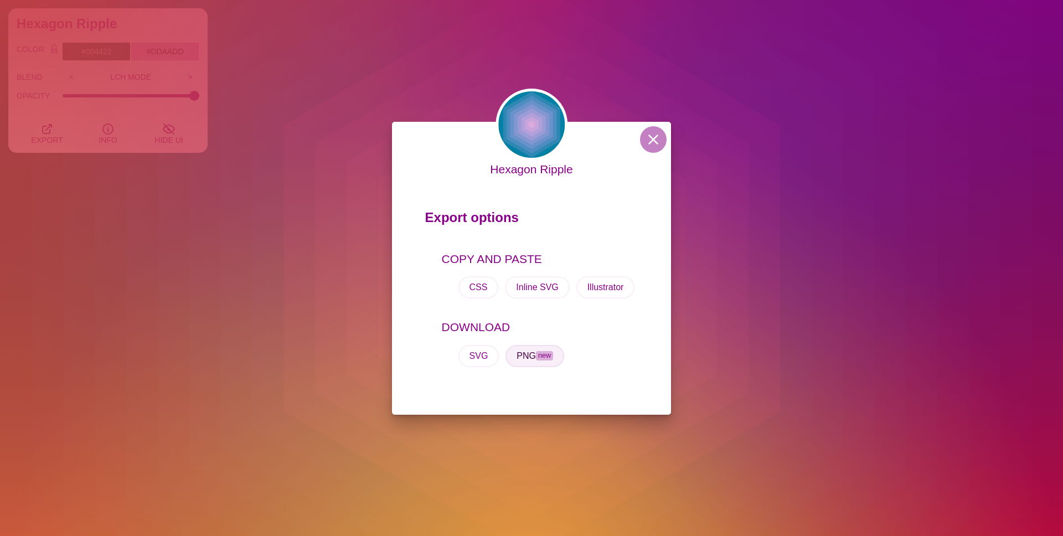
click at [538, 348] on button "PNG new" at bounding box center [534, 356] width 59 height 22
click at [644, 136] on button at bounding box center [653, 139] width 27 height 27
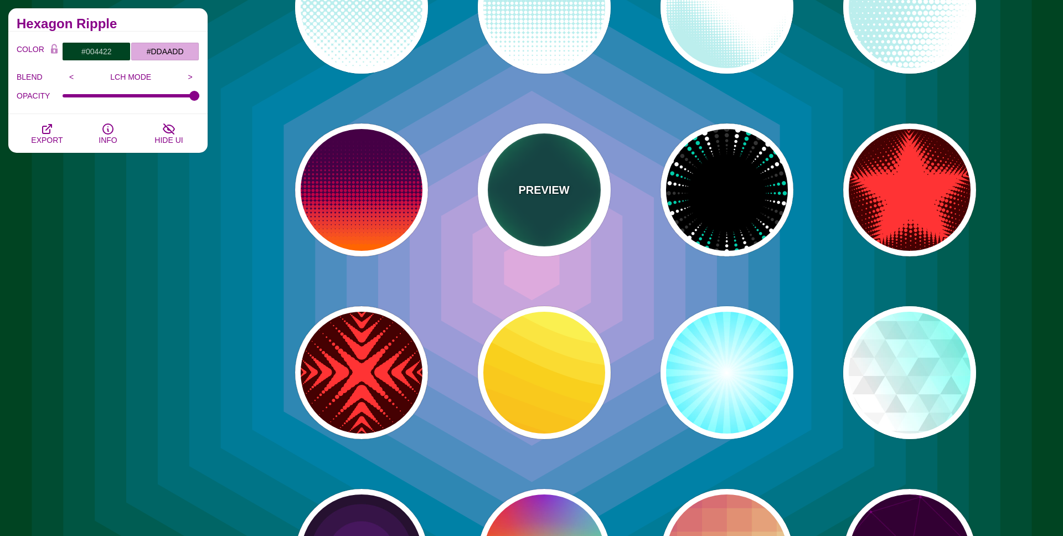
scroll to position [3408, 0]
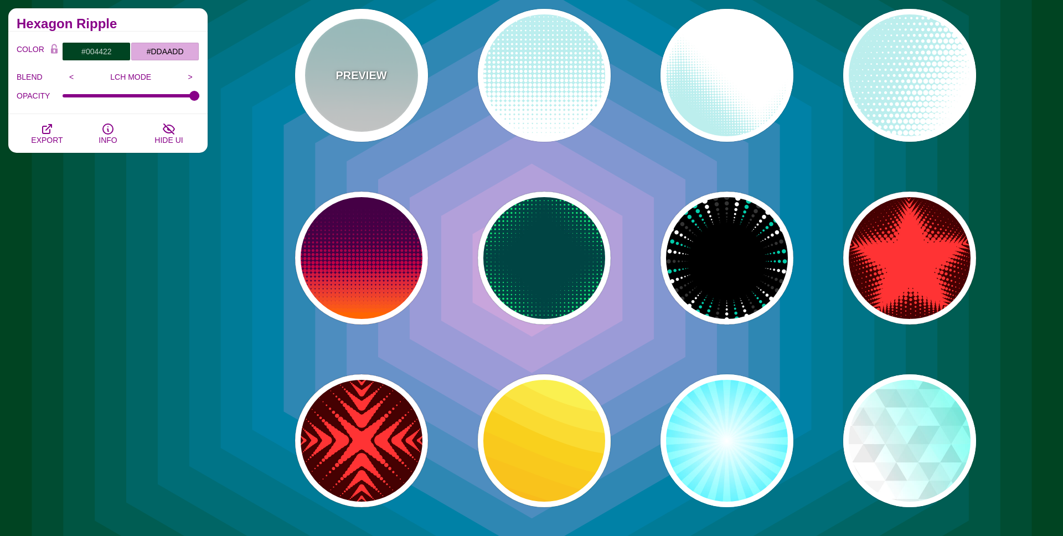
click at [344, 66] on div "PREVIEW" at bounding box center [361, 75] width 133 height 133
type input "#BBEEEE"
type input "#FFFFFF"
type input "0"
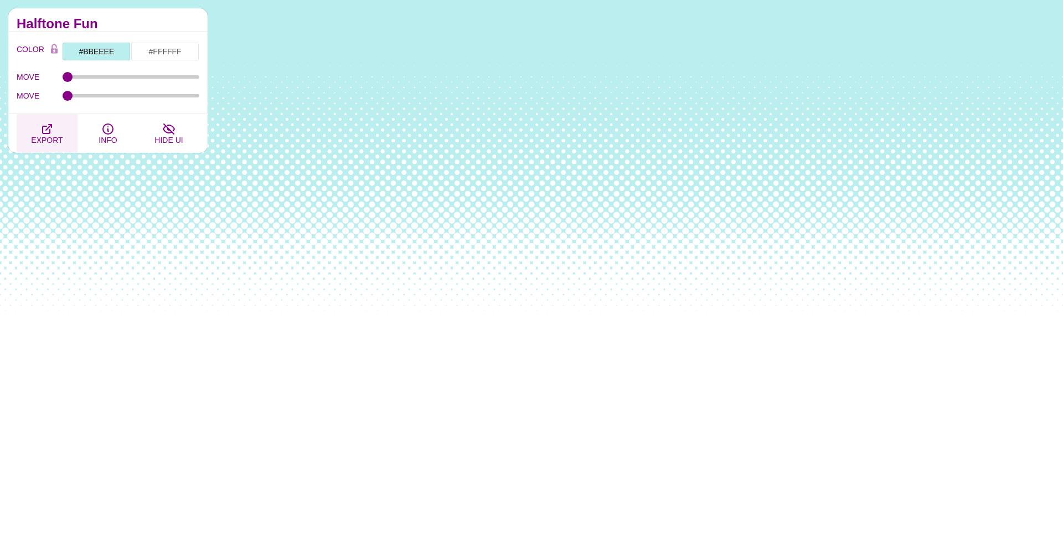
click at [61, 129] on button "EXPORT" at bounding box center [47, 133] width 61 height 39
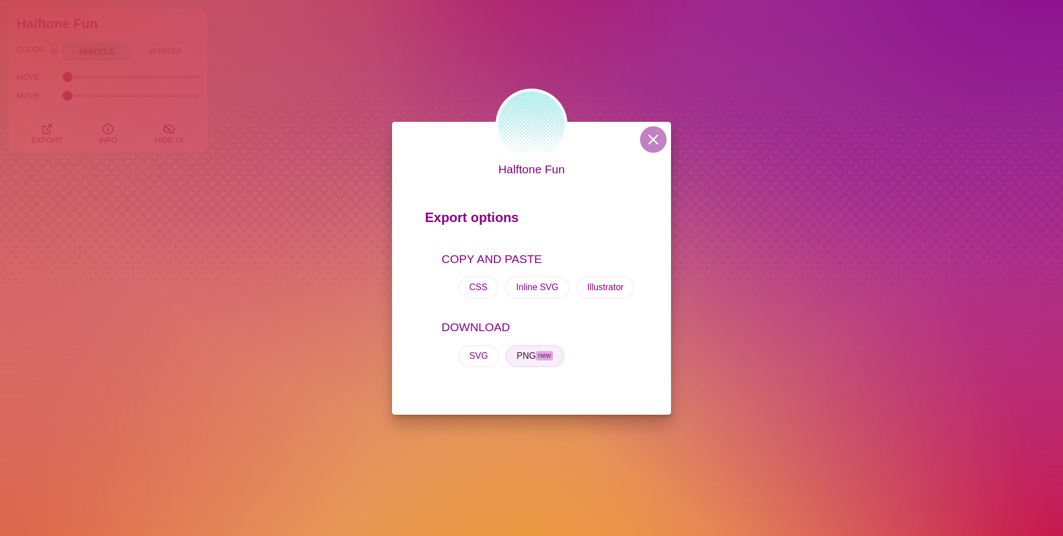
click at [552, 347] on button "PNG new" at bounding box center [534, 356] width 59 height 22
drag, startPoint x: 646, startPoint y: 139, endPoint x: 644, endPoint y: 179, distance: 39.9
click at [646, 139] on button at bounding box center [653, 139] width 27 height 27
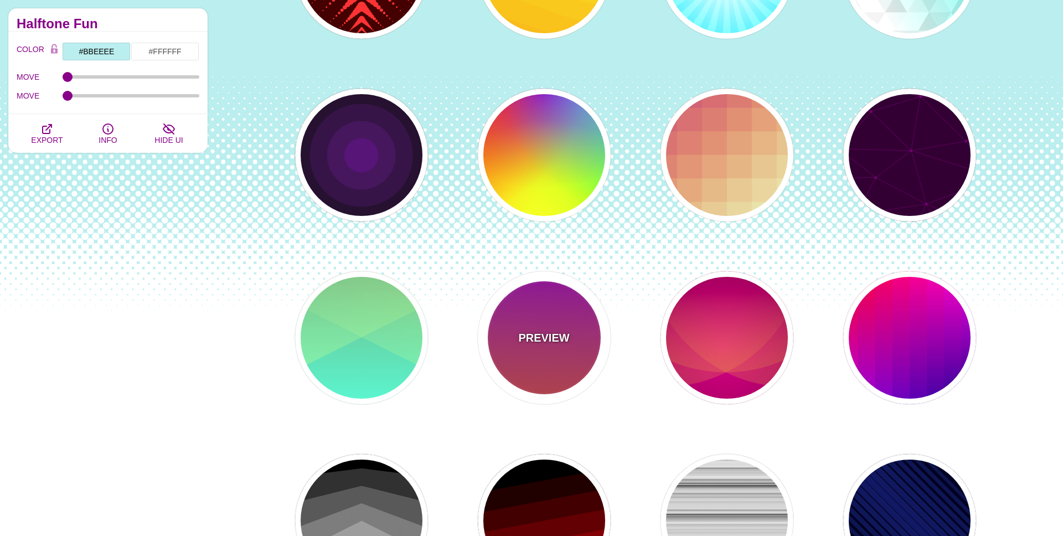
scroll to position [3898, 0]
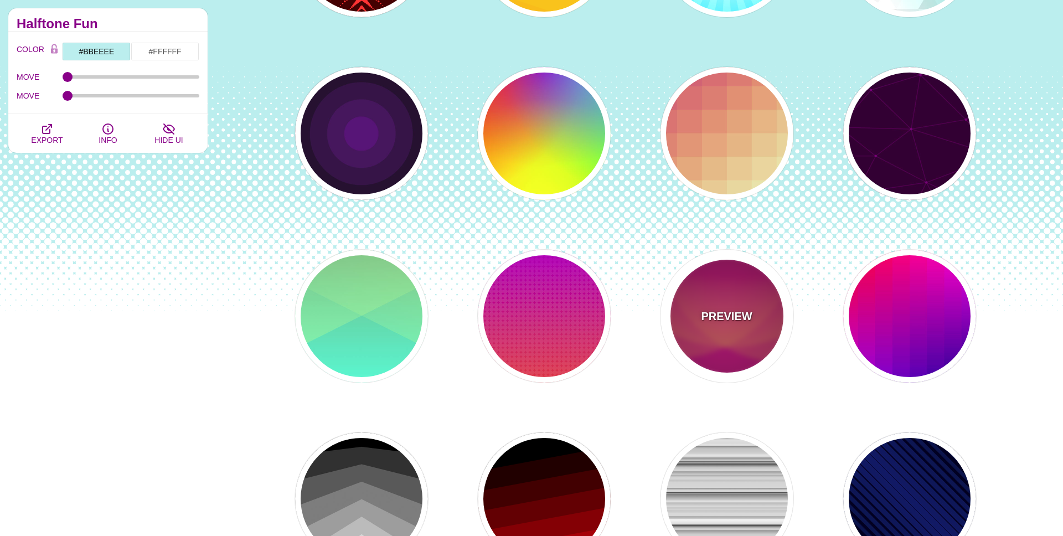
click at [720, 327] on div "PREVIEW" at bounding box center [726, 316] width 133 height 133
type input "#330000"
type input "#DD1188"
type input "#FFAA33"
type input "0.4"
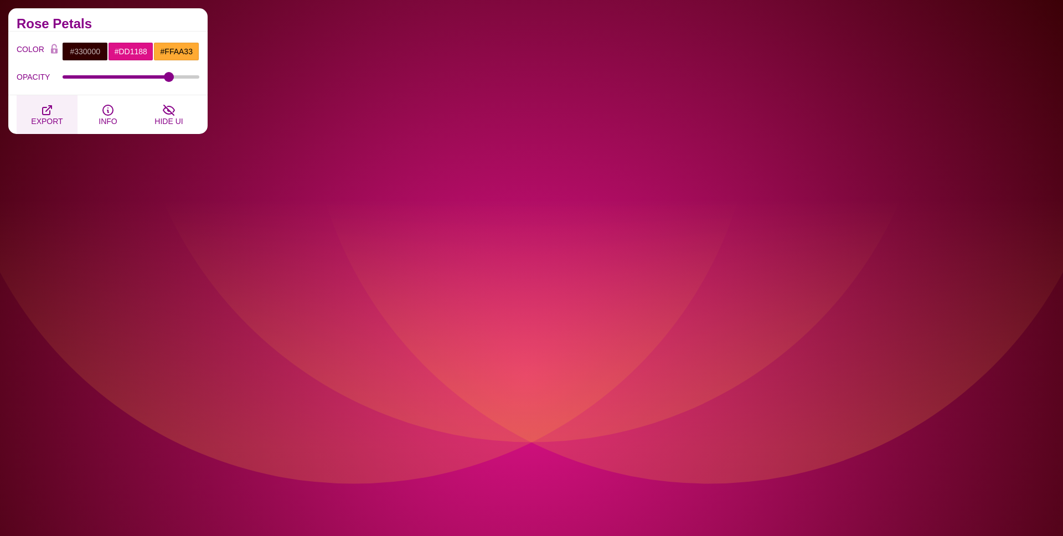
click at [33, 112] on button "EXPORT" at bounding box center [47, 114] width 61 height 39
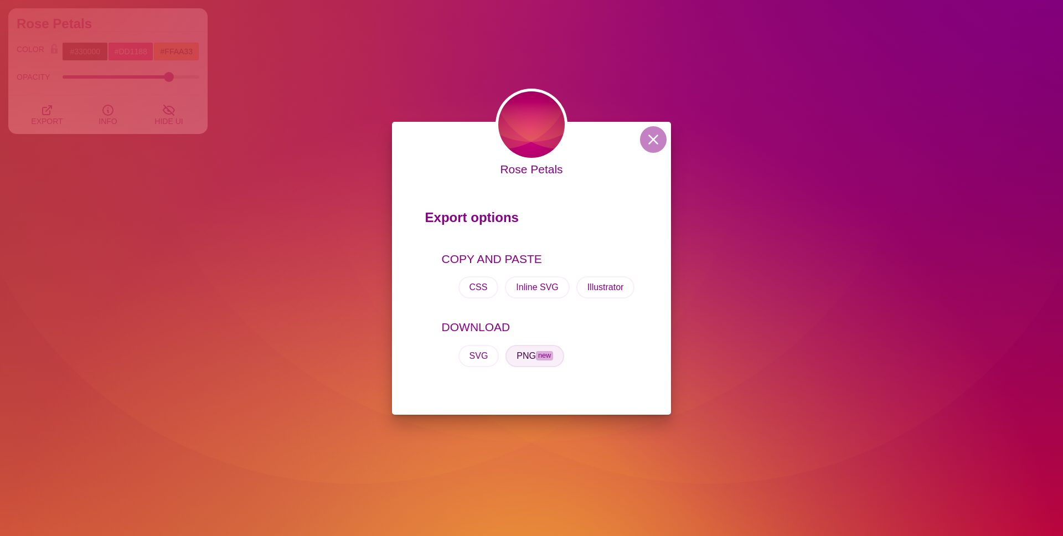
click at [531, 351] on button "PNG new" at bounding box center [534, 356] width 59 height 22
